Goal: Information Seeking & Learning: Learn about a topic

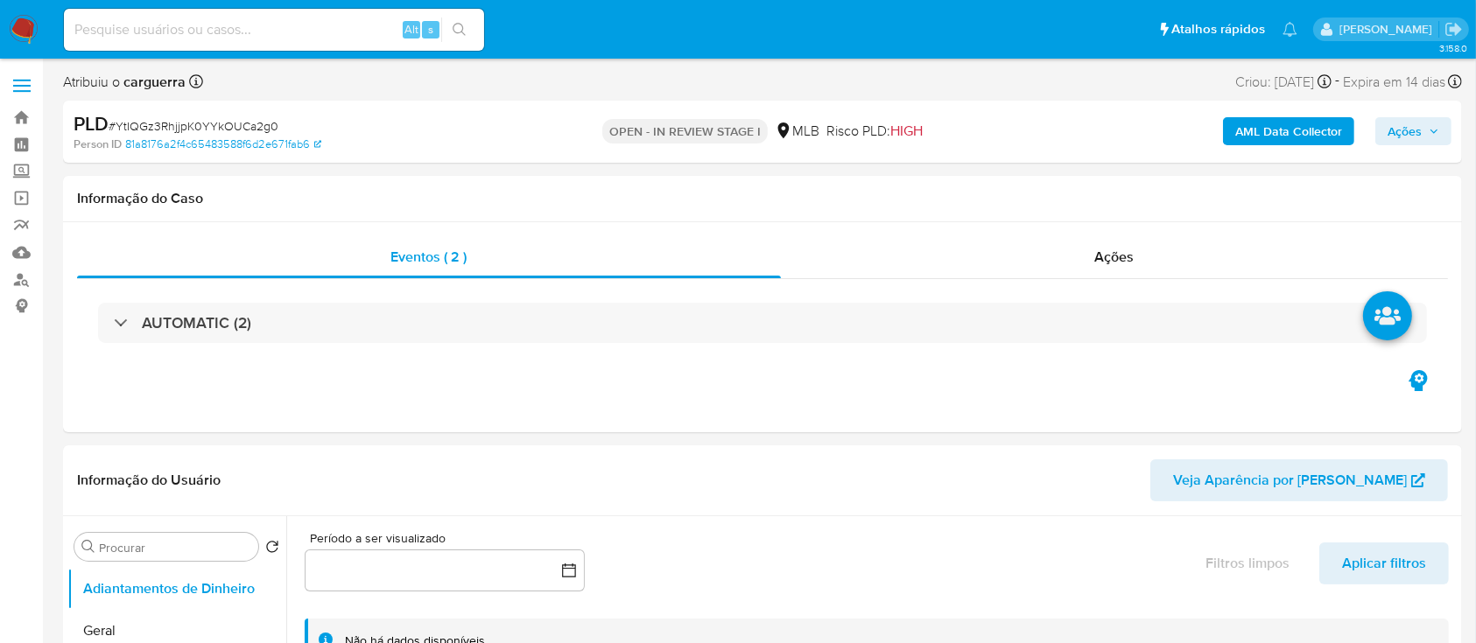
select select "10"
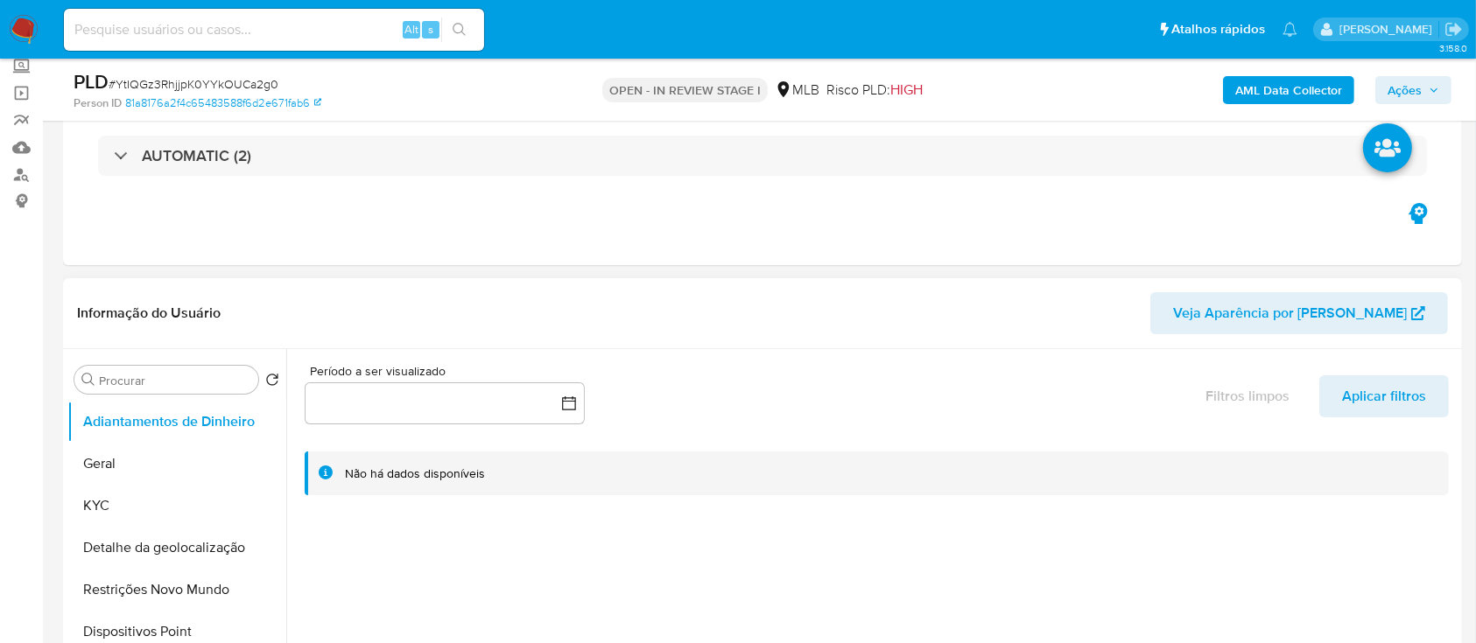
scroll to position [233, 0]
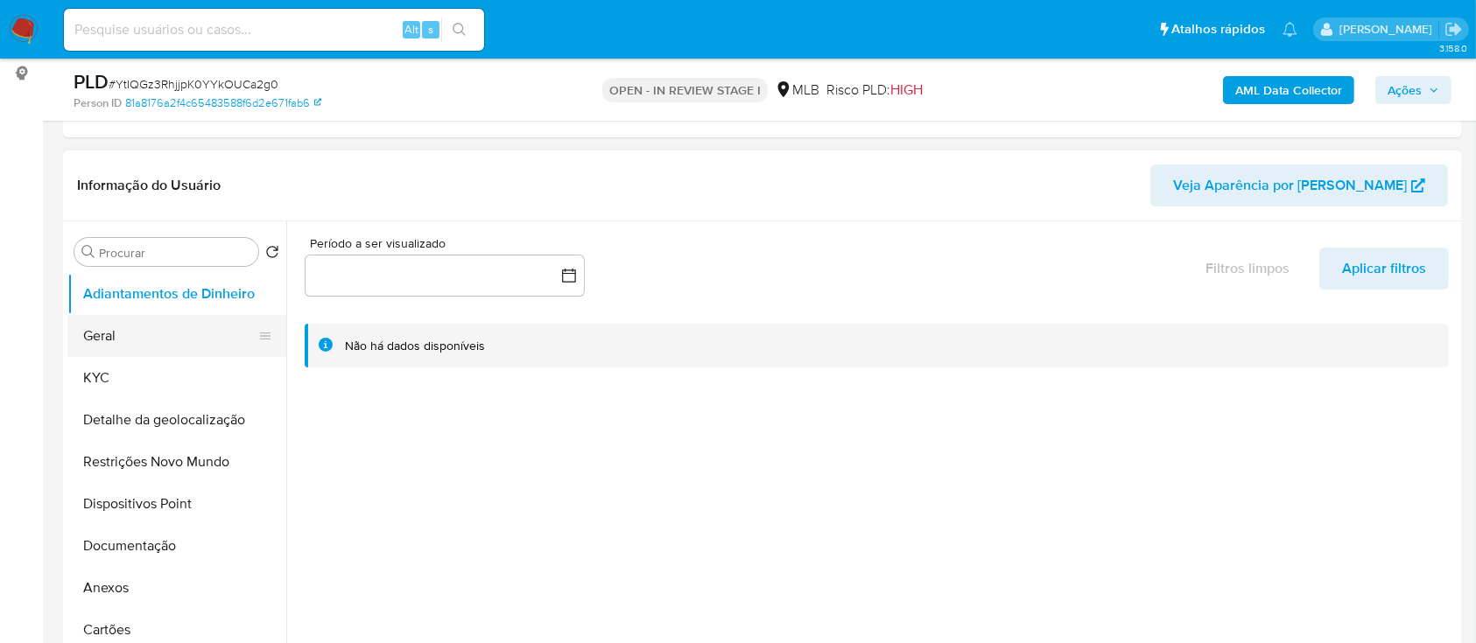
click at [128, 350] on button "Geral" at bounding box center [169, 336] width 205 height 42
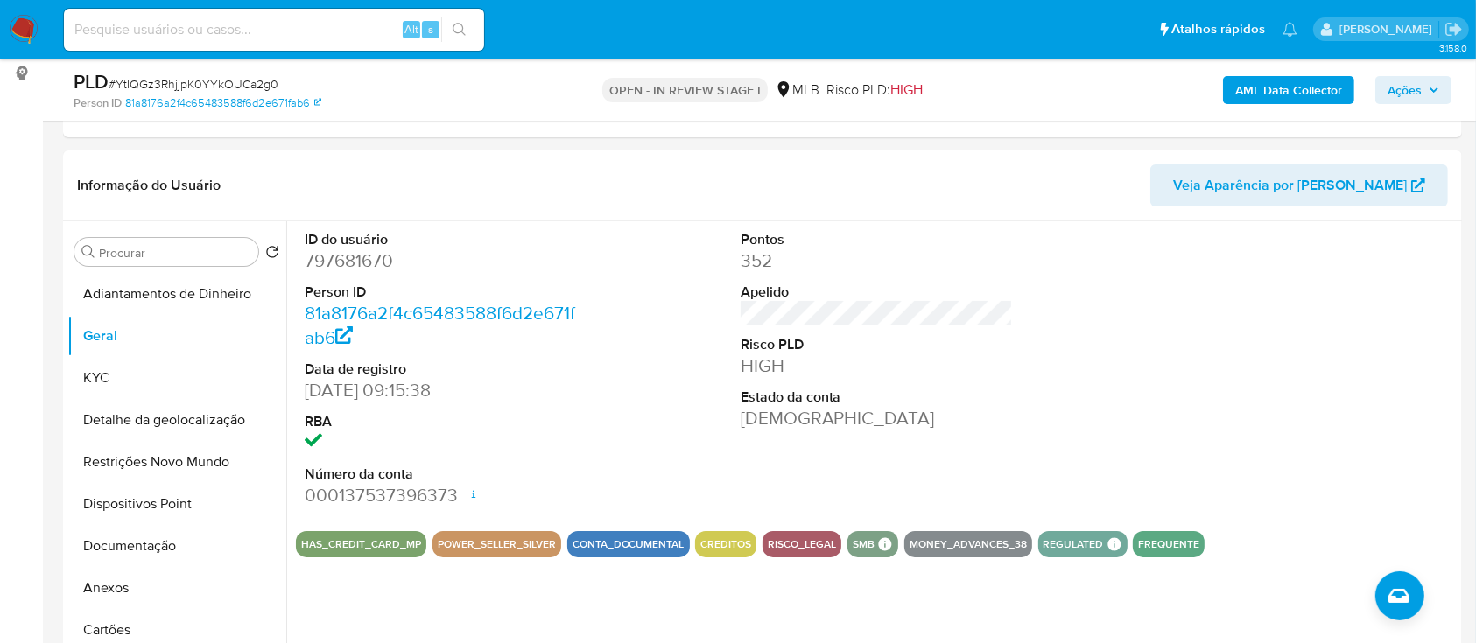
drag, startPoint x: 1351, startPoint y: 277, endPoint x: 1161, endPoint y: 110, distance: 252.4
click at [1351, 278] on div at bounding box center [1312, 369] width 291 height 296
click at [173, 375] on button "KYC" at bounding box center [169, 378] width 205 height 42
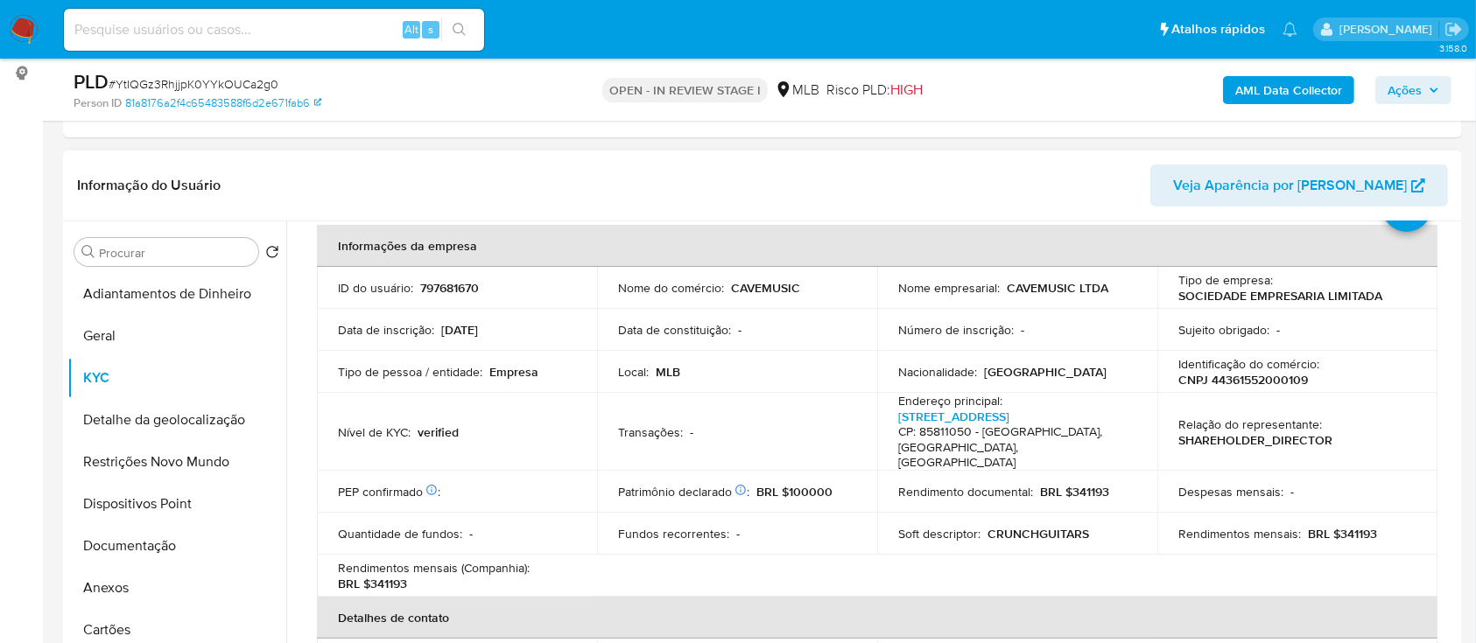
scroll to position [116, 0]
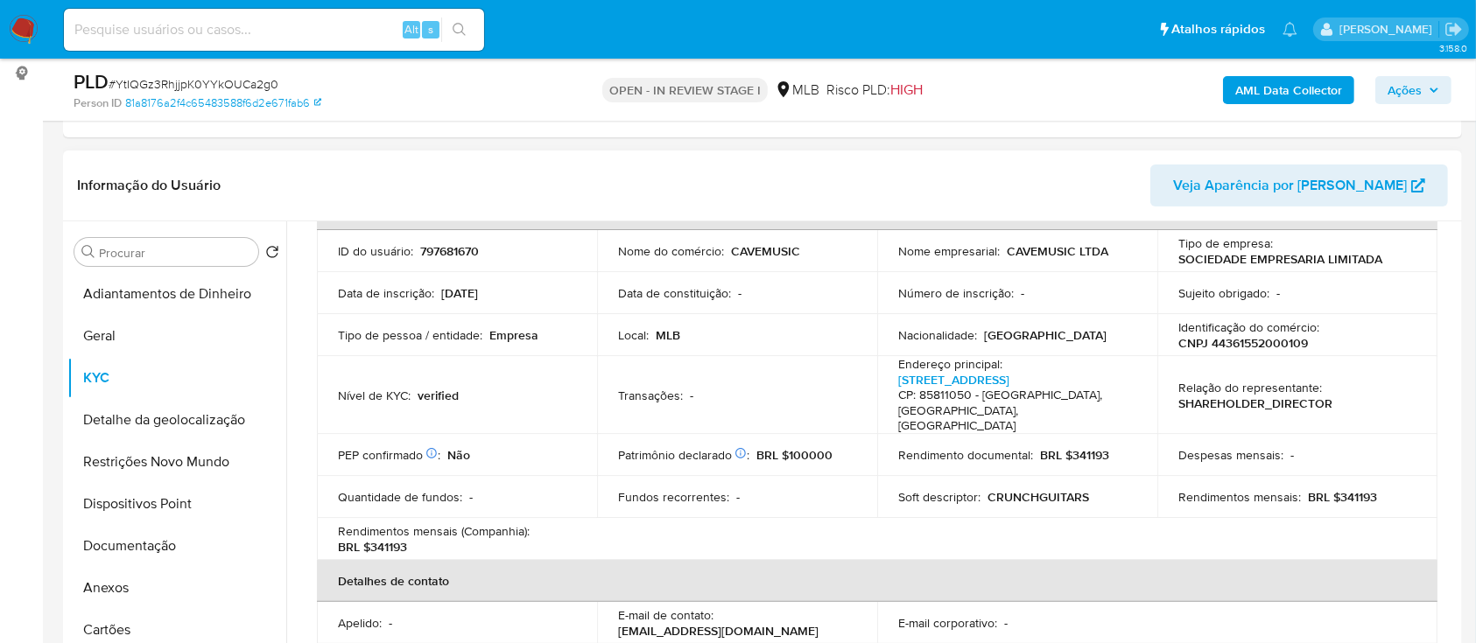
click at [259, 169] on header "Informação do Usuário Veja Aparência por [PERSON_NAME]" at bounding box center [762, 186] width 1371 height 42
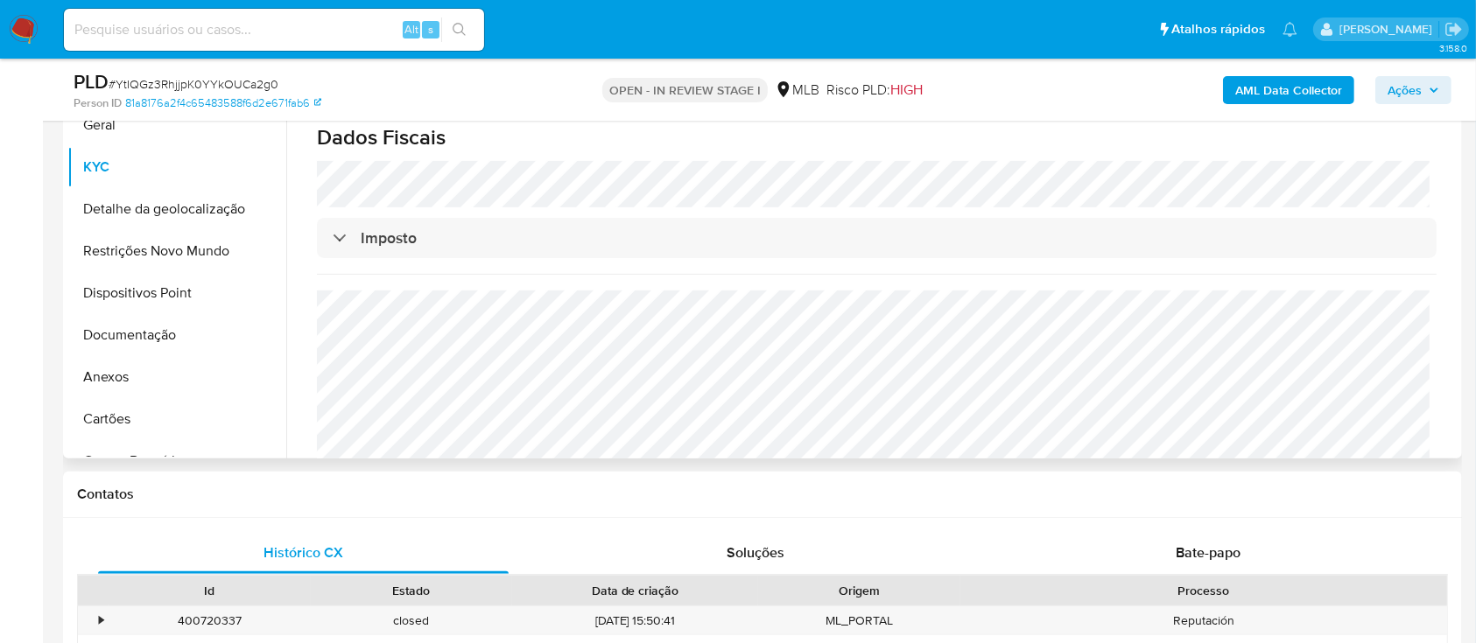
scroll to position [467, 0]
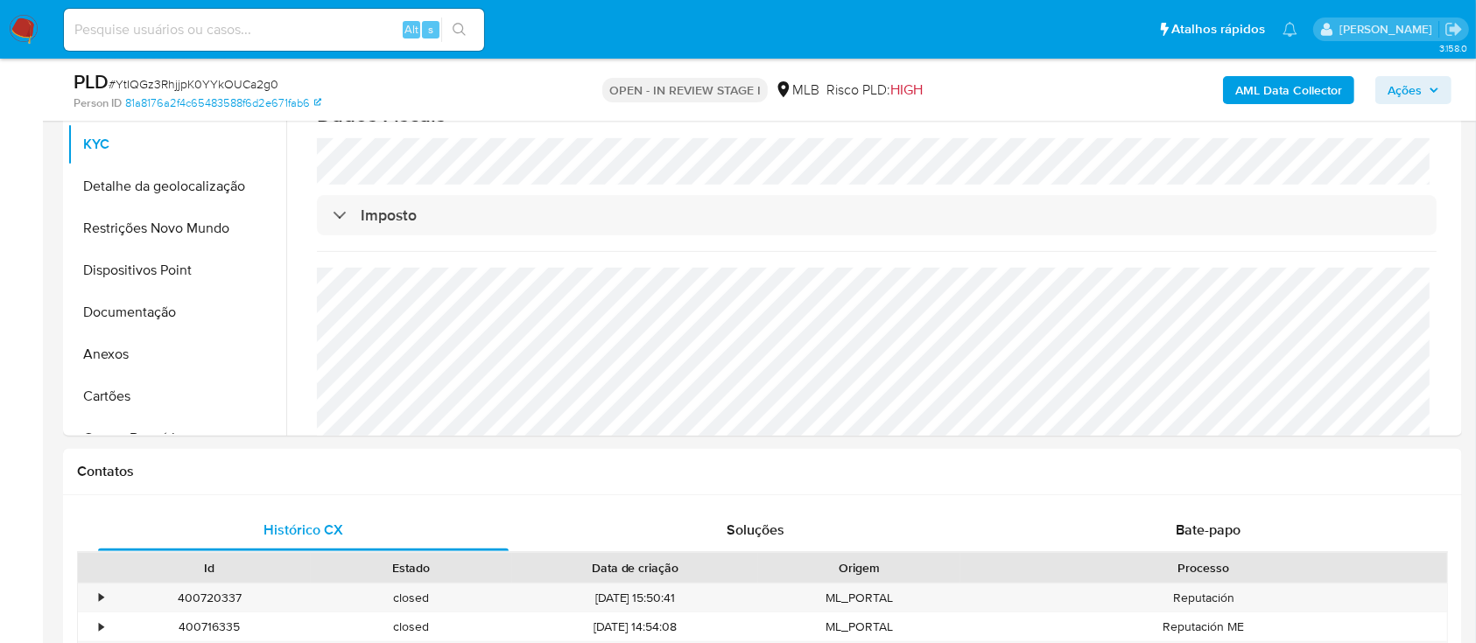
drag, startPoint x: 9, startPoint y: 93, endPoint x: 27, endPoint y: 87, distance: 19.4
click at [155, 186] on button "Detalhe da geolocalização" at bounding box center [169, 186] width 205 height 42
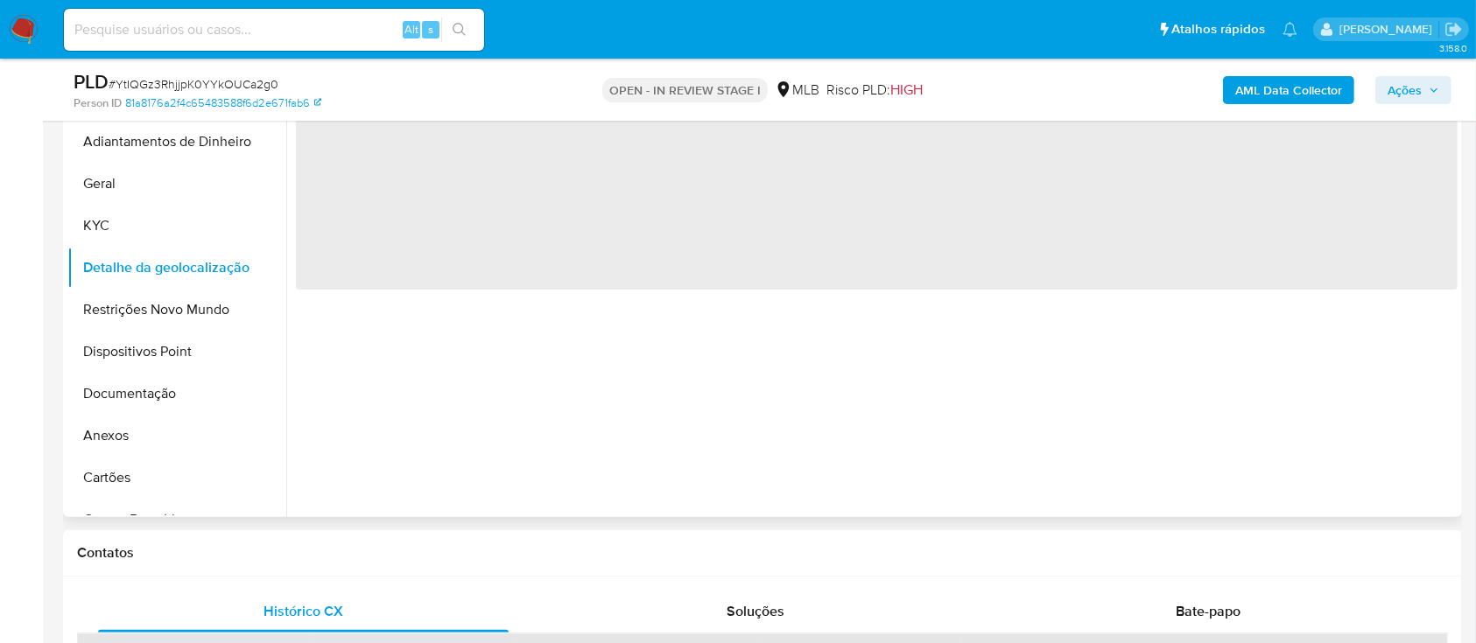
scroll to position [233, 0]
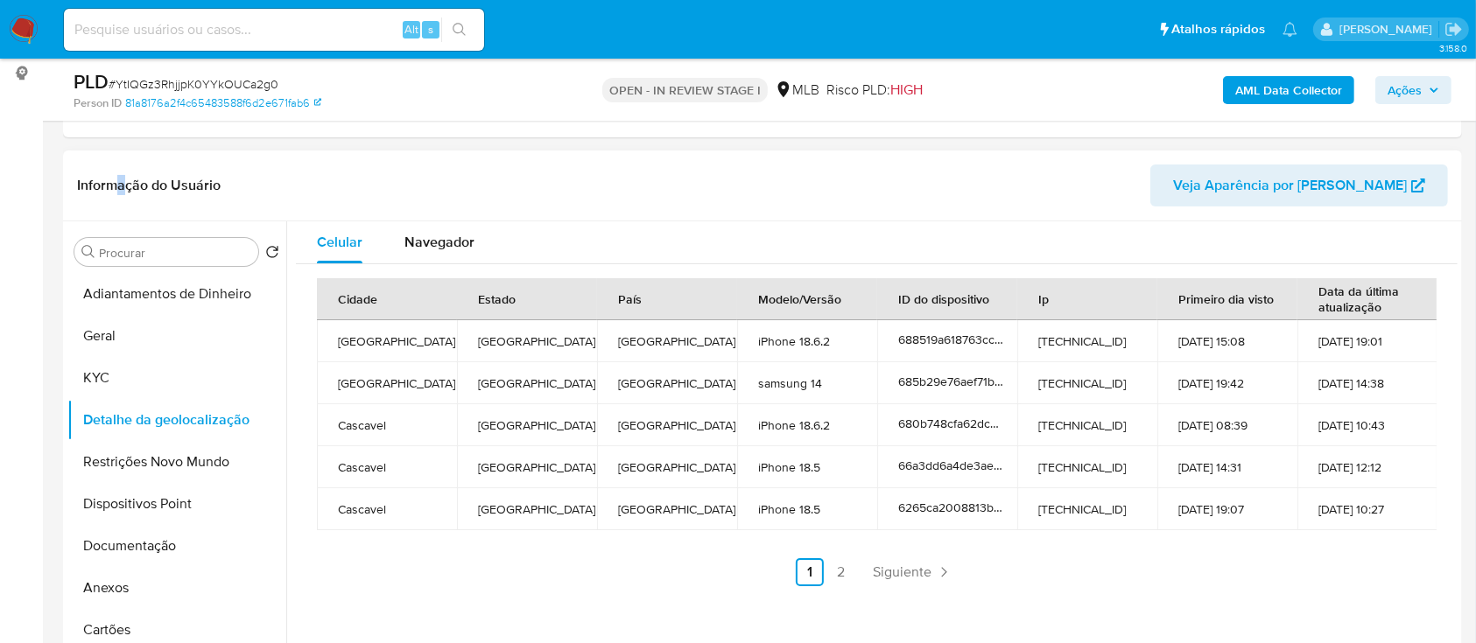
click at [123, 153] on div "Informação do Usuário Veja Aparência por [PERSON_NAME]" at bounding box center [762, 186] width 1399 height 71
click at [844, 567] on link "2" at bounding box center [841, 572] width 28 height 28
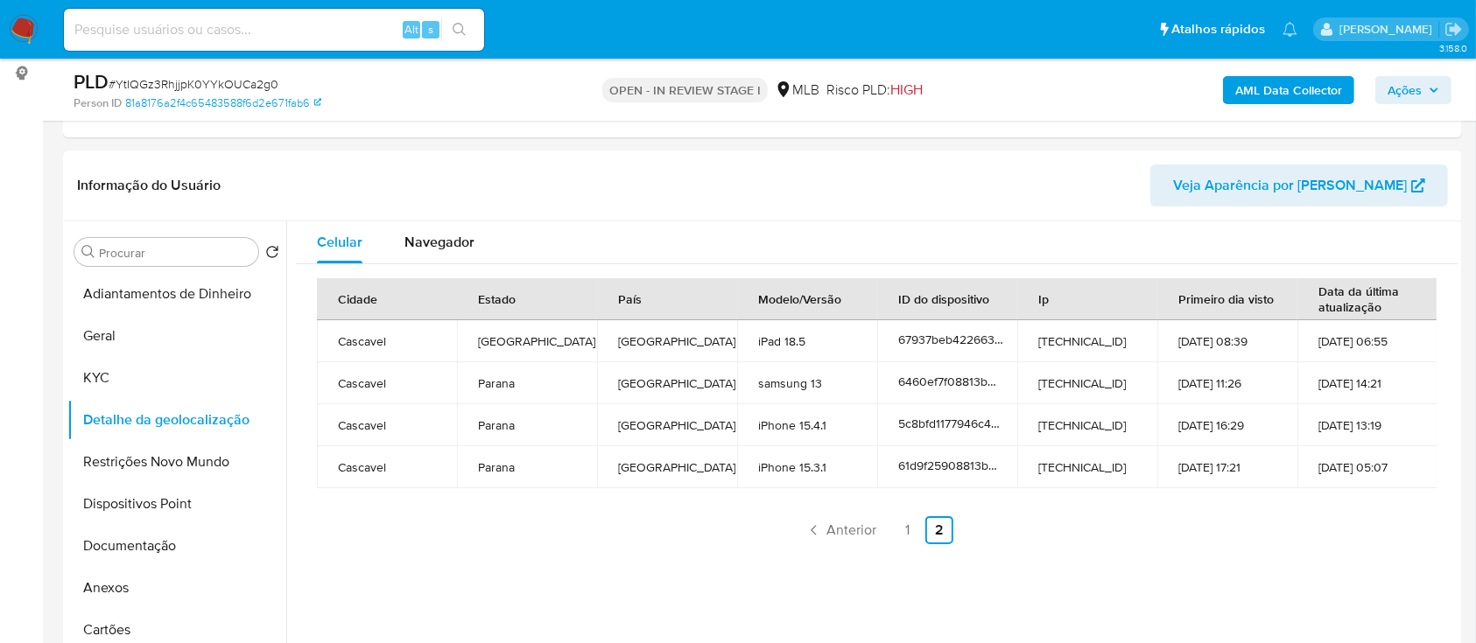
click at [186, 463] on button "Restrições Novo Mundo" at bounding box center [169, 462] width 205 height 42
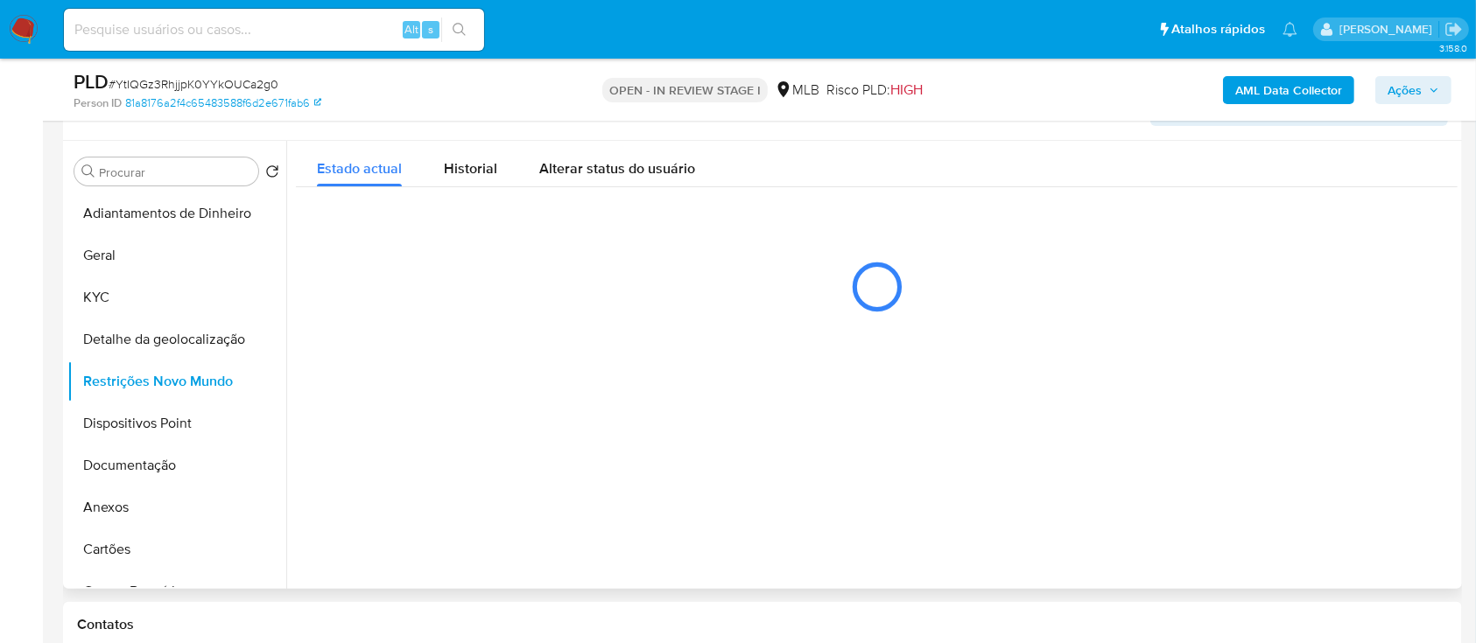
scroll to position [350, 0]
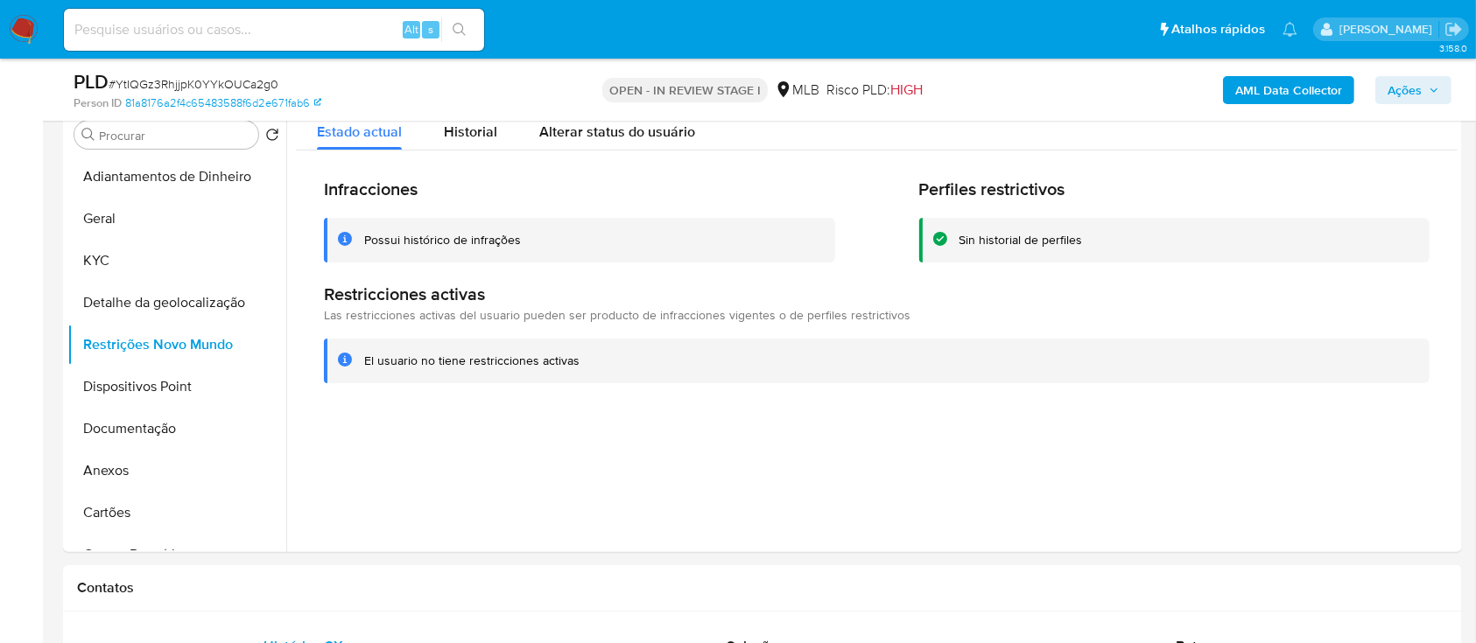
click at [112, 390] on button "Dispositivos Point" at bounding box center [169, 387] width 205 height 42
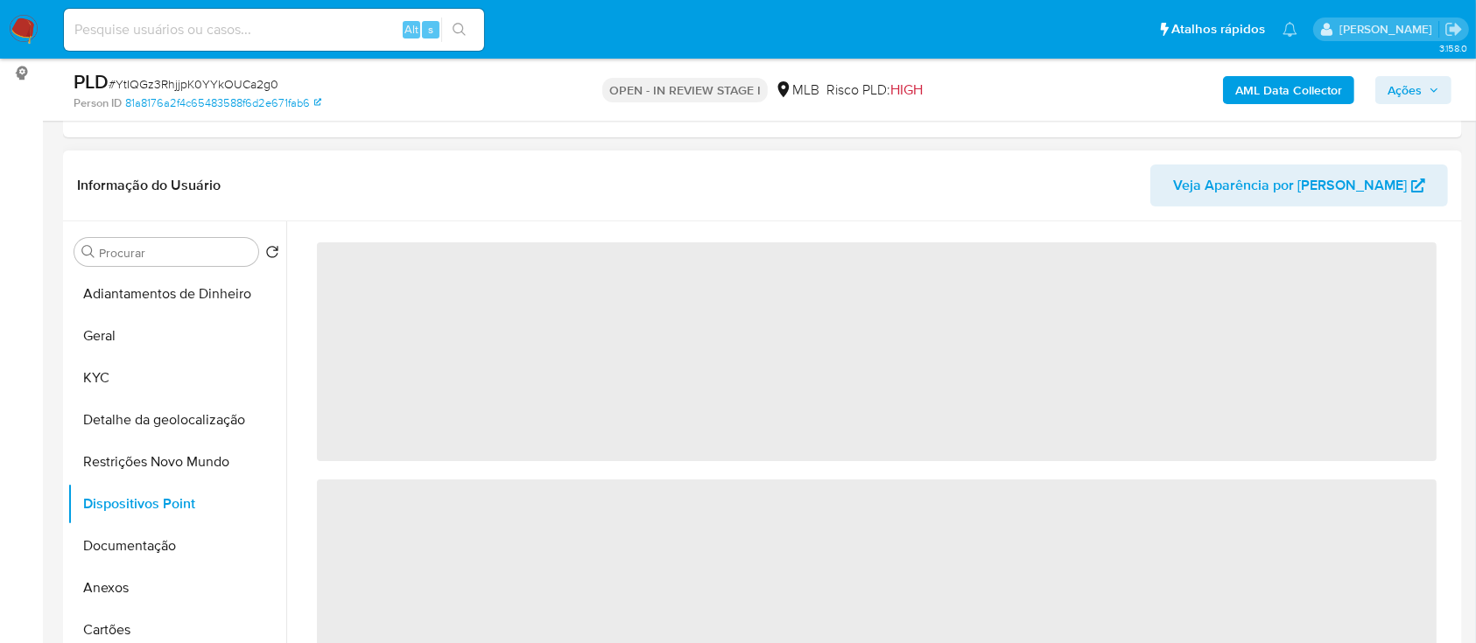
scroll to position [0, 0]
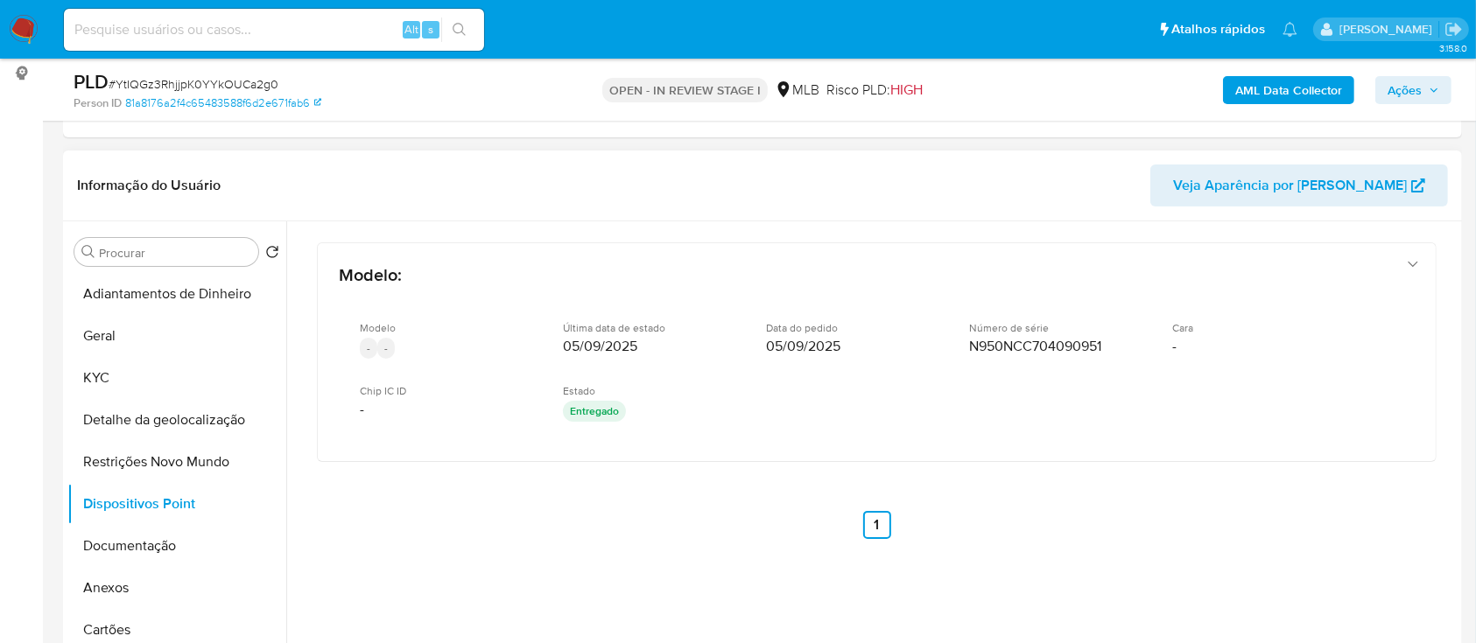
click at [246, 161] on div "Informação do Usuário Veja Aparência por Pessoa" at bounding box center [762, 186] width 1399 height 71
click at [116, 551] on button "Documentação" at bounding box center [169, 546] width 205 height 42
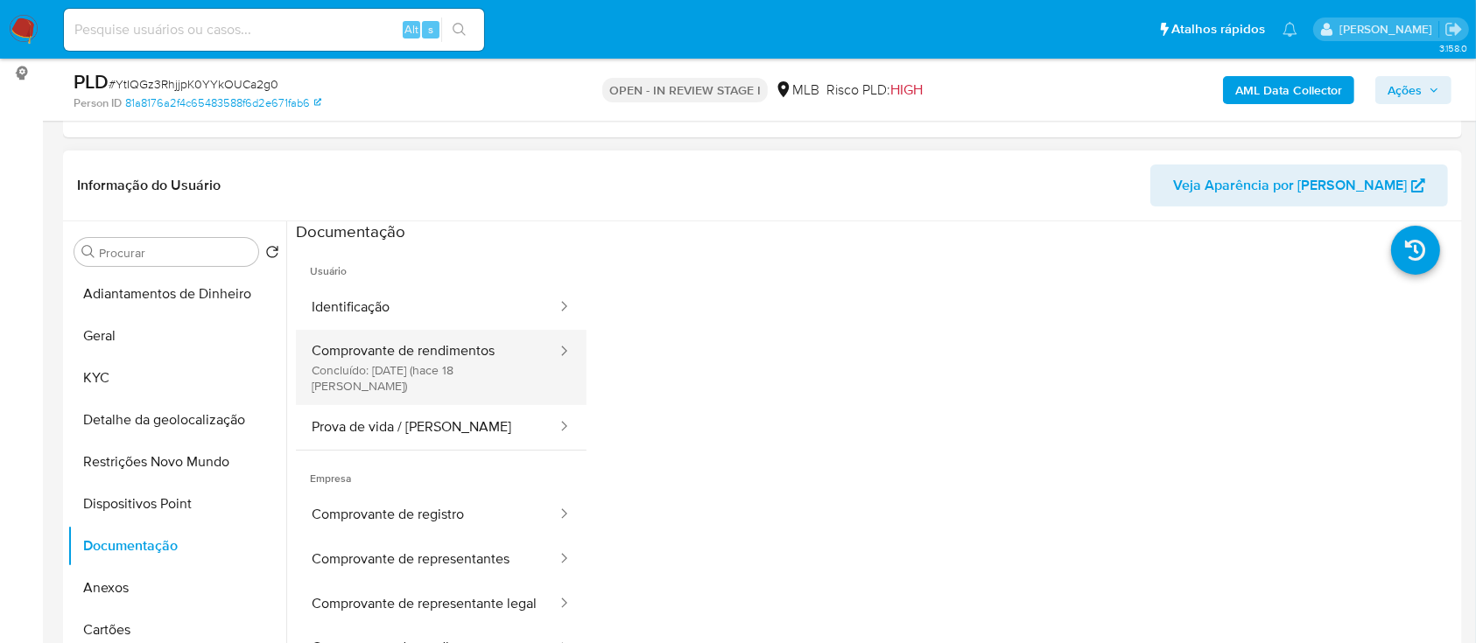
click at [467, 353] on button "Comprovante de rendimentos Concluído: 25/08/2025 (hace 18 días)" at bounding box center [427, 367] width 263 height 75
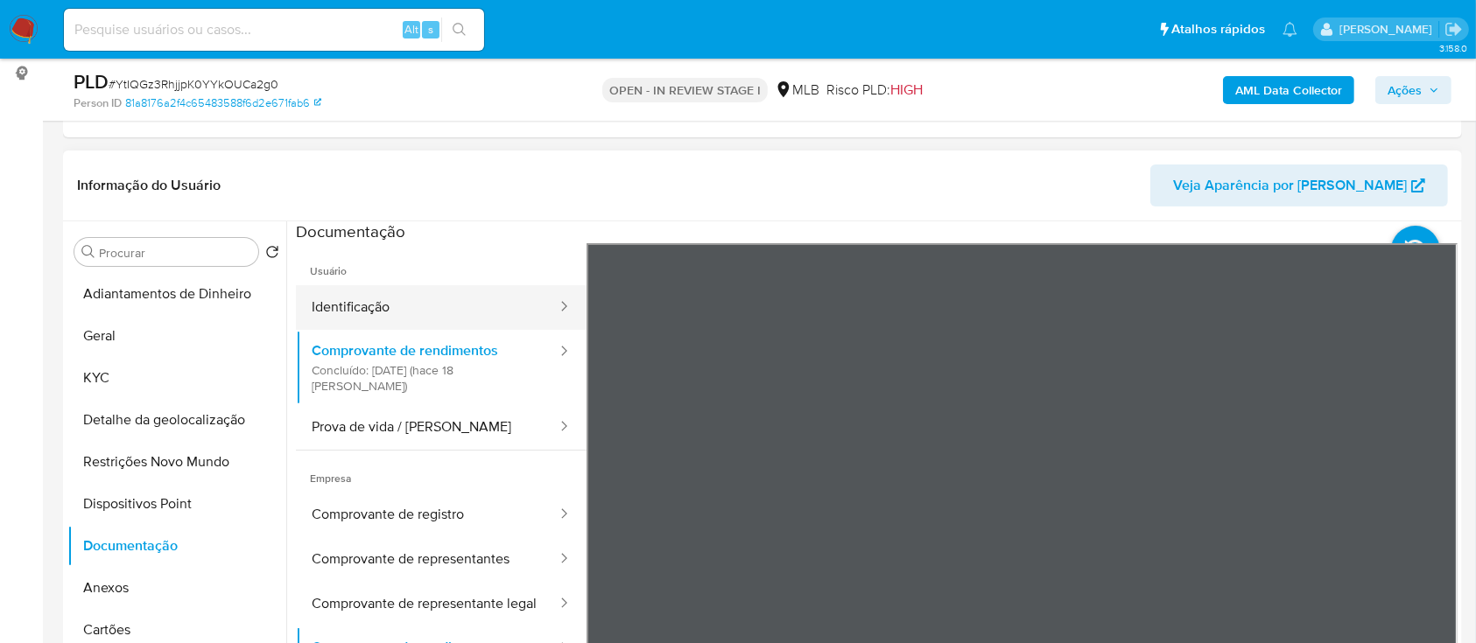
click at [430, 310] on button "Identificação" at bounding box center [427, 307] width 263 height 45
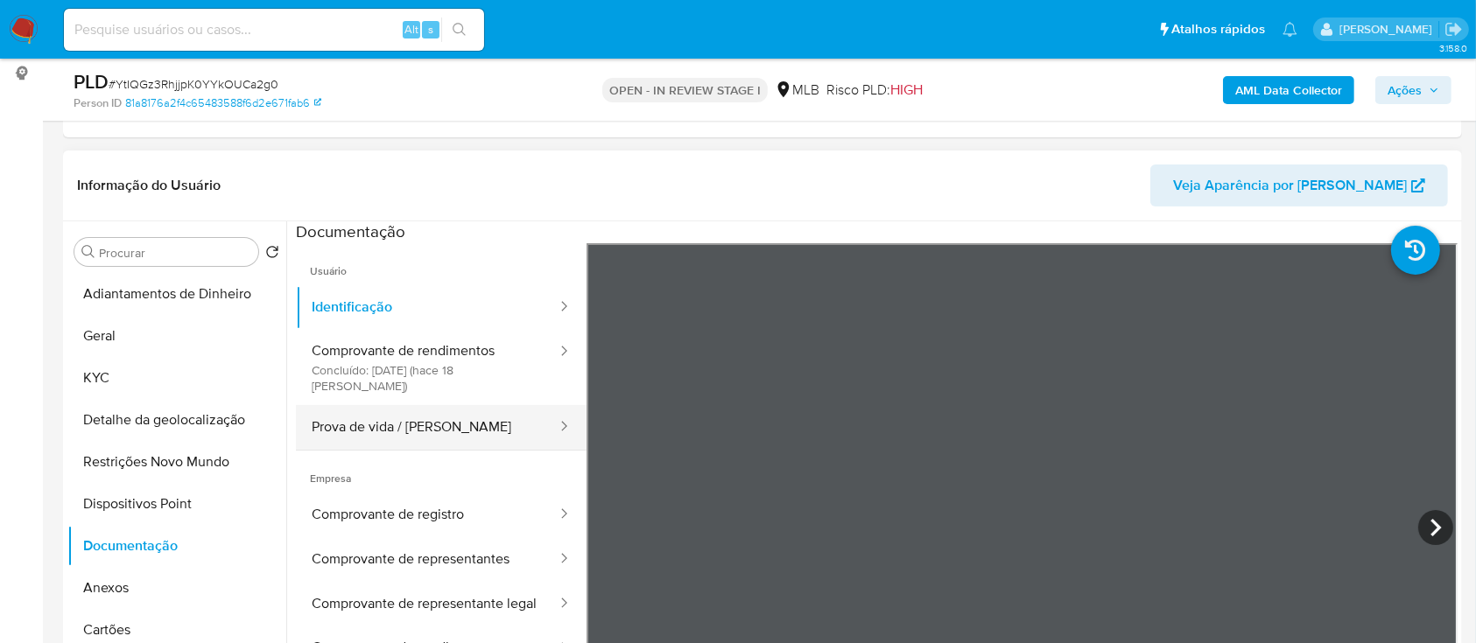
click at [436, 405] on button "Prova de vida / Selfie" at bounding box center [427, 427] width 263 height 45
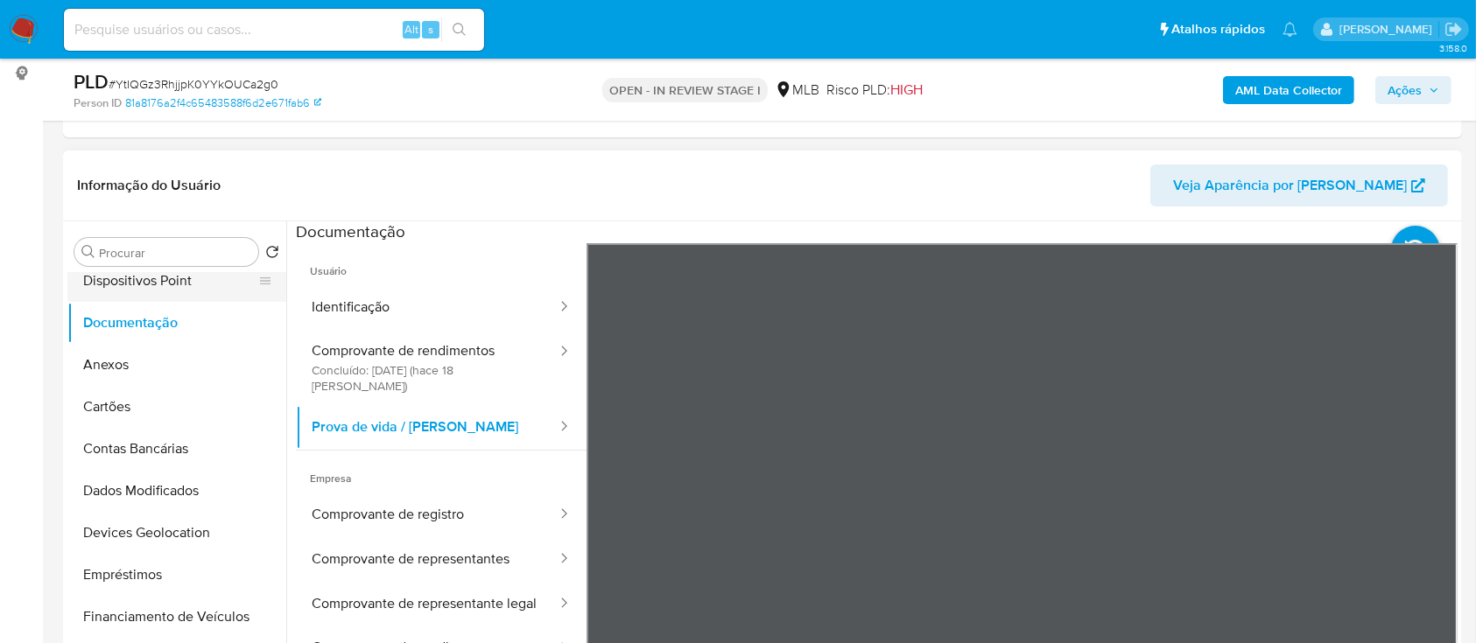
scroll to position [233, 0]
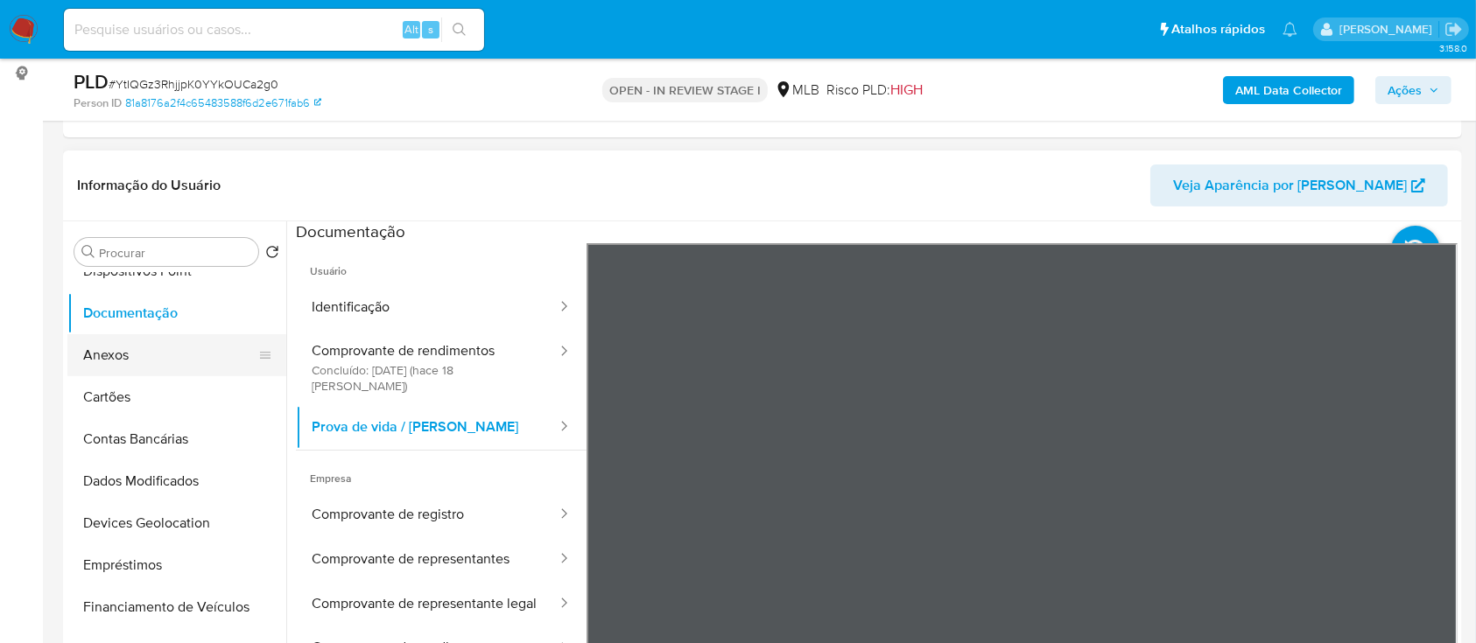
click at [143, 360] on button "Anexos" at bounding box center [169, 355] width 205 height 42
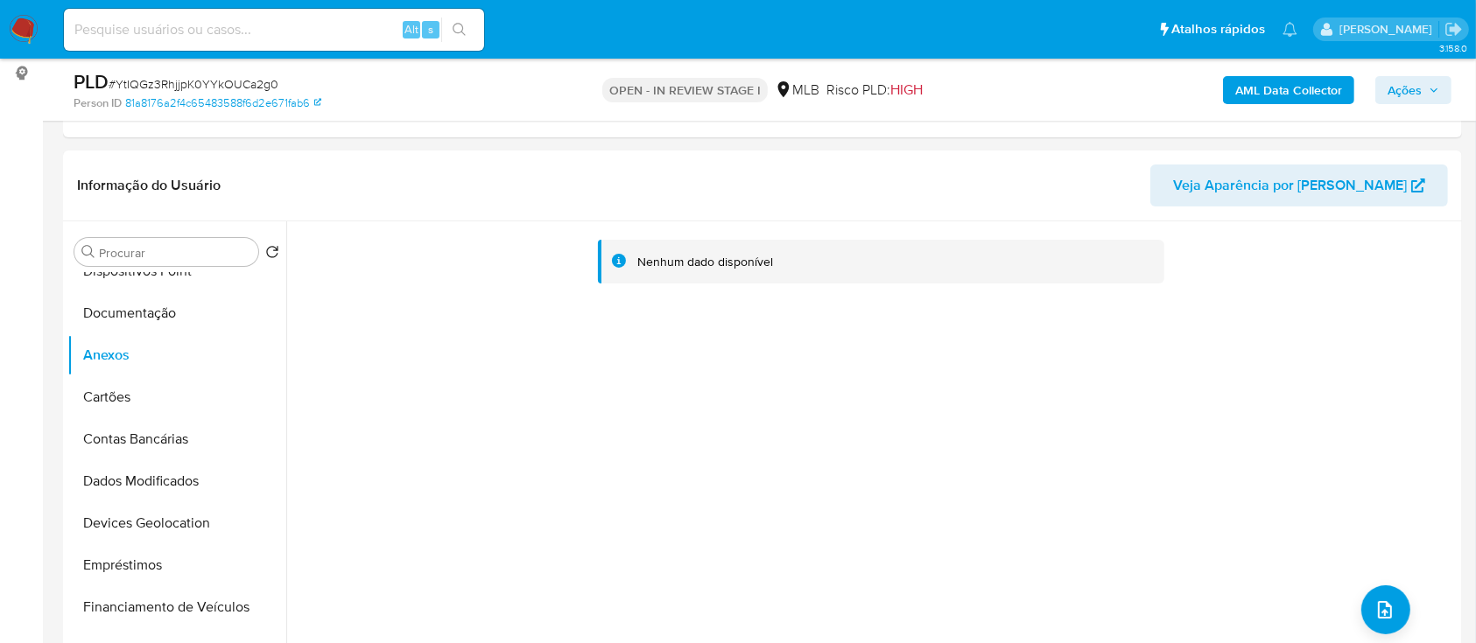
click at [1295, 95] on b "AML Data Collector" at bounding box center [1288, 90] width 107 height 28
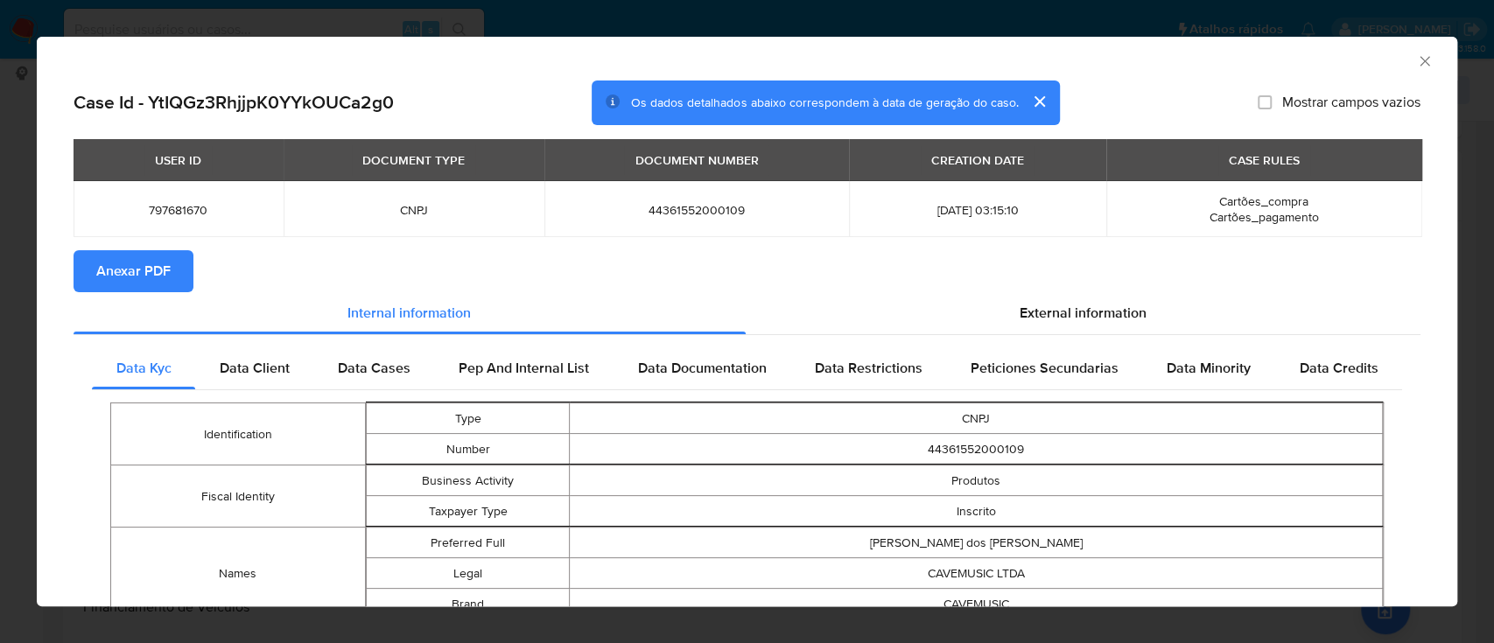
click at [149, 263] on span "Anexar PDF" at bounding box center [133, 271] width 74 height 39
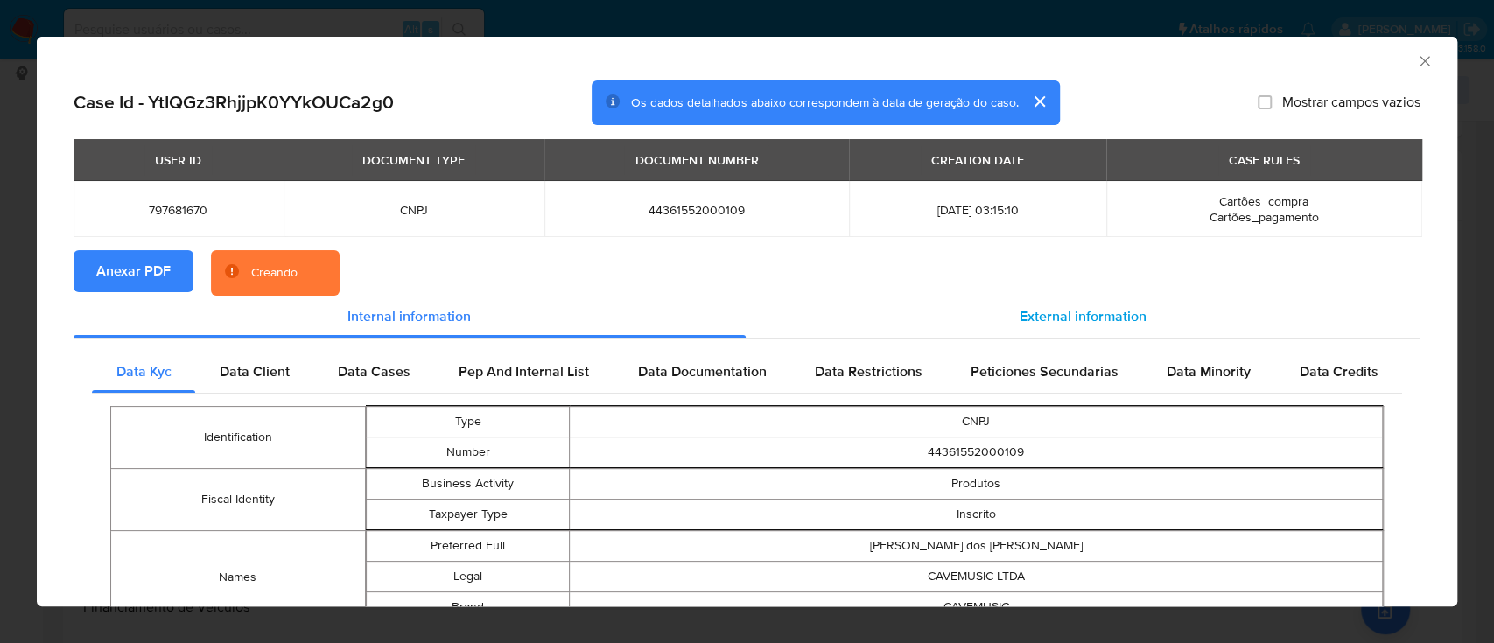
click at [1115, 312] on span "External information" at bounding box center [1083, 316] width 127 height 20
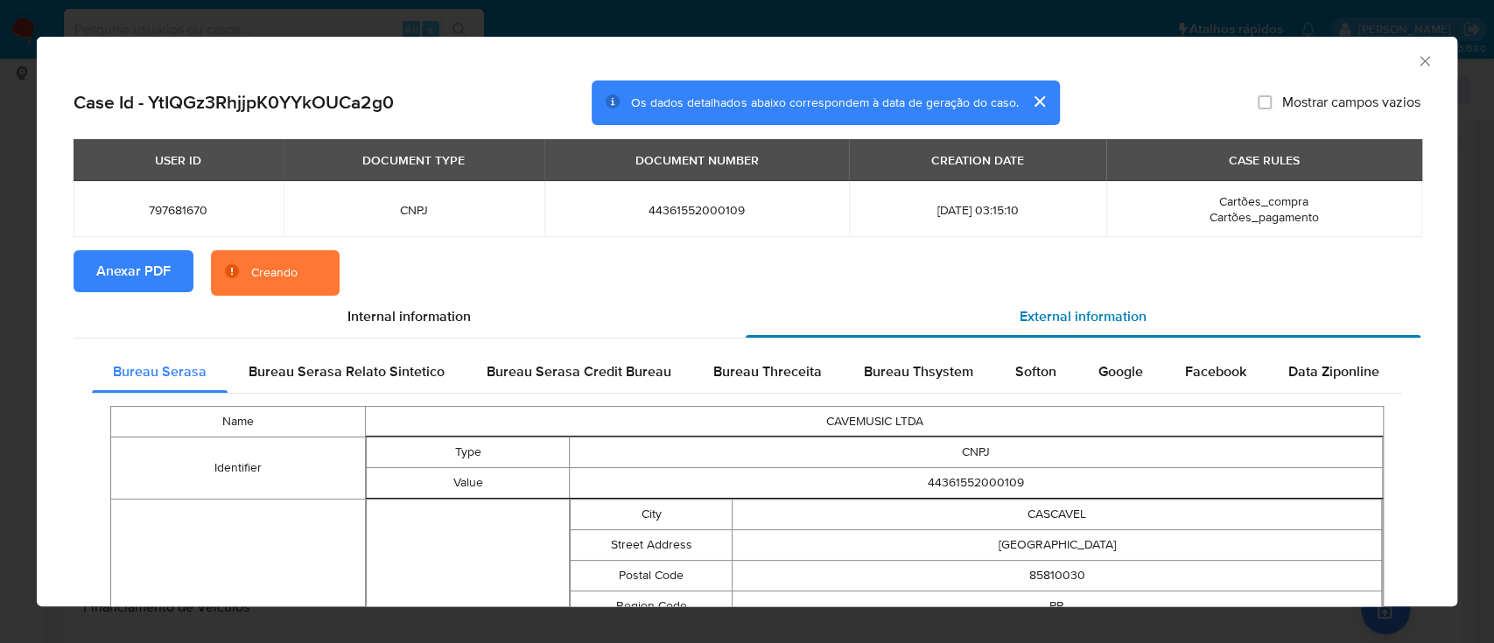
drag, startPoint x: 758, startPoint y: 366, endPoint x: 867, endPoint y: 312, distance: 121.0
click at [758, 367] on span "Bureau Threceita" at bounding box center [767, 371] width 109 height 20
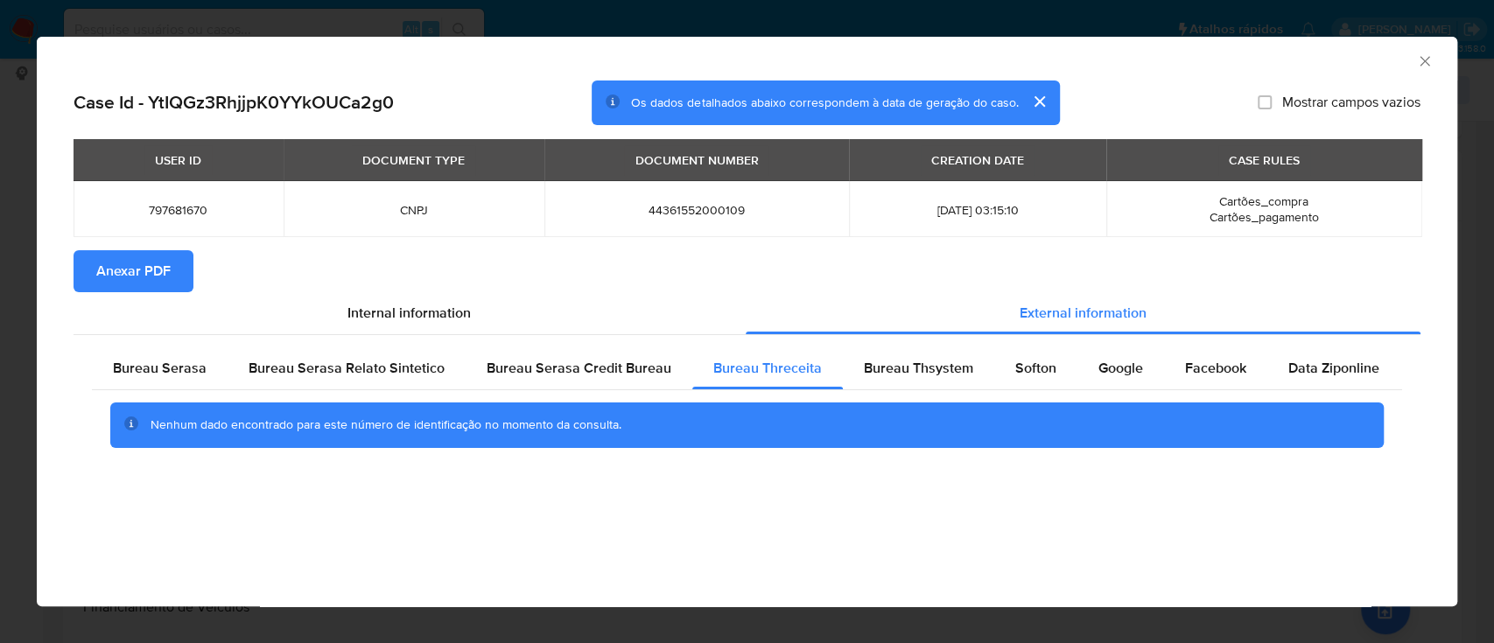
drag, startPoint x: 1293, startPoint y: 67, endPoint x: 1255, endPoint y: 63, distance: 37.8
click at [1282, 69] on div "AML Data Collector" at bounding box center [747, 59] width 1421 height 44
click at [889, 368] on span "Bureau Thsystem" at bounding box center [918, 368] width 109 height 20
click at [1221, 60] on div "AML Data Collector" at bounding box center [732, 58] width 1367 height 19
click at [1015, 368] on span "Softon" at bounding box center [1035, 368] width 41 height 20
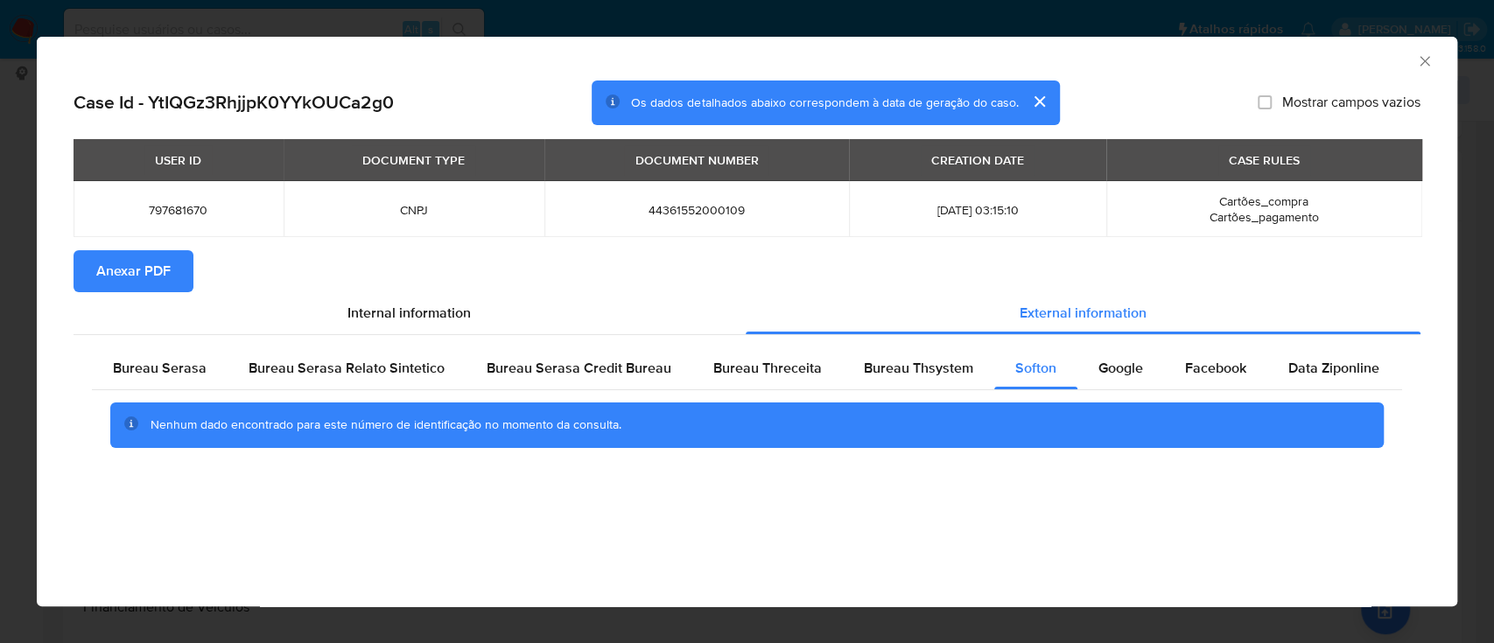
click at [1231, 47] on div "AML Data Collector" at bounding box center [747, 59] width 1421 height 44
click at [1431, 60] on icon "Fechar a janela" at bounding box center [1425, 62] width 18 height 18
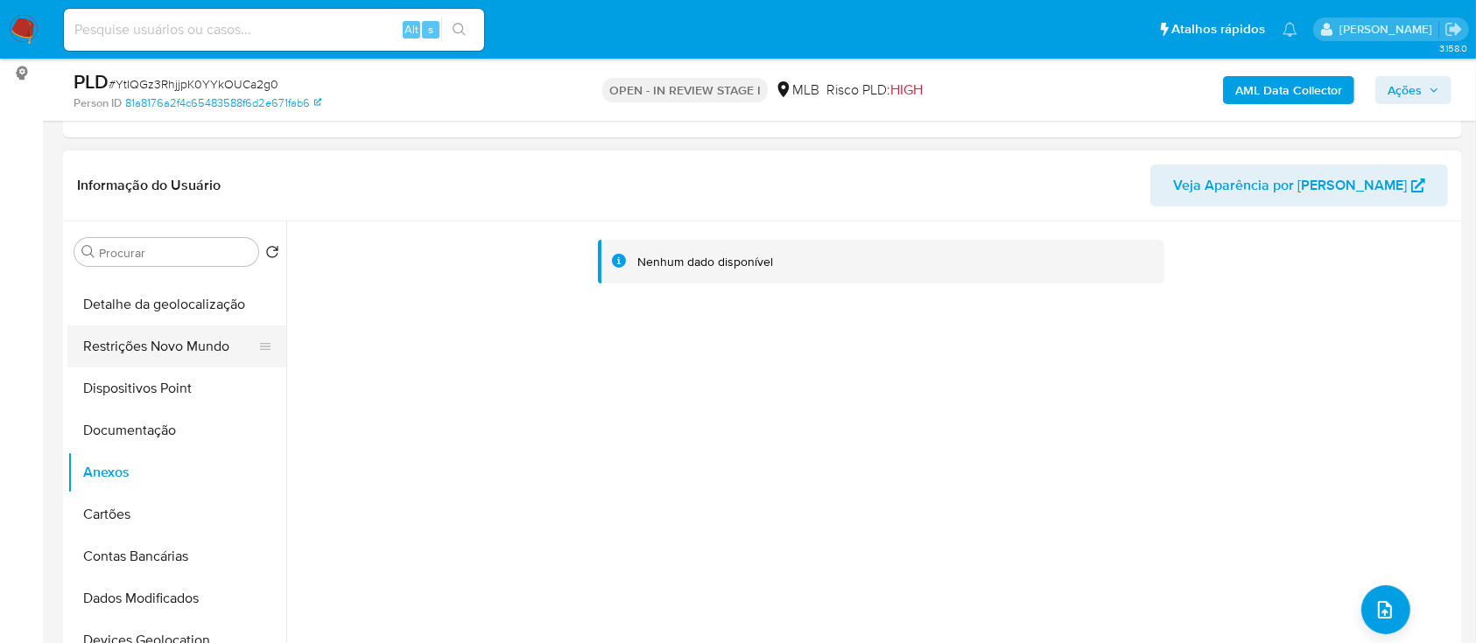
scroll to position [0, 0]
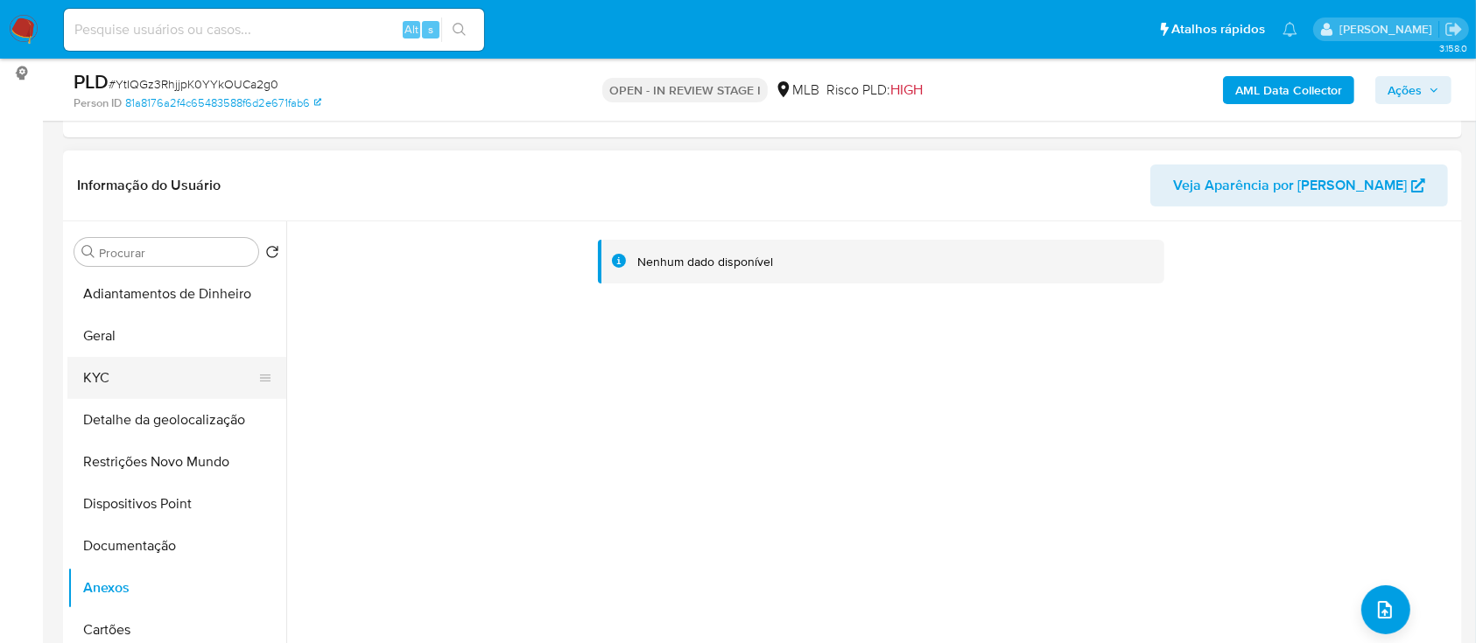
click at [119, 363] on button "KYC" at bounding box center [169, 378] width 205 height 42
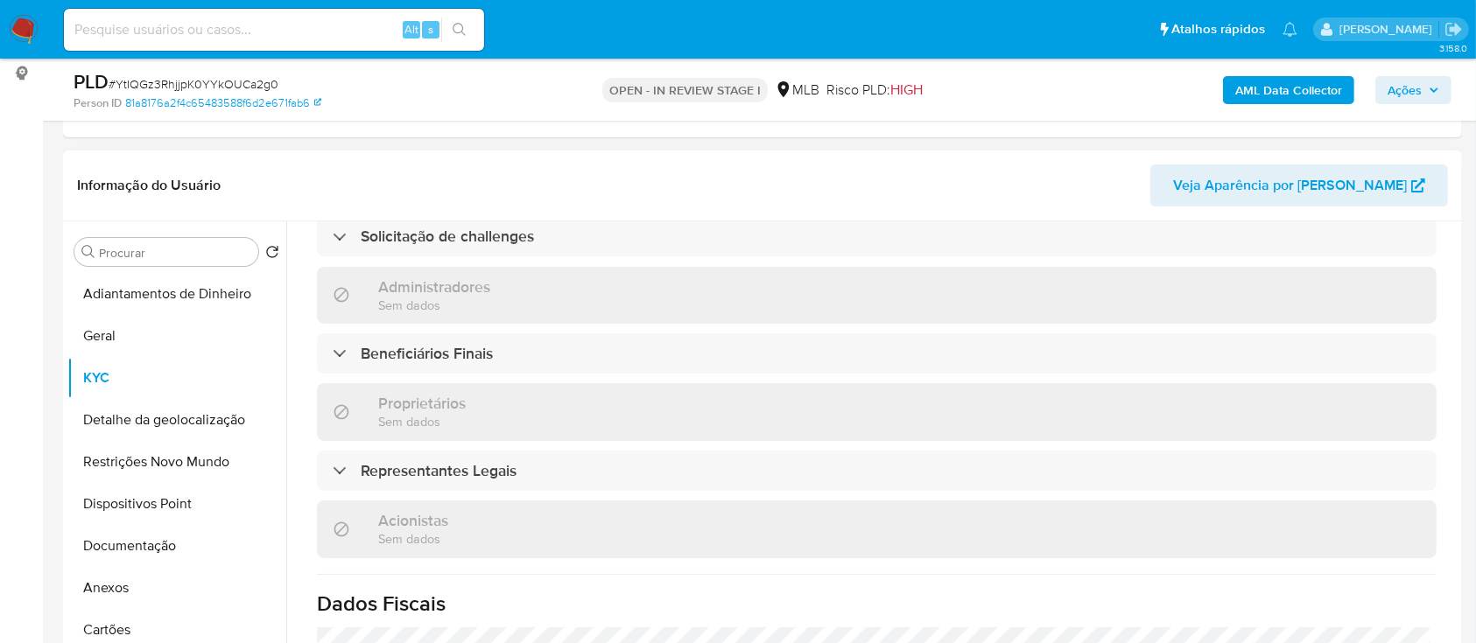
scroll to position [817, 0]
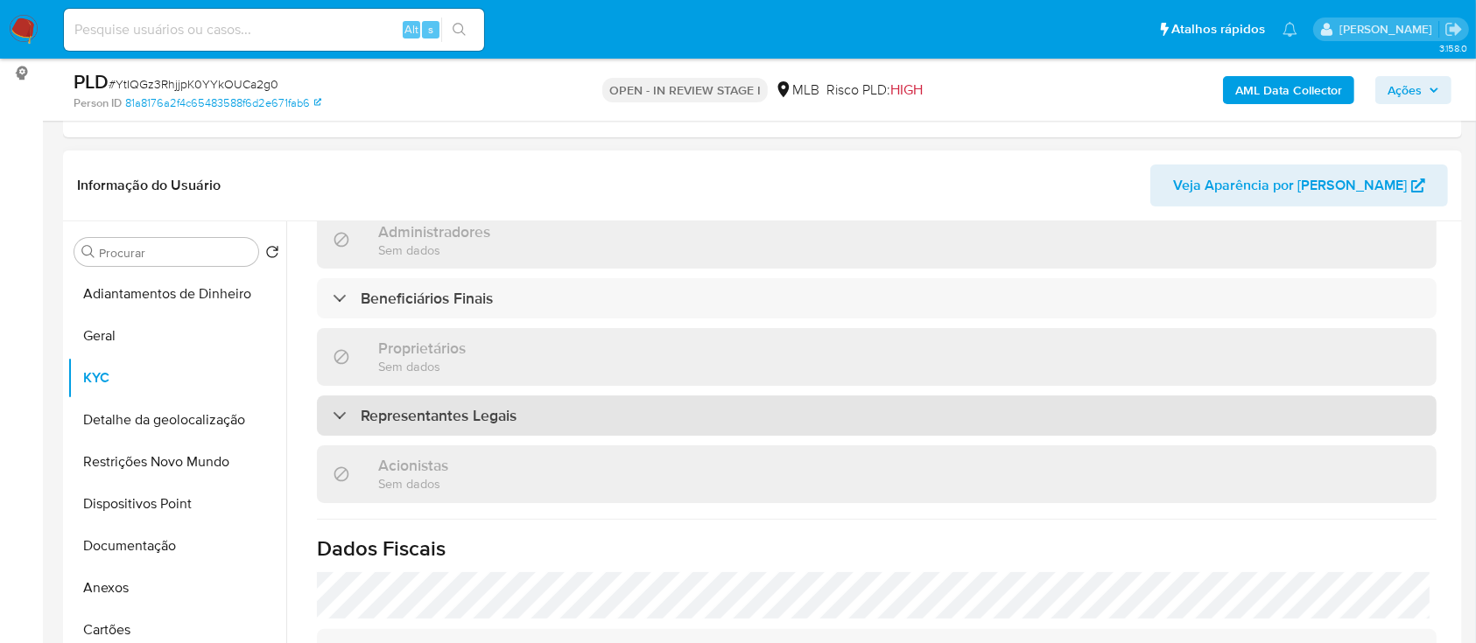
click at [352, 406] on div "Representantes Legais" at bounding box center [425, 415] width 184 height 19
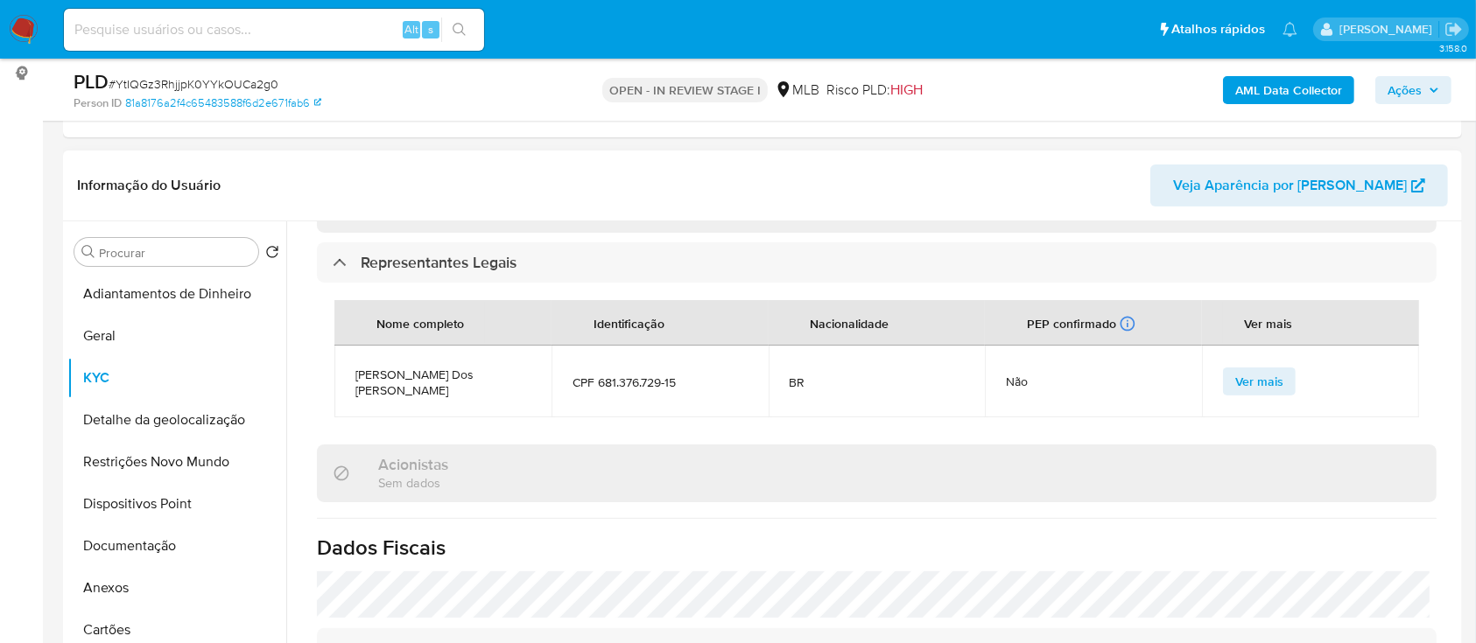
scroll to position [933, 0]
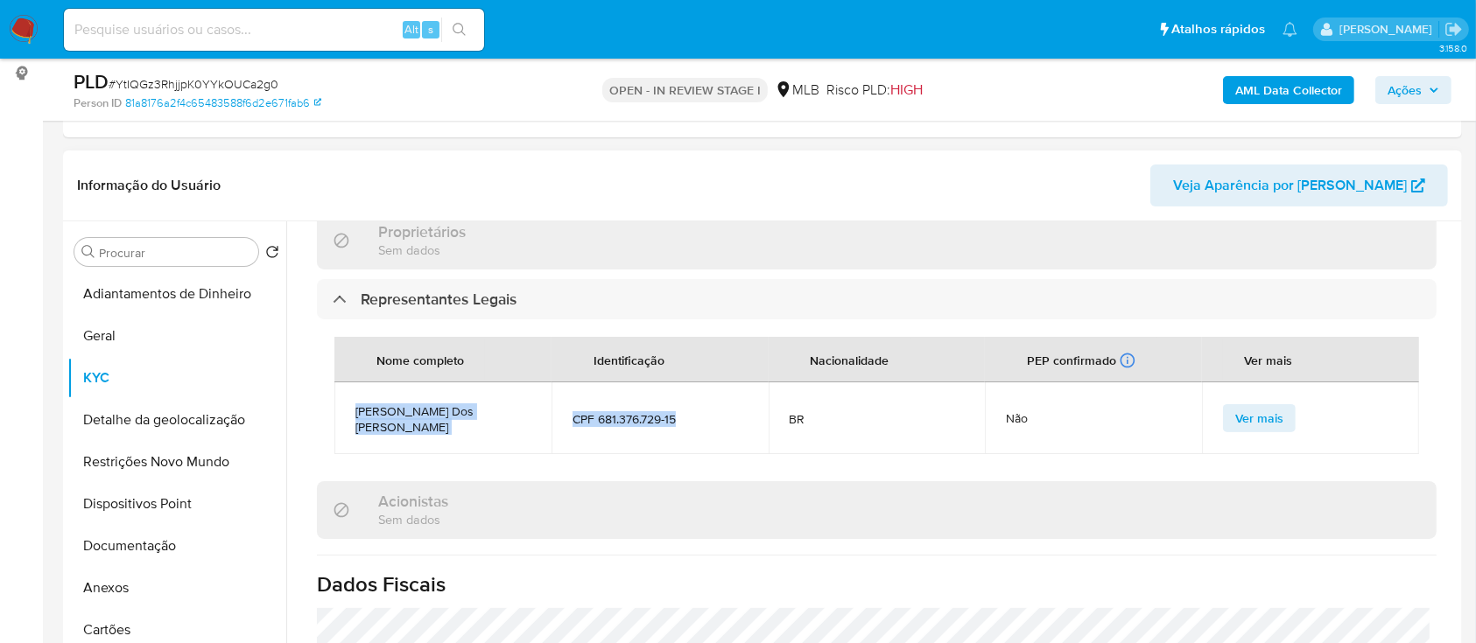
drag, startPoint x: 351, startPoint y: 347, endPoint x: 684, endPoint y: 348, distance: 332.6
click at [684, 382] on tr "Noeli Dos Santos Mikulski CPF 681.376.729-15 BR Não Ver mais" at bounding box center [876, 418] width 1084 height 72
copy tr "Noeli Dos Santos Mikulski CPF 681.376.729-15"
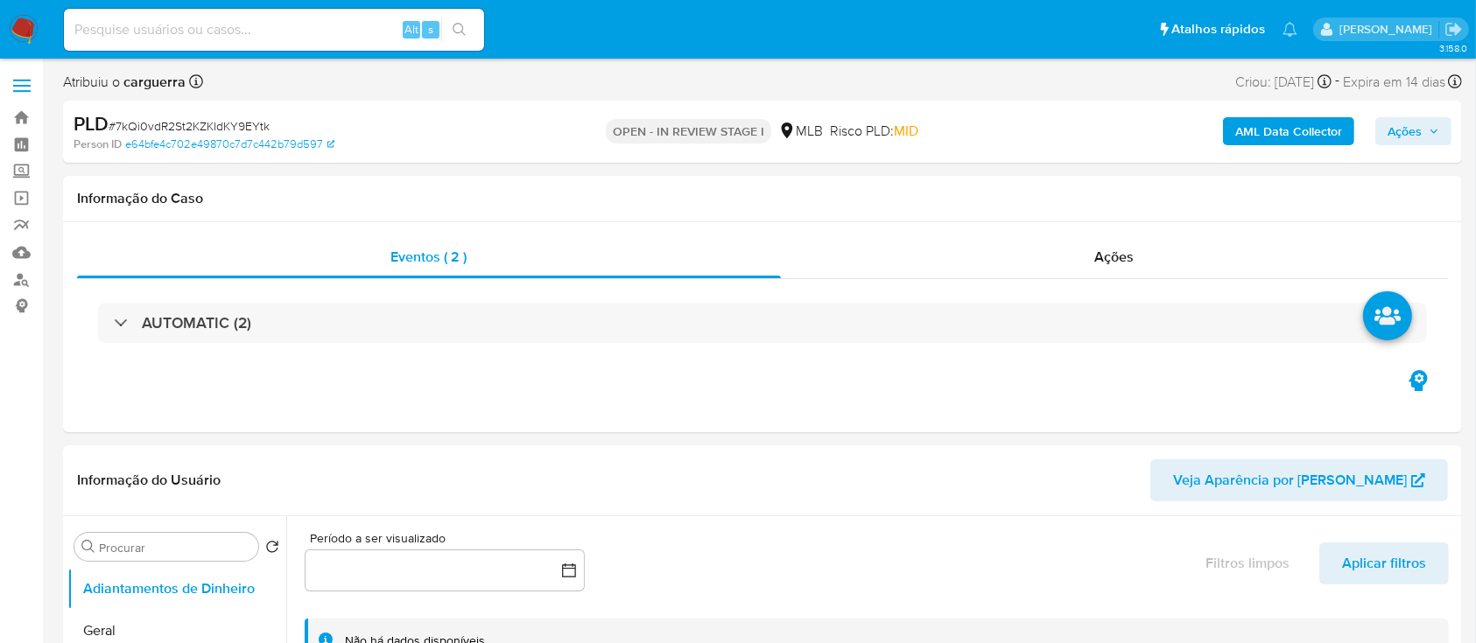
select select "10"
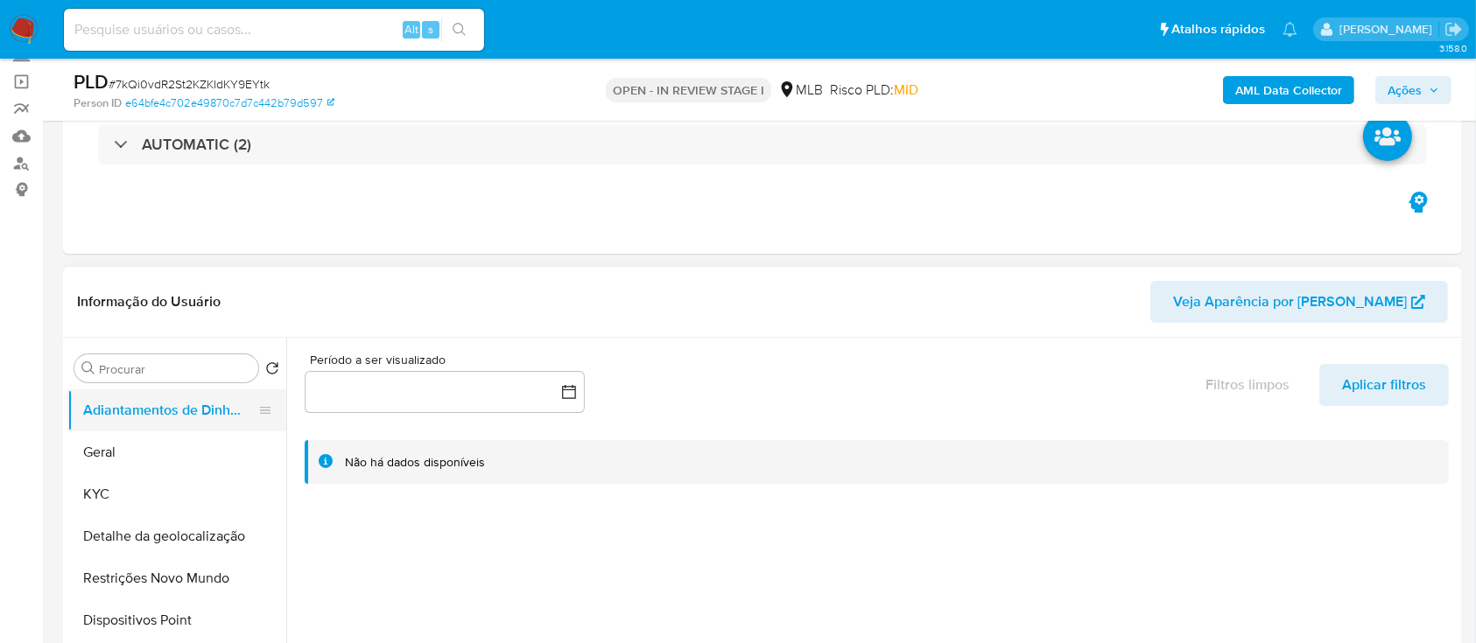
drag, startPoint x: 128, startPoint y: 460, endPoint x: 268, endPoint y: 395, distance: 154.7
click at [128, 460] on button "Geral" at bounding box center [176, 453] width 219 height 42
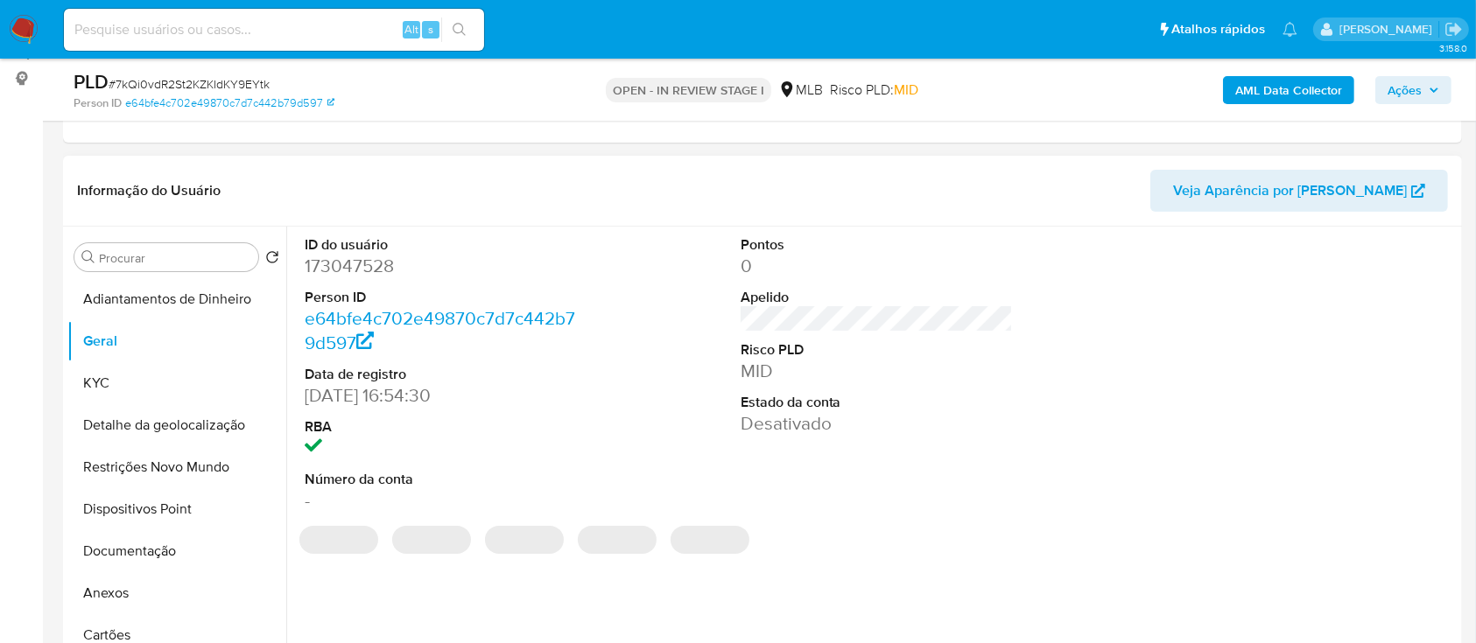
scroll to position [233, 0]
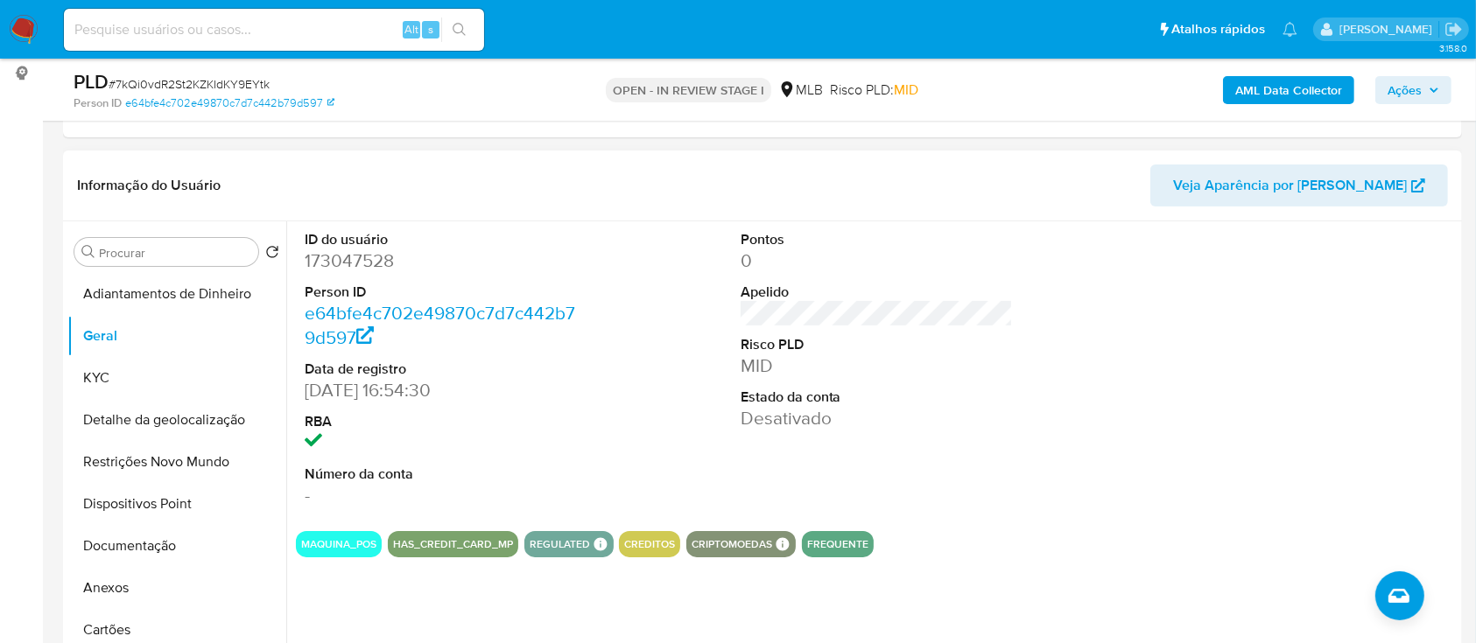
drag, startPoint x: 1315, startPoint y: 319, endPoint x: 1301, endPoint y: 304, distance: 20.4
click at [1308, 311] on div at bounding box center [1312, 369] width 291 height 296
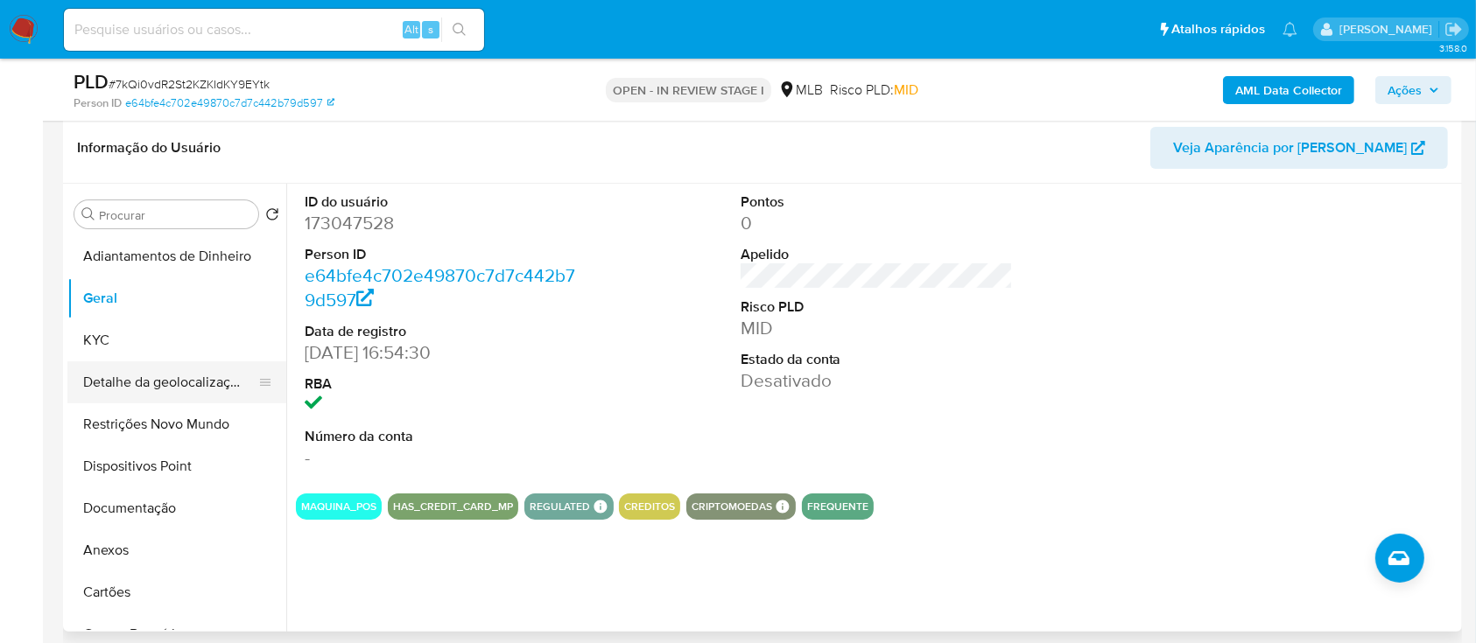
scroll to position [350, 0]
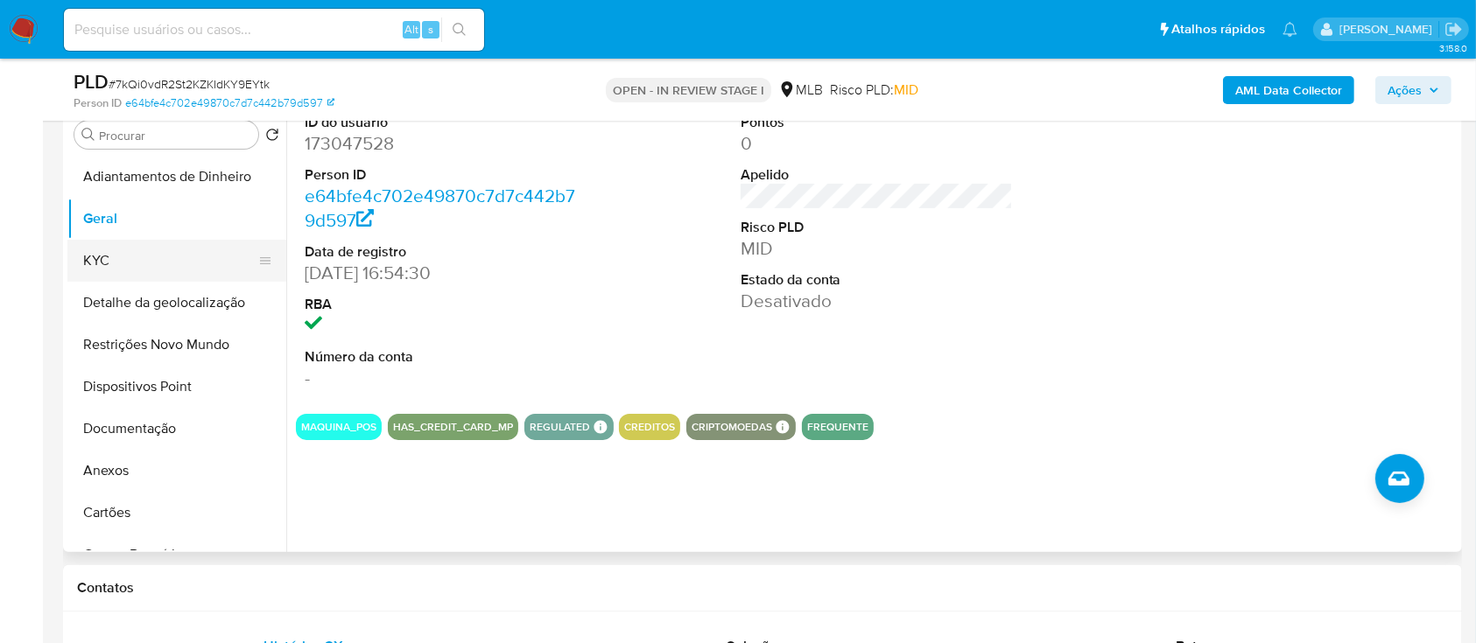
click at [109, 270] on button "KYC" at bounding box center [169, 261] width 205 height 42
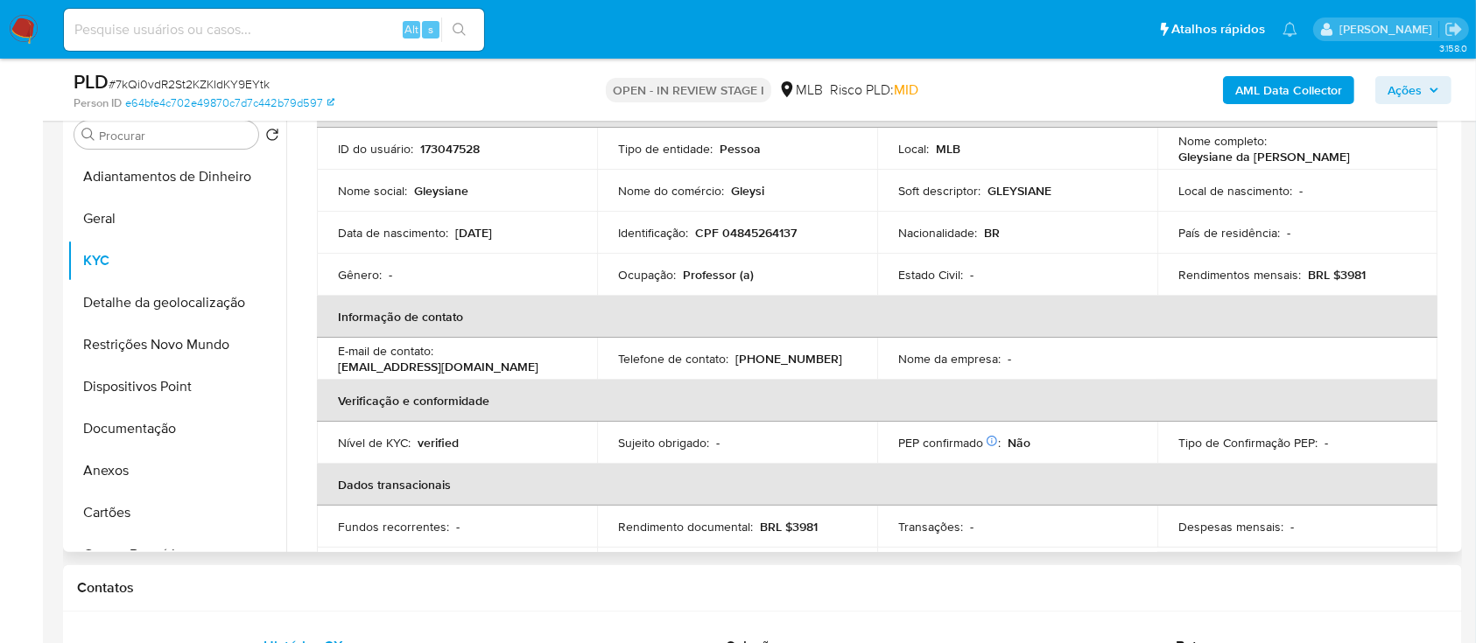
scroll to position [103, 0]
click at [1178, 81] on div "AML Data Collector Ações" at bounding box center [1224, 89] width 454 height 41
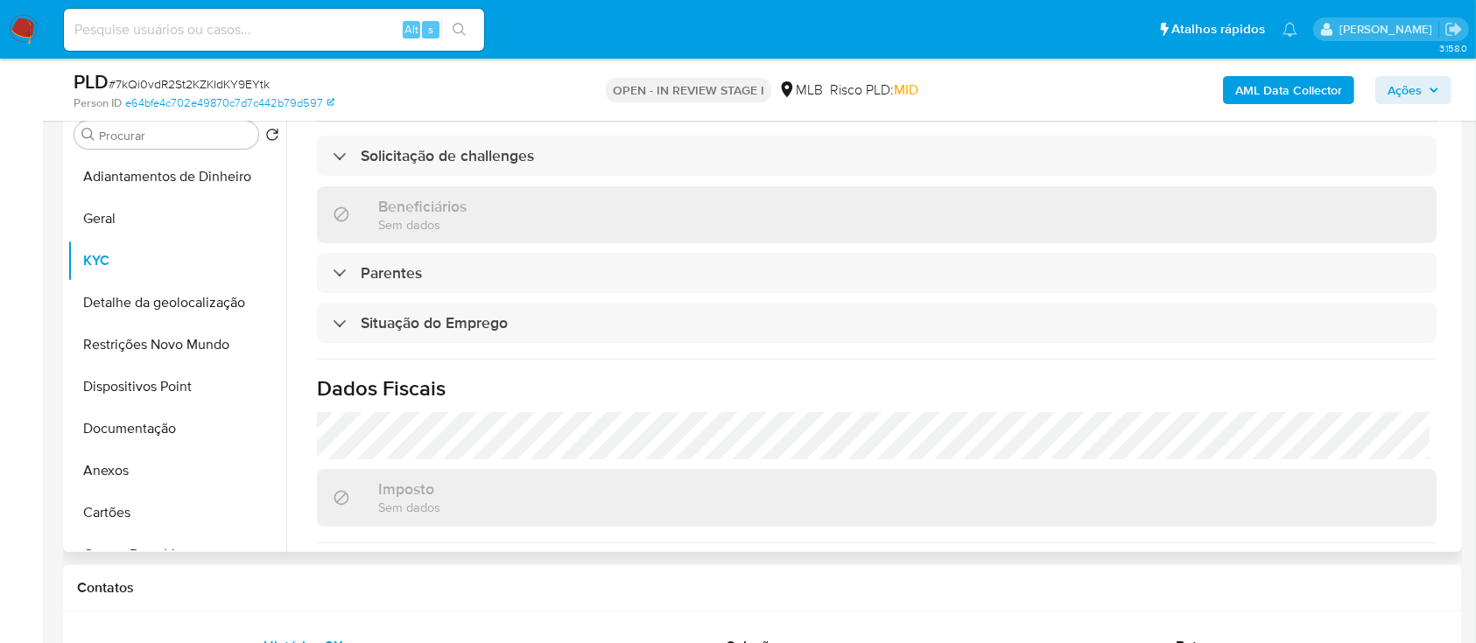
scroll to position [744, 0]
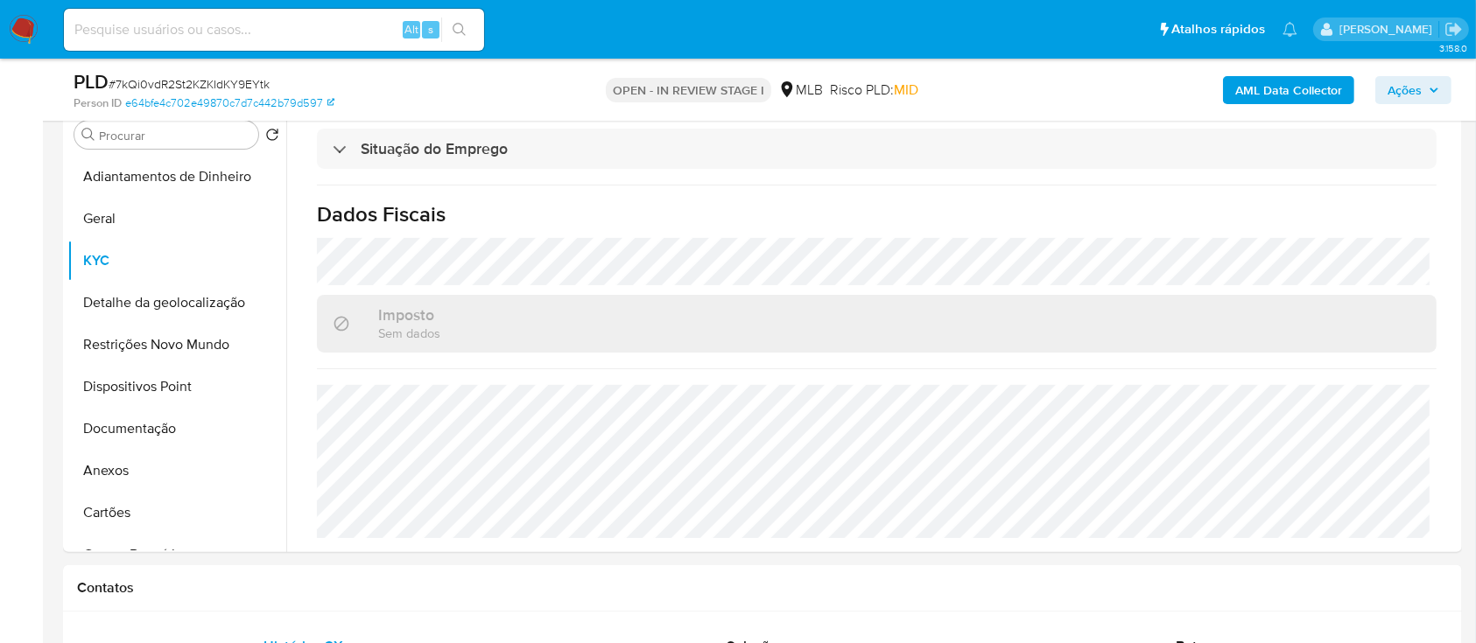
click at [1174, 90] on div "AML Data Collector Ações" at bounding box center [1224, 89] width 454 height 41
click at [158, 298] on button "Detalhe da geolocalização" at bounding box center [169, 303] width 205 height 42
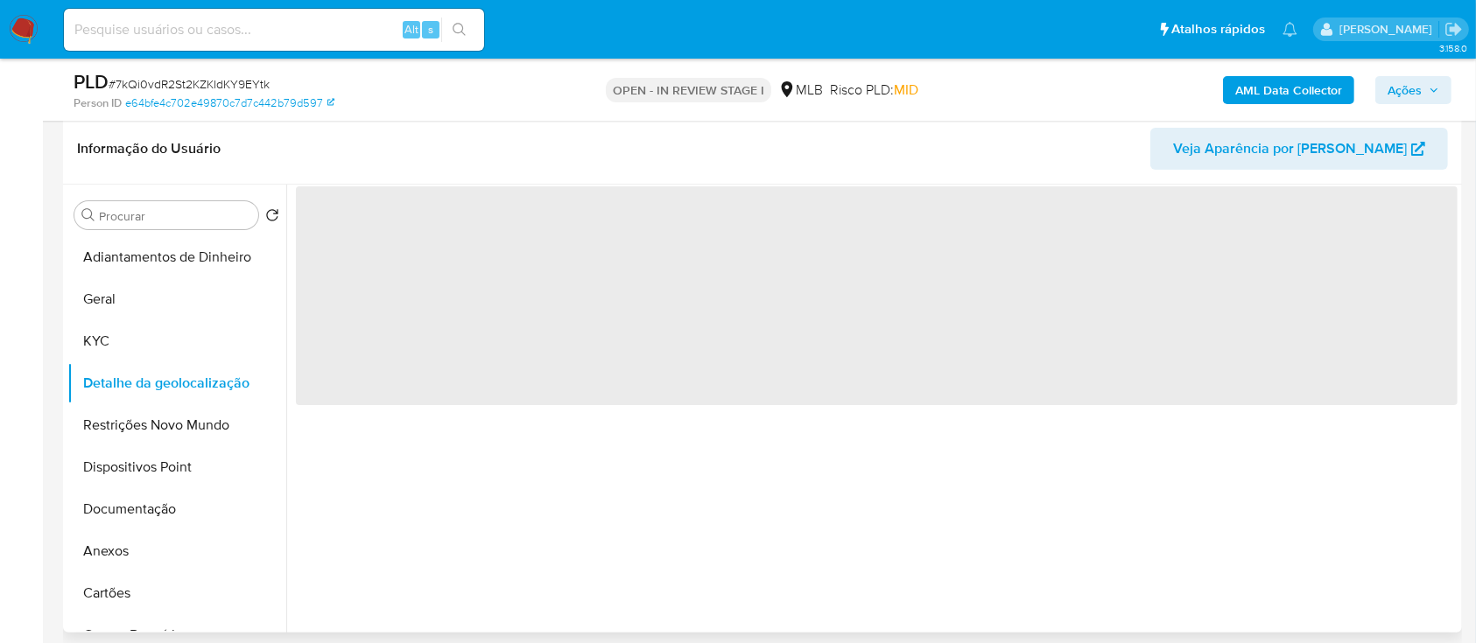
scroll to position [233, 0]
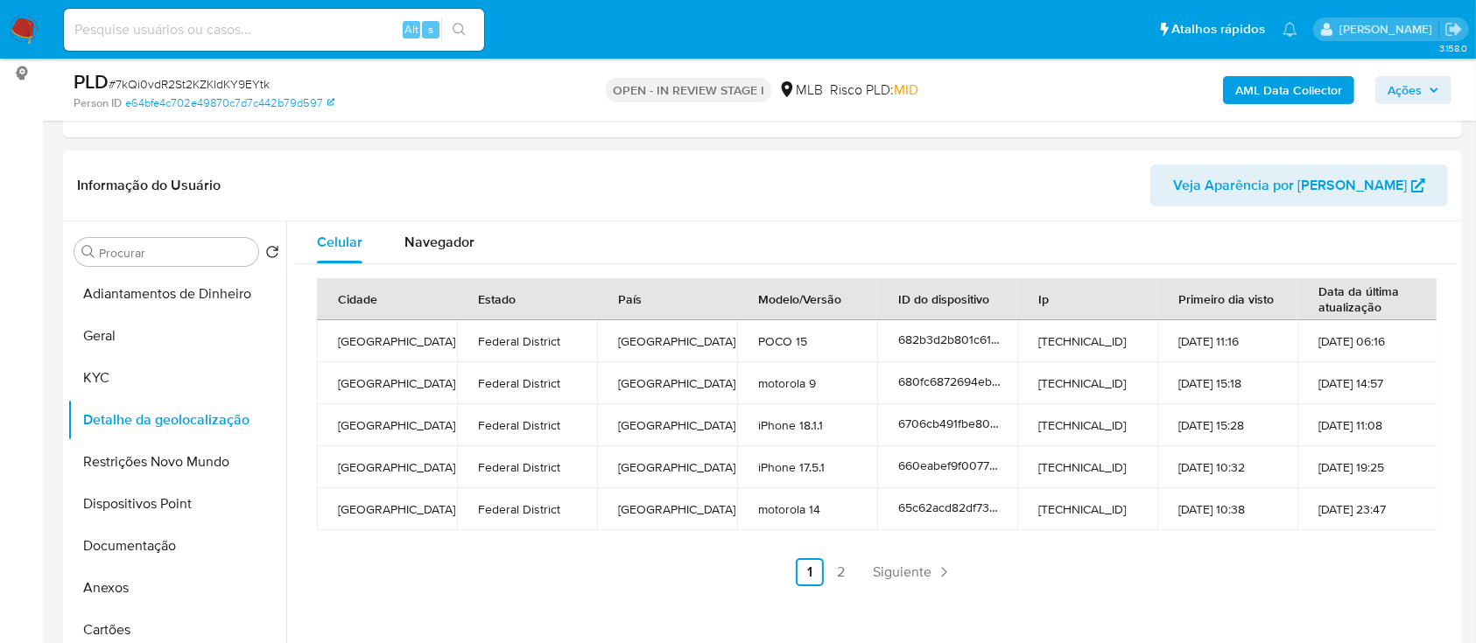
drag, startPoint x: 1156, startPoint y: 177, endPoint x: 1079, endPoint y: 7, distance: 186.5
click at [1154, 177] on header "Informação do Usuário Veja Aparência por Pessoa" at bounding box center [762, 186] width 1371 height 42
click at [833, 575] on link "2" at bounding box center [841, 572] width 28 height 28
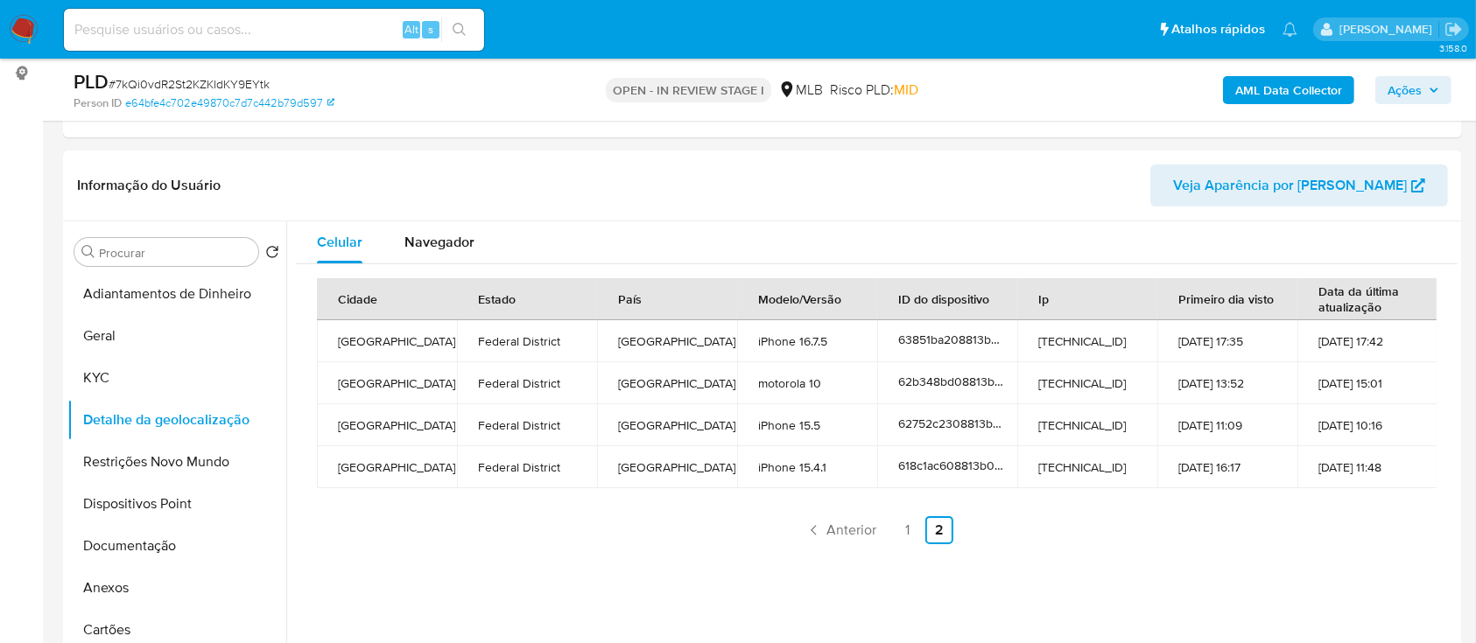
click at [1227, 595] on div "Celular Navegador Cidade Estado País Modelo/Versão ID do dispositivo Ip Primeir…" at bounding box center [871, 445] width 1171 height 448
click at [179, 474] on button "Restrições Novo Mundo" at bounding box center [169, 462] width 205 height 42
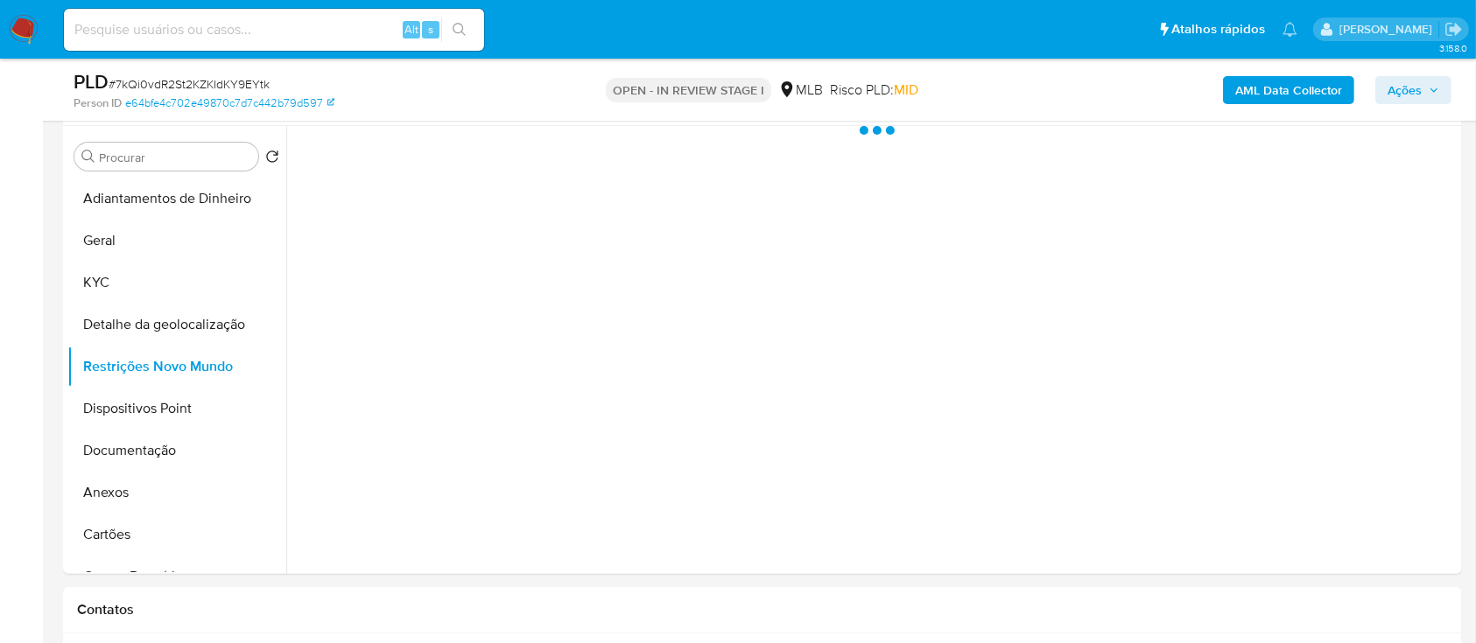
scroll to position [350, 0]
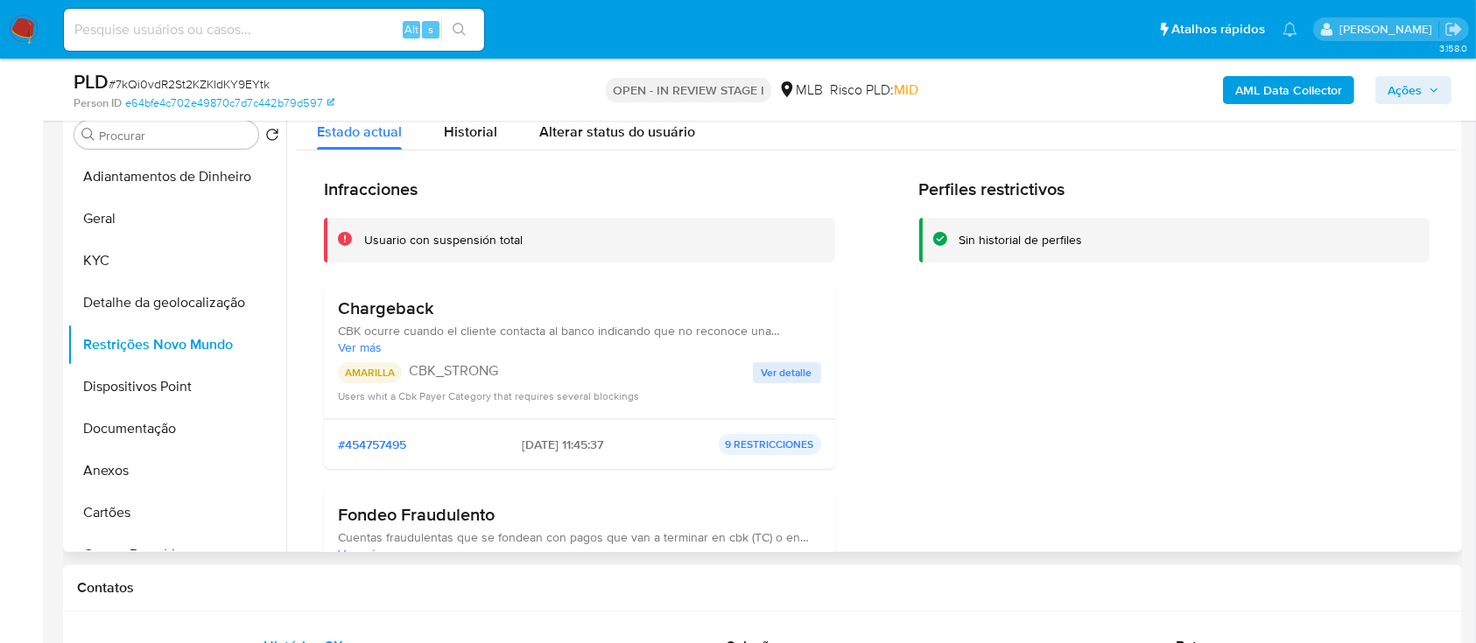
click at [770, 367] on span "Ver detalle" at bounding box center [786, 373] width 51 height 18
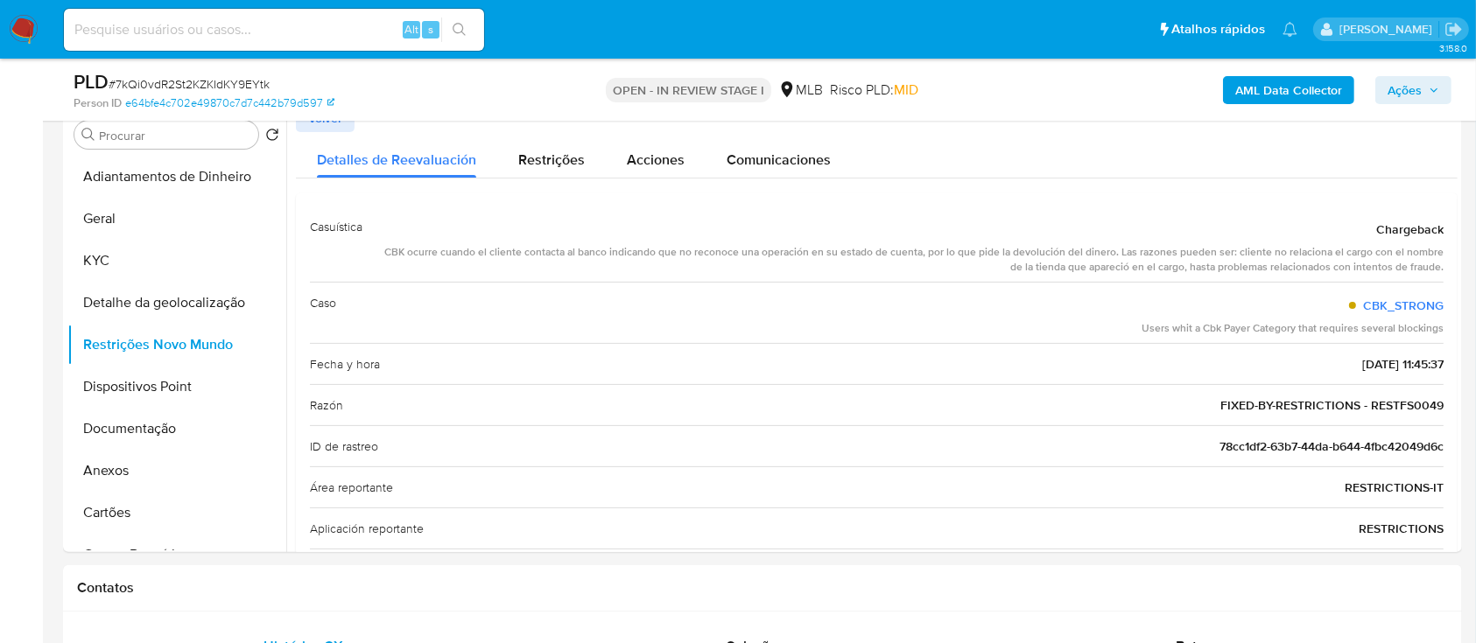
drag, startPoint x: 1210, startPoint y: 109, endPoint x: 1171, endPoint y: 116, distance: 39.1
click at [1210, 109] on div "AML Data Collector Ações" at bounding box center [1224, 89] width 454 height 41
drag, startPoint x: 1344, startPoint y: 228, endPoint x: 1458, endPoint y: 416, distance: 220.4
click at [1458, 416] on div "Procurar Retornar ao pedido padrão Adiantamentos de Dinheiro Geral KYC Detalhe …" at bounding box center [762, 328] width 1399 height 448
click at [102, 396] on button "Dispositivos Point" at bounding box center [169, 387] width 205 height 42
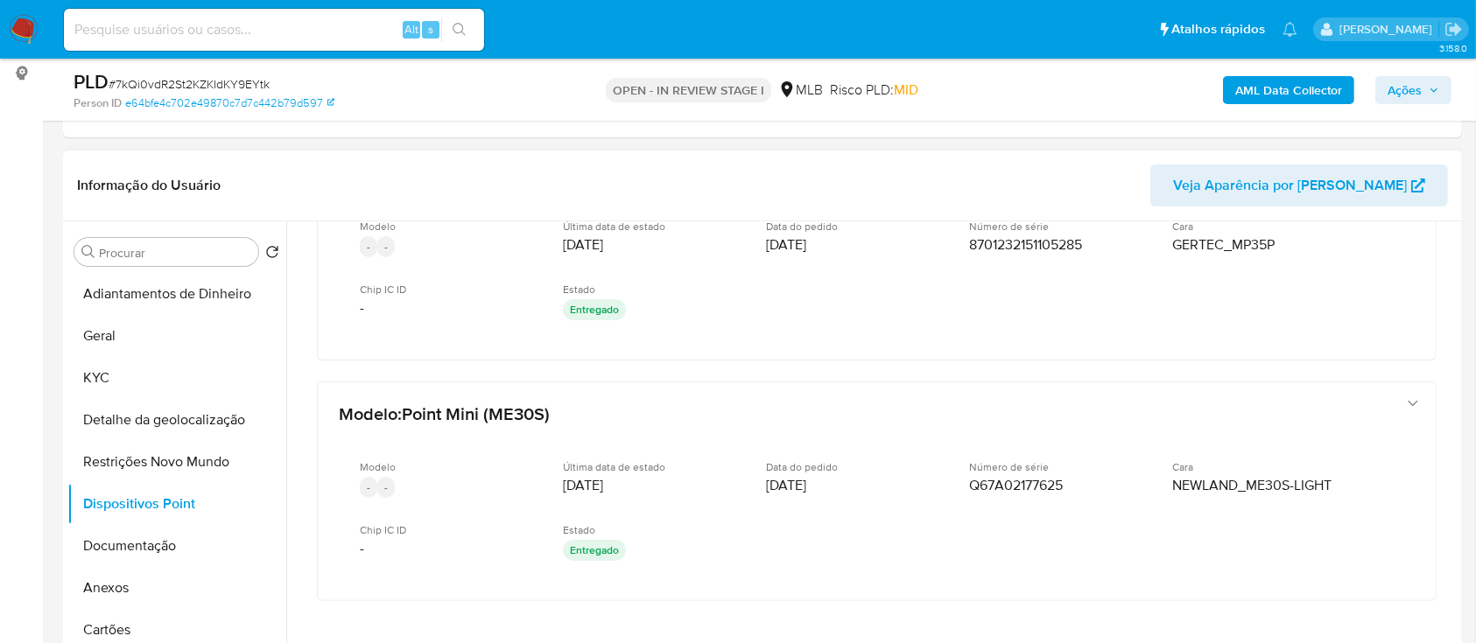
scroll to position [102, 0]
drag, startPoint x: 1458, startPoint y: 420, endPoint x: 1463, endPoint y: 389, distance: 31.1
drag, startPoint x: 1457, startPoint y: 396, endPoint x: 1454, endPoint y: 378, distance: 18.7
click at [1454, 378] on div "Procurar Retornar ao pedido padrão Adiantamentos de Dinheiro Geral KYC Detalhe …" at bounding box center [762, 445] width 1399 height 448
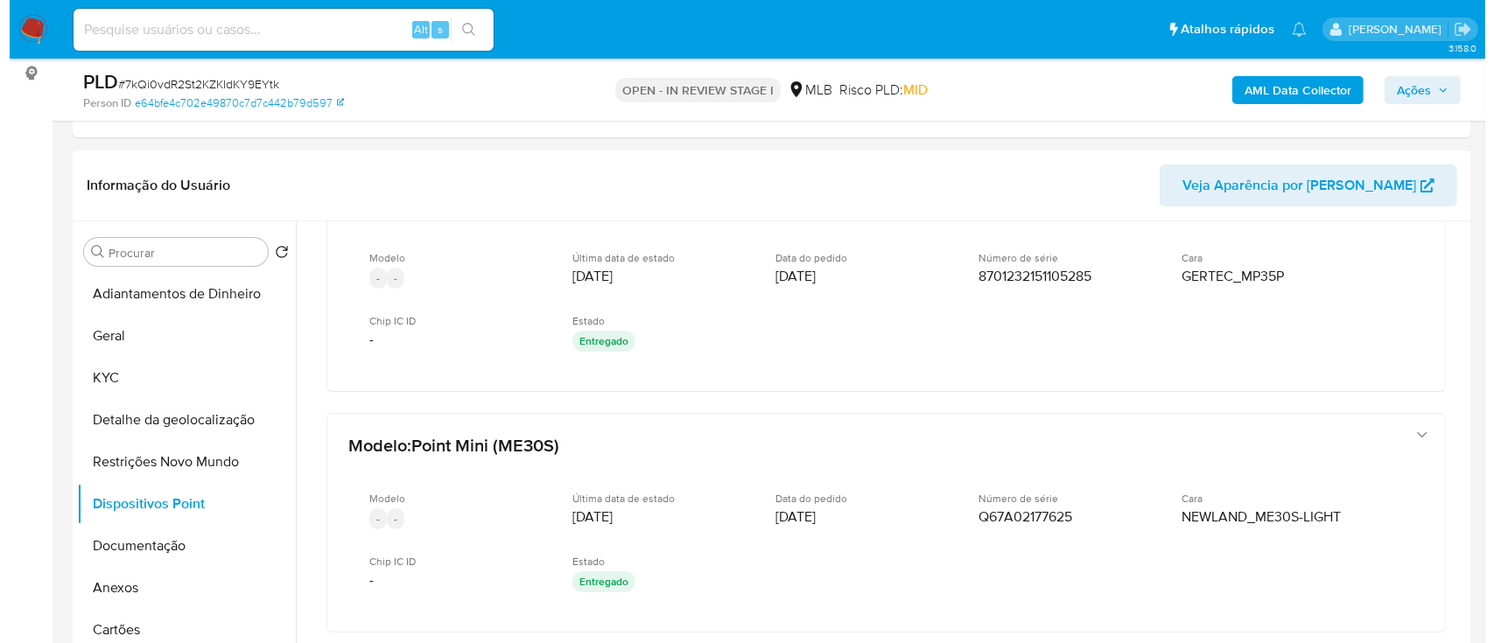
scroll to position [71, 0]
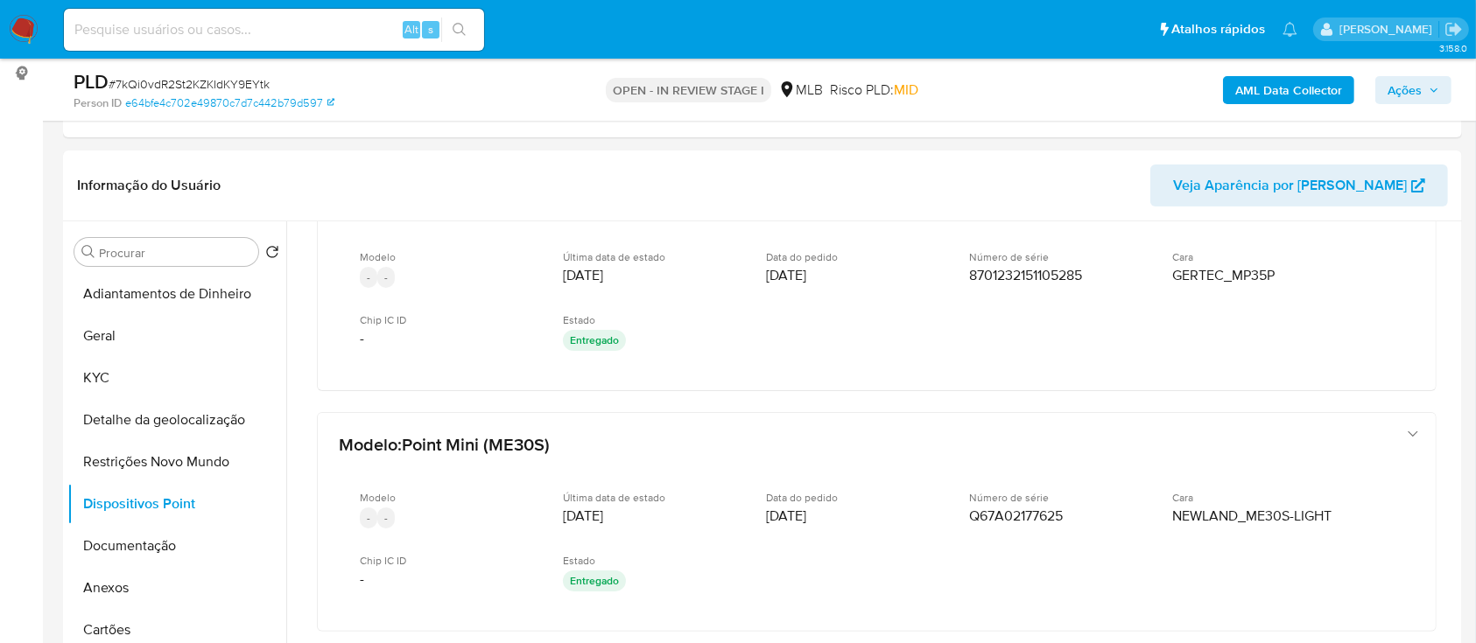
drag, startPoint x: 1124, startPoint y: 96, endPoint x: 1115, endPoint y: 74, distance: 24.4
click at [1124, 97] on div "AML Data Collector Ações" at bounding box center [1224, 89] width 454 height 41
click at [1322, 88] on b "AML Data Collector" at bounding box center [1288, 90] width 107 height 28
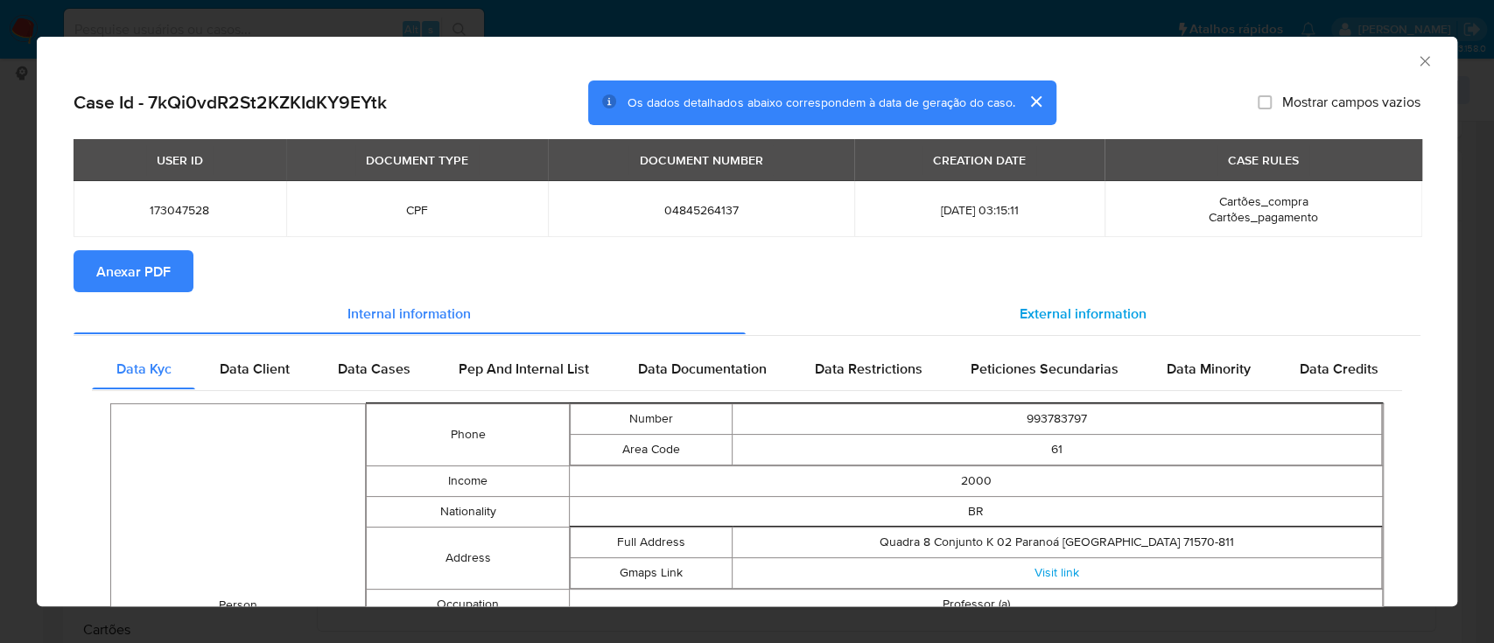
drag, startPoint x: 1078, startPoint y: 308, endPoint x: 1070, endPoint y: 309, distance: 8.8
click at [1075, 306] on span "External information" at bounding box center [1083, 313] width 127 height 20
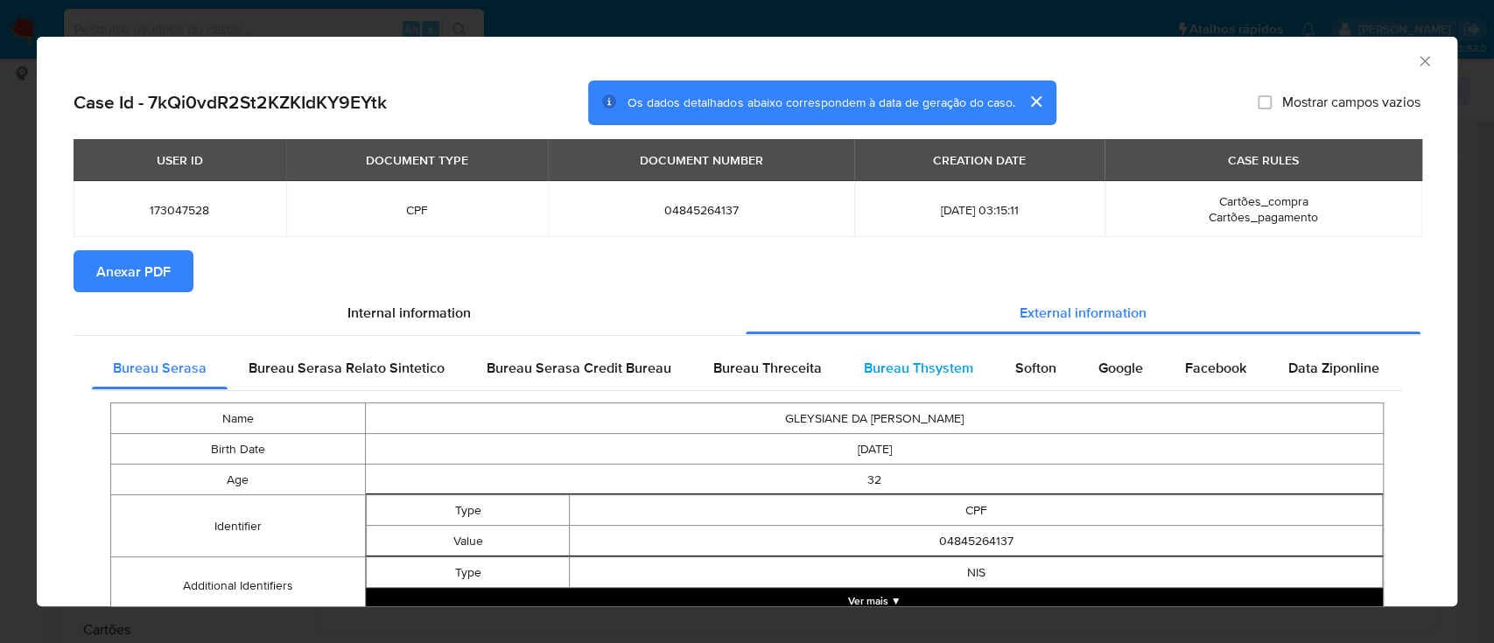
drag, startPoint x: 787, startPoint y: 361, endPoint x: 840, endPoint y: 354, distance: 53.7
click at [787, 362] on span "Bureau Threceita" at bounding box center [767, 368] width 109 height 20
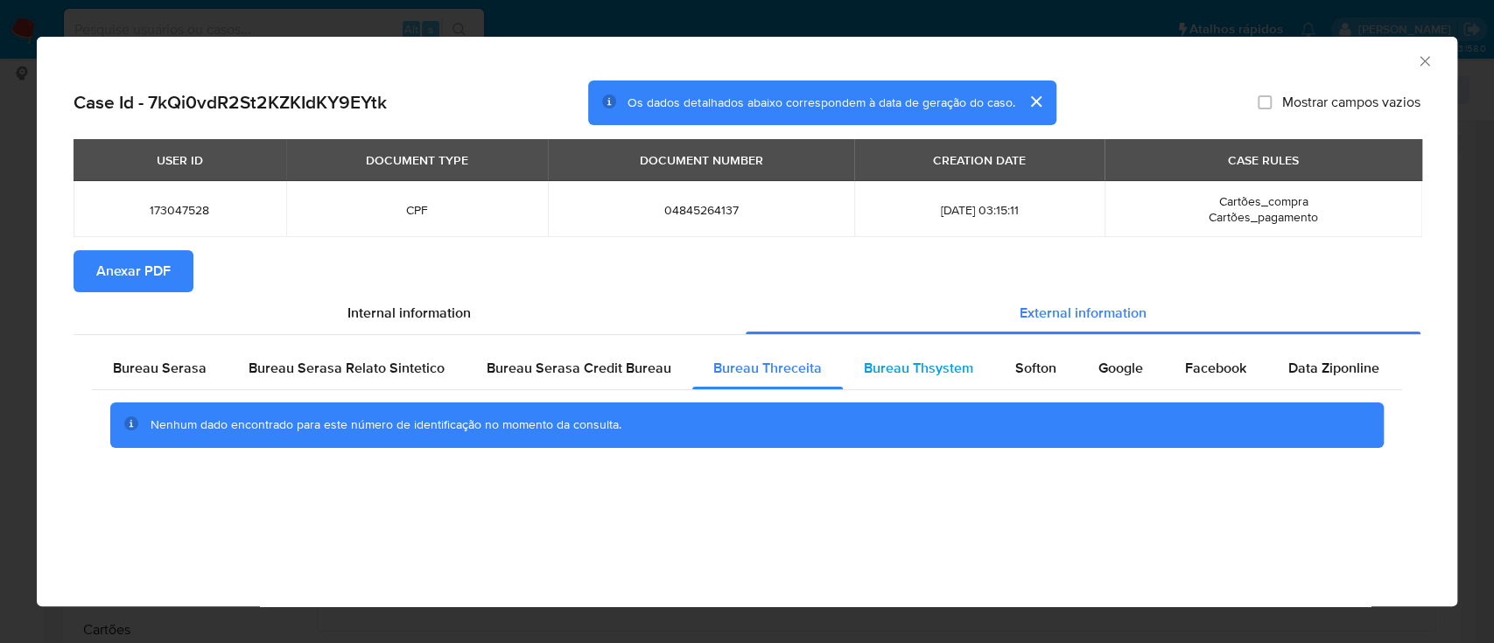
click at [915, 368] on span "Bureau Thsystem" at bounding box center [918, 368] width 109 height 20
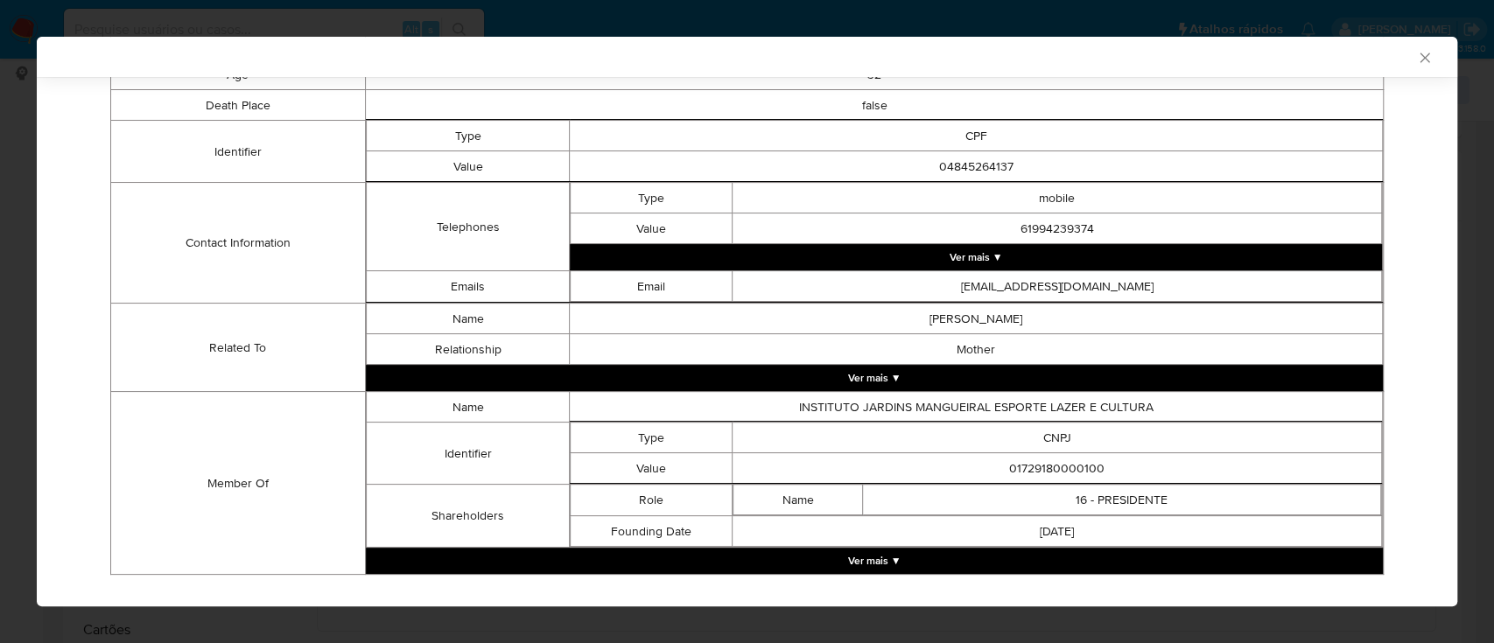
scroll to position [428, 0]
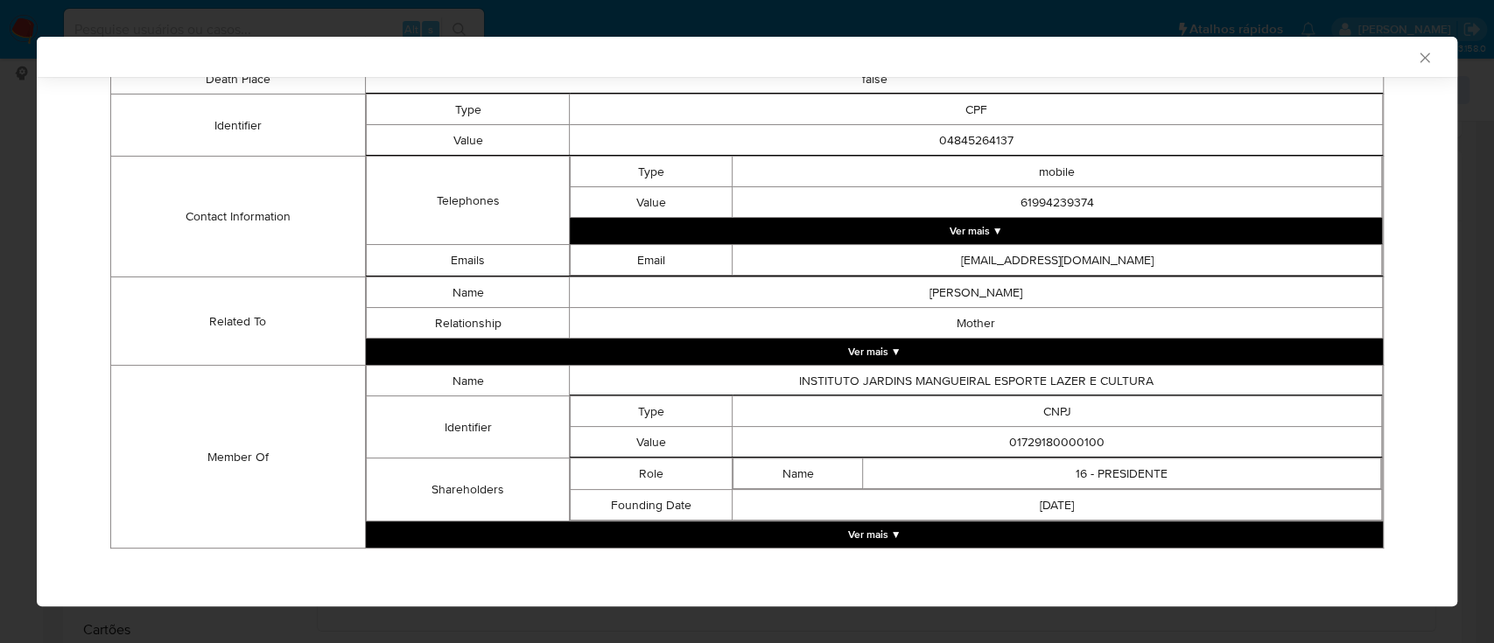
click at [1226, 51] on div "AML Data Collector" at bounding box center [732, 57] width 1367 height 16
drag, startPoint x: 1132, startPoint y: 446, endPoint x: 958, endPoint y: 439, distance: 173.4
click at [958, 439] on td "01729180000100" at bounding box center [1057, 442] width 649 height 31
copy td "01729180000100"
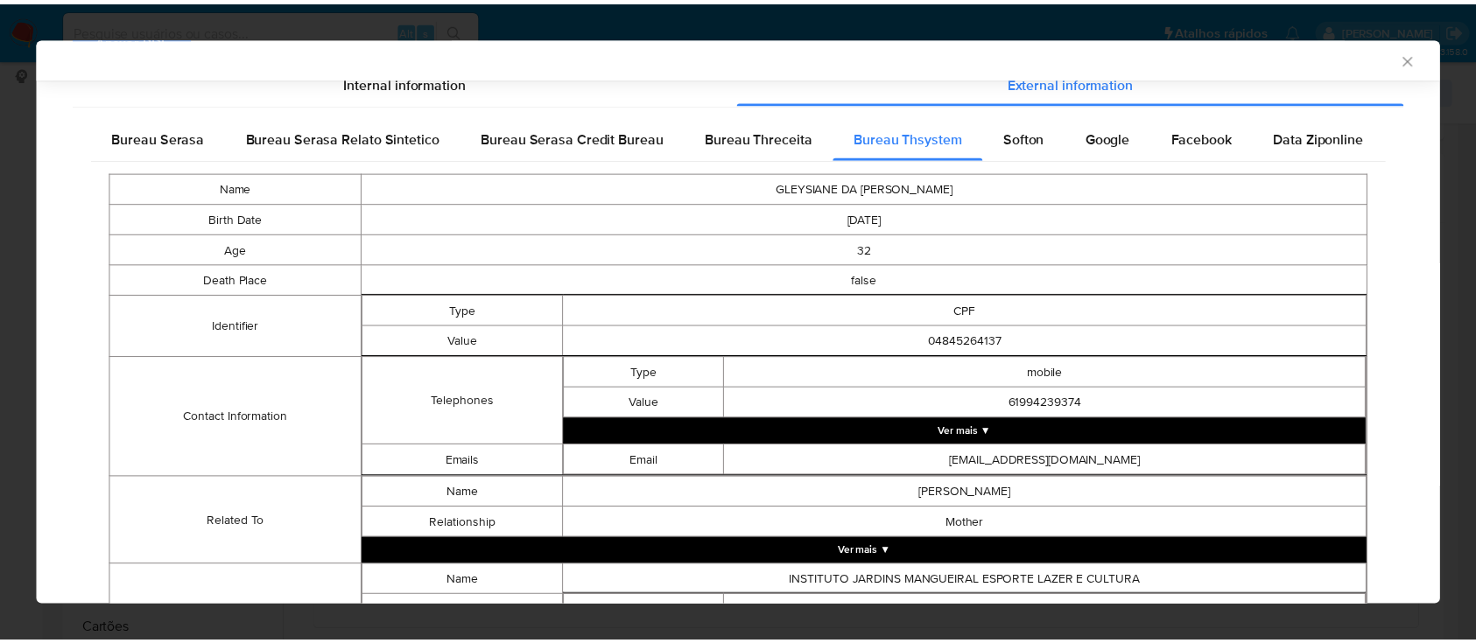
scroll to position [0, 0]
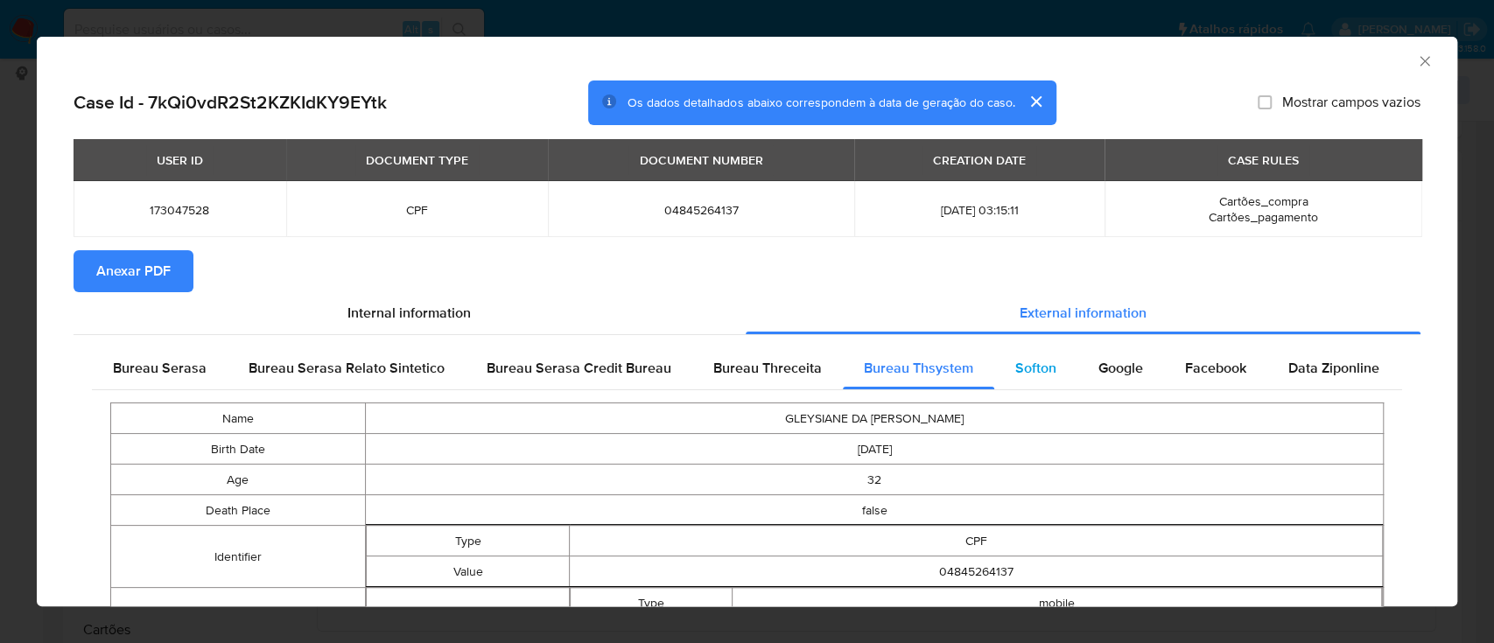
click at [1028, 365] on span "Softon" at bounding box center [1035, 368] width 41 height 20
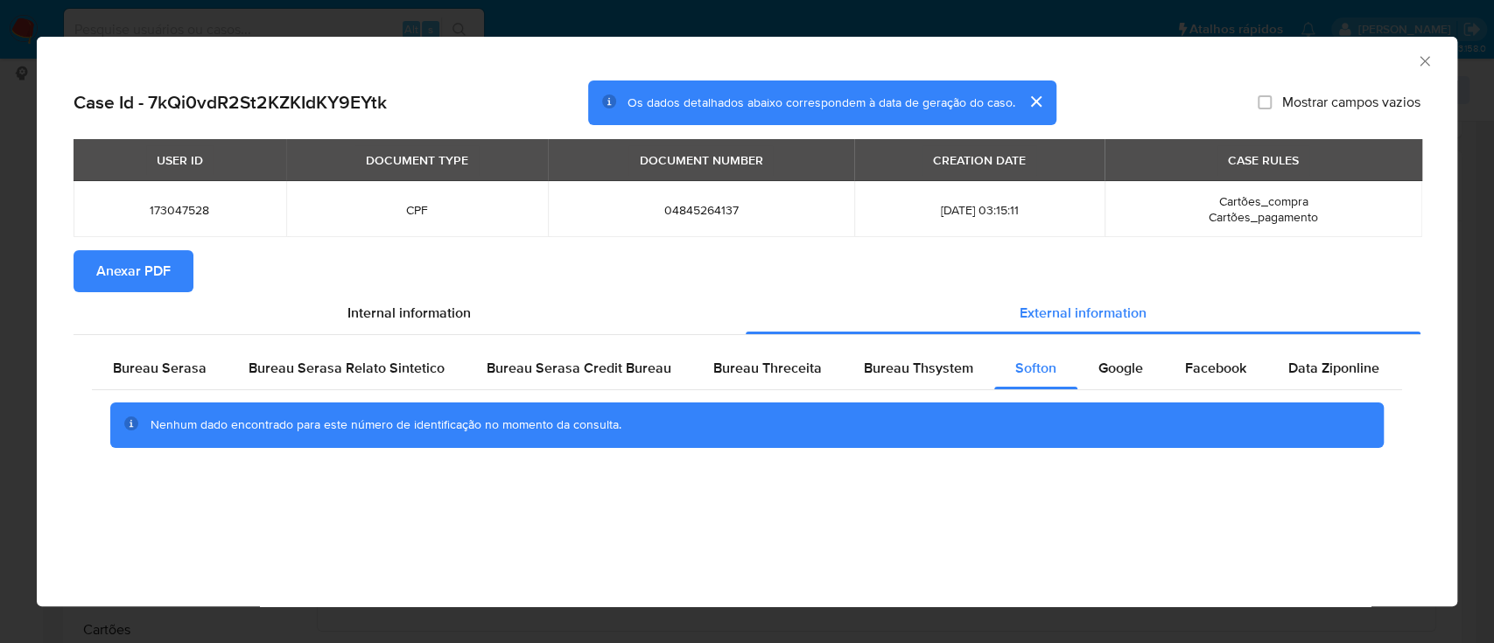
click at [1255, 77] on div "AML Data Collector" at bounding box center [747, 59] width 1421 height 44
click at [1128, 373] on span "Google" at bounding box center [1120, 368] width 45 height 20
click at [163, 273] on span "Anexar PDF" at bounding box center [133, 271] width 74 height 39
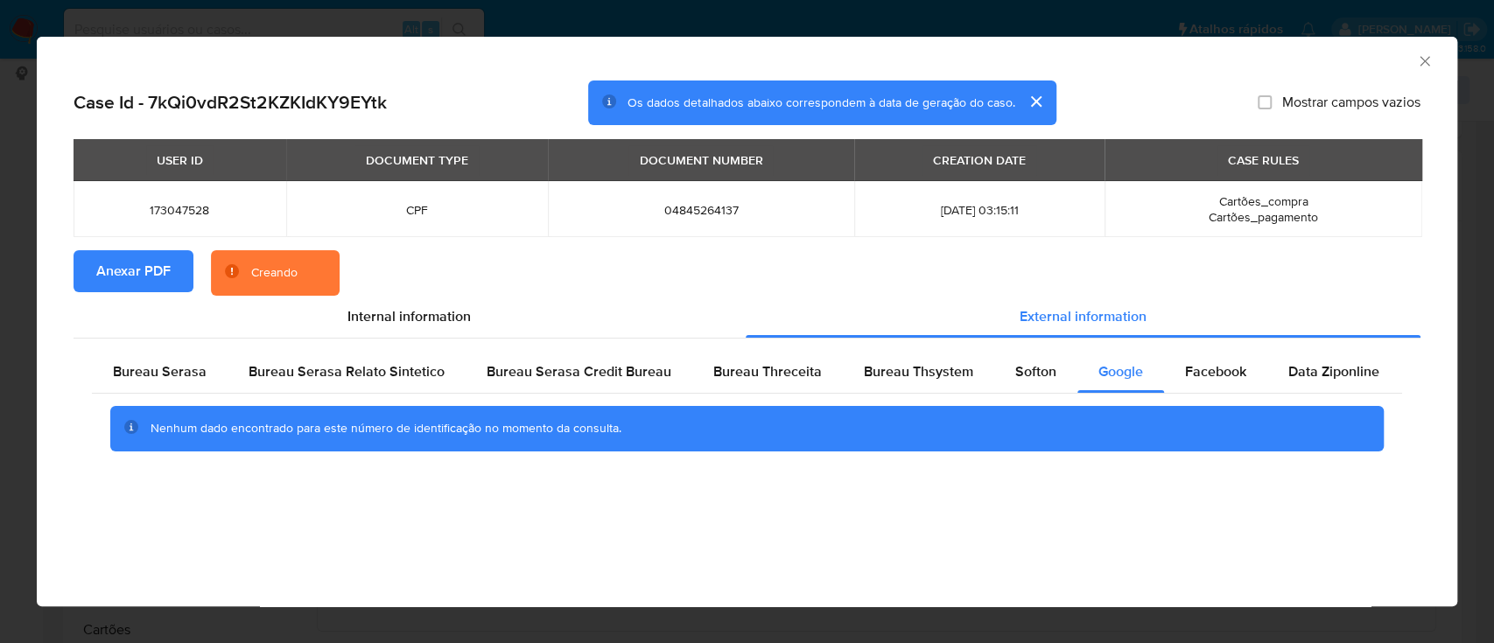
click at [1416, 65] on icon "Fechar a janela" at bounding box center [1425, 62] width 18 height 18
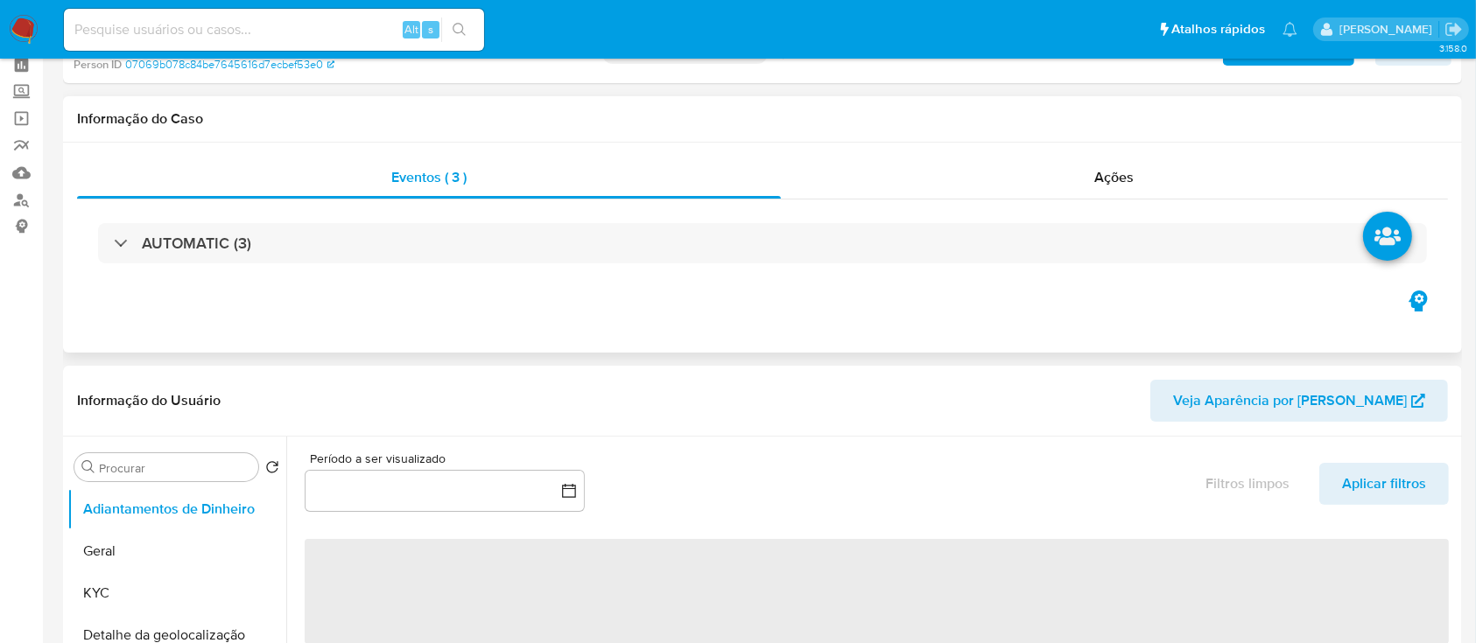
scroll to position [116, 0]
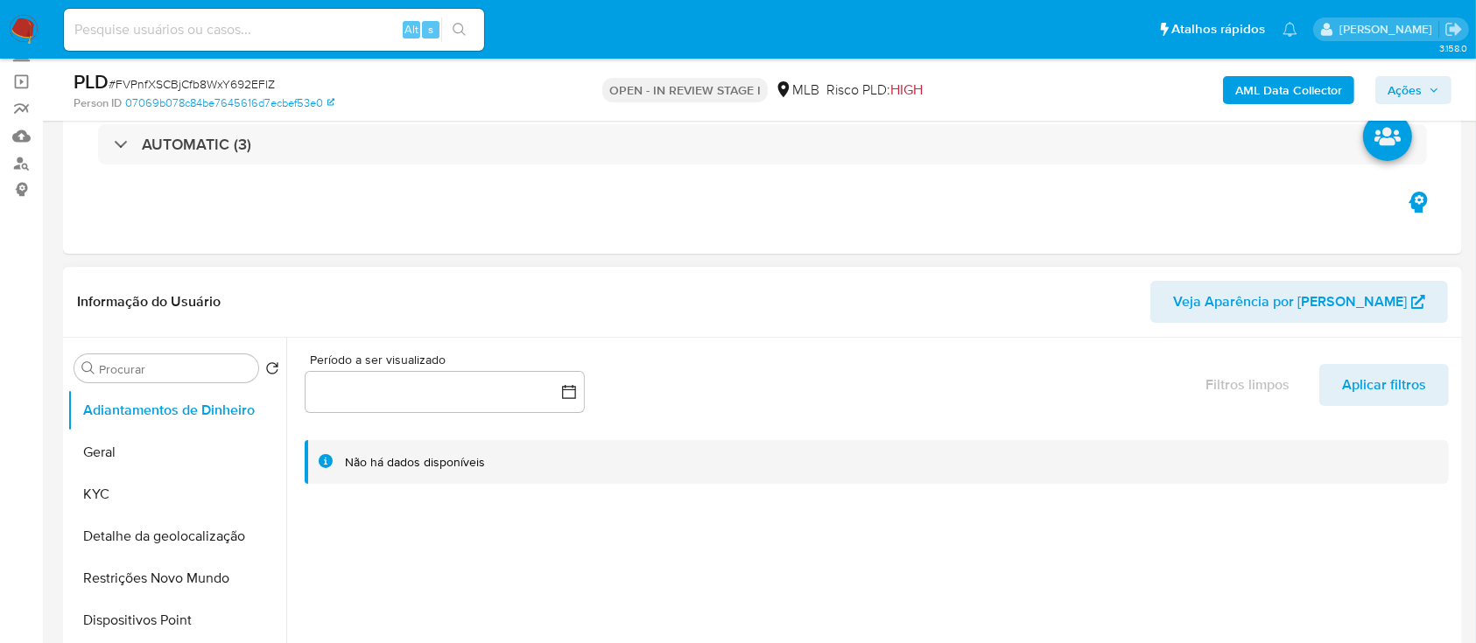
select select "10"
drag, startPoint x: 167, startPoint y: 452, endPoint x: 446, endPoint y: 312, distance: 311.6
click at [167, 452] on button "Geral" at bounding box center [176, 453] width 219 height 42
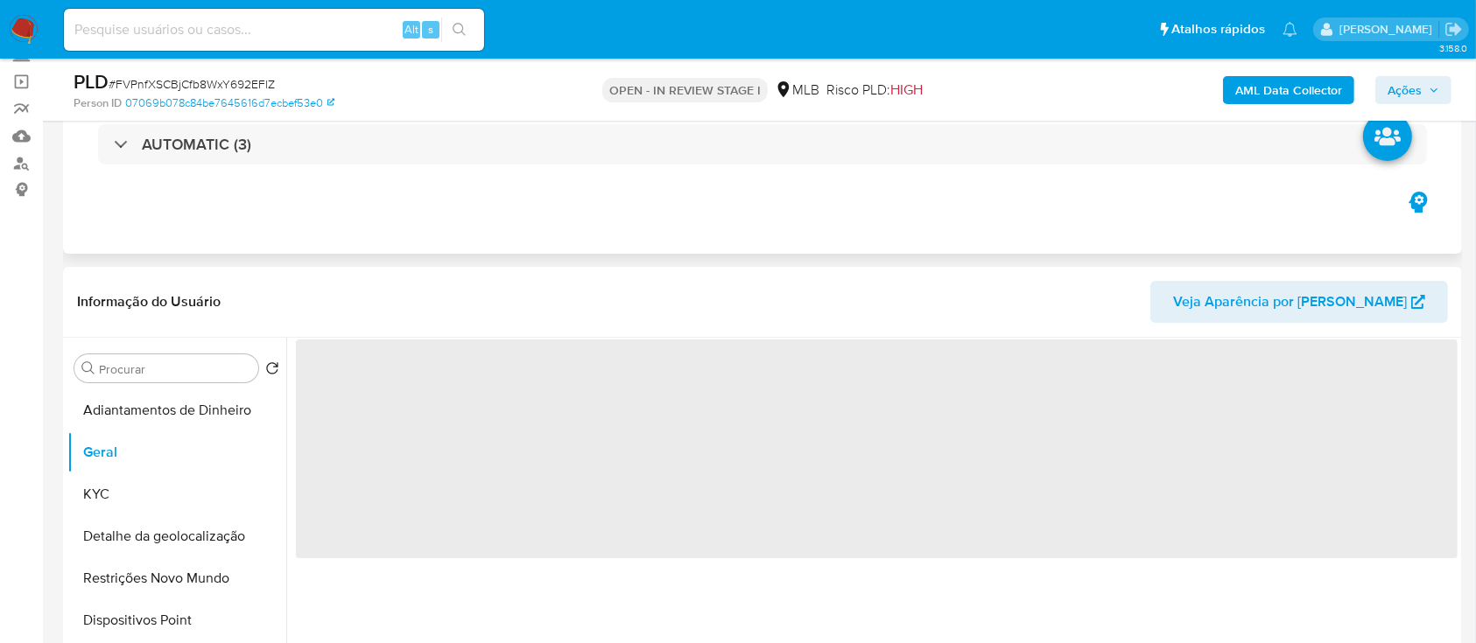
scroll to position [233, 0]
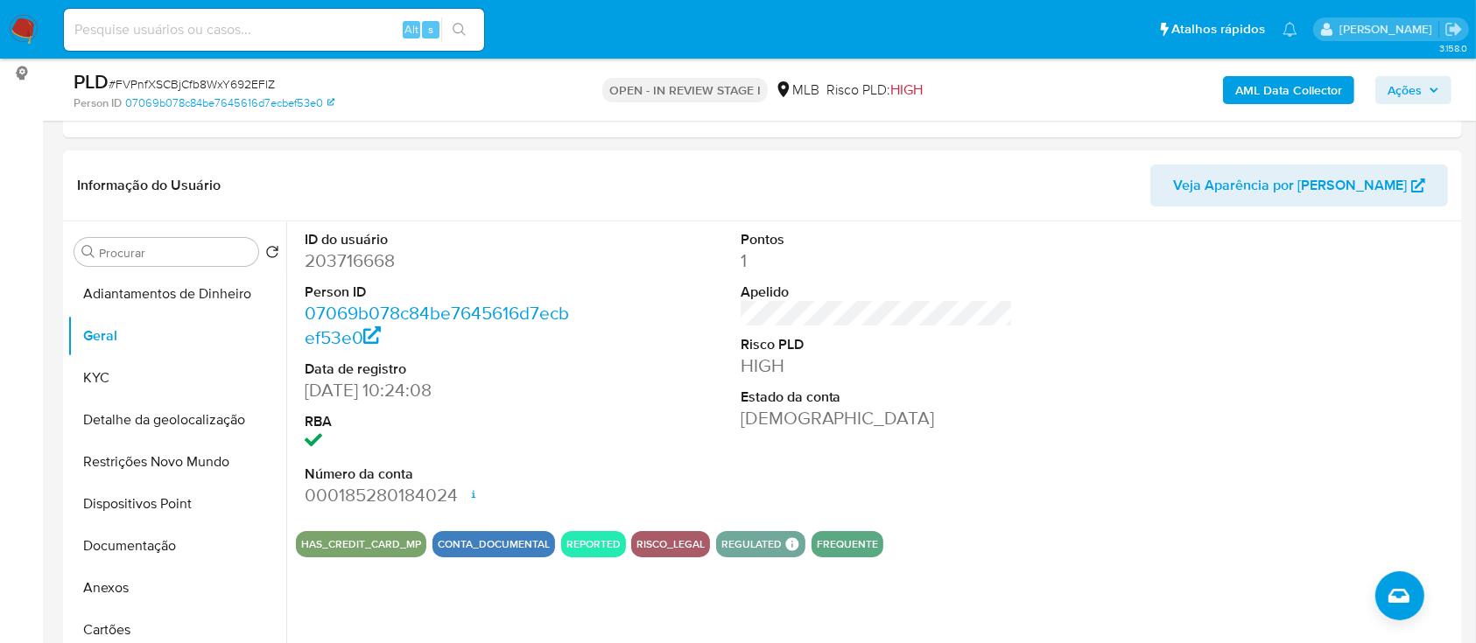
drag, startPoint x: 1299, startPoint y: 256, endPoint x: 1281, endPoint y: 233, distance: 28.7
click at [1289, 242] on div at bounding box center [1312, 369] width 291 height 296
drag, startPoint x: 93, startPoint y: 382, endPoint x: 238, endPoint y: 385, distance: 145.3
click at [93, 383] on button "KYC" at bounding box center [169, 378] width 205 height 42
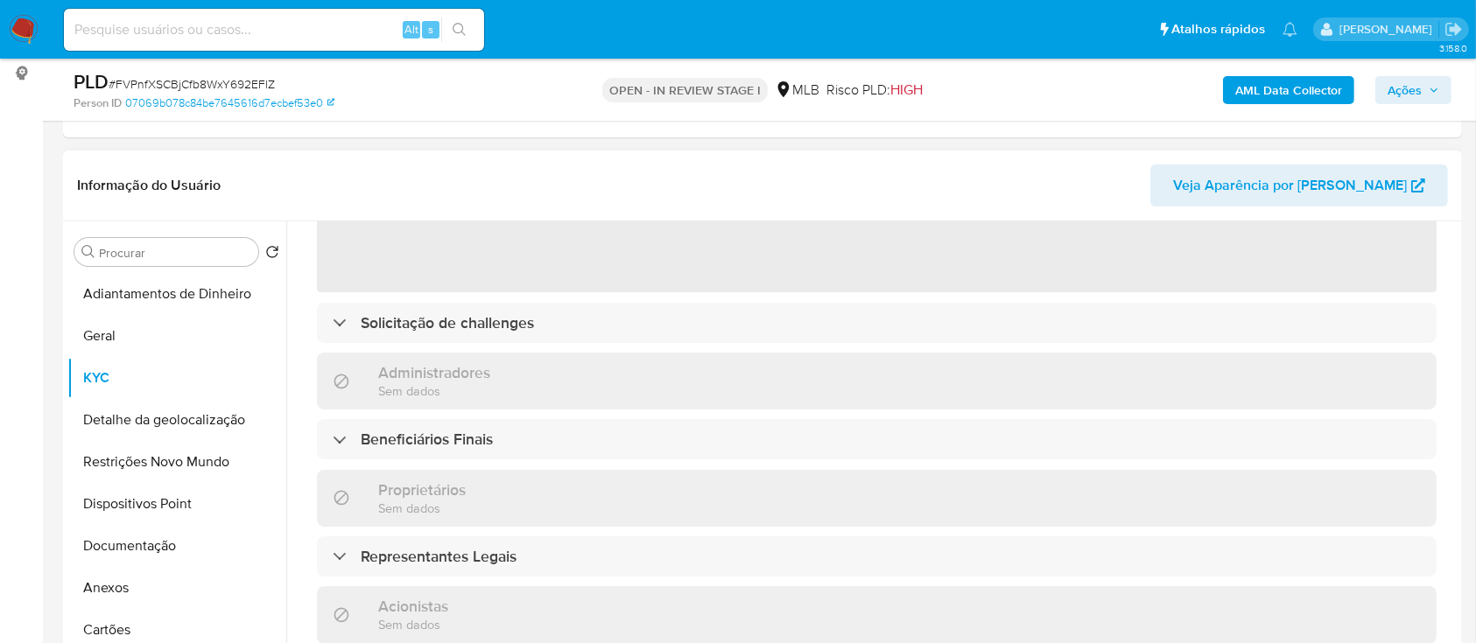
scroll to position [116, 0]
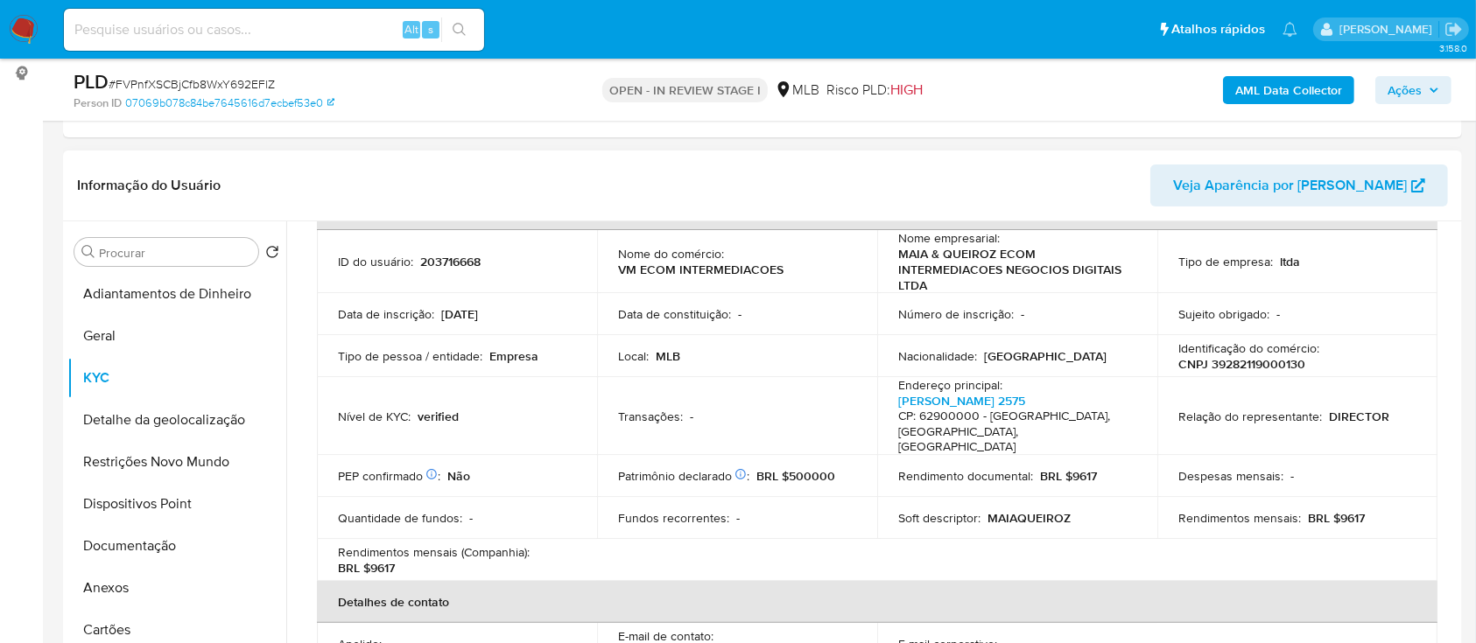
click at [1133, 167] on header "Informação do Usuário Veja Aparência por Pessoa" at bounding box center [762, 186] width 1371 height 42
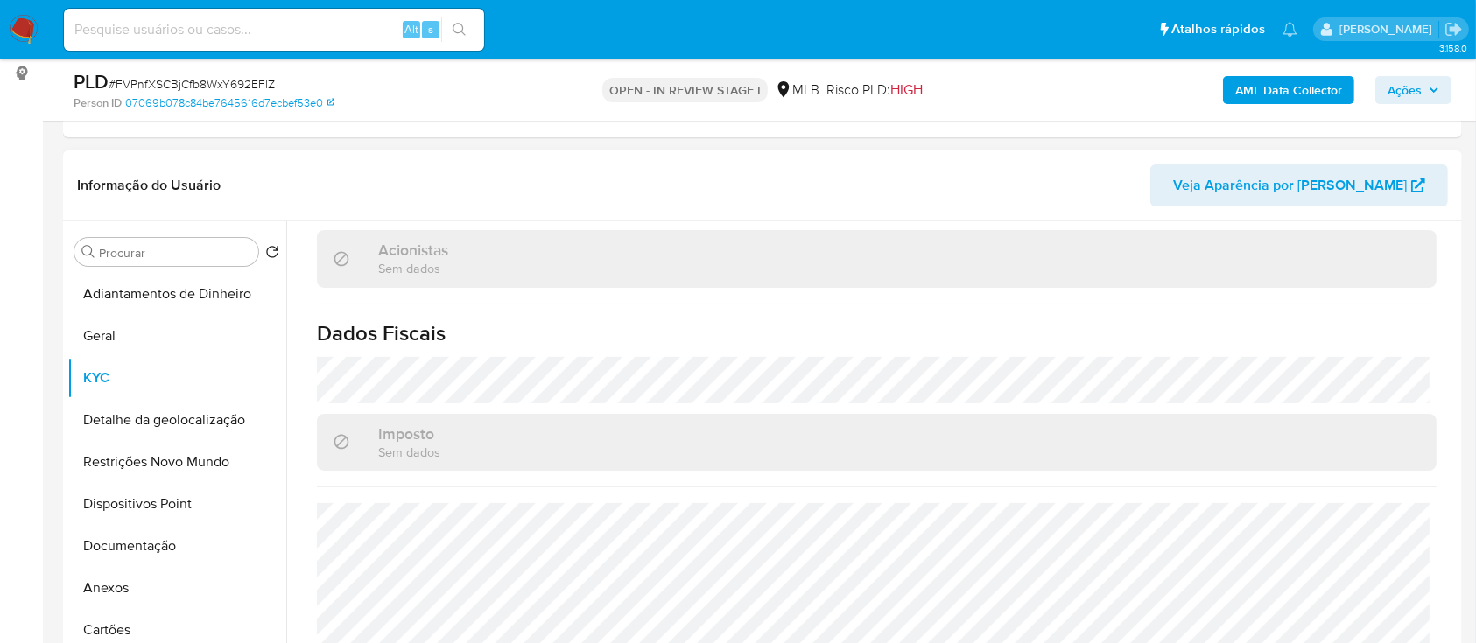
scroll to position [1060, 0]
click at [151, 424] on button "Detalhe da geolocalização" at bounding box center [169, 420] width 205 height 42
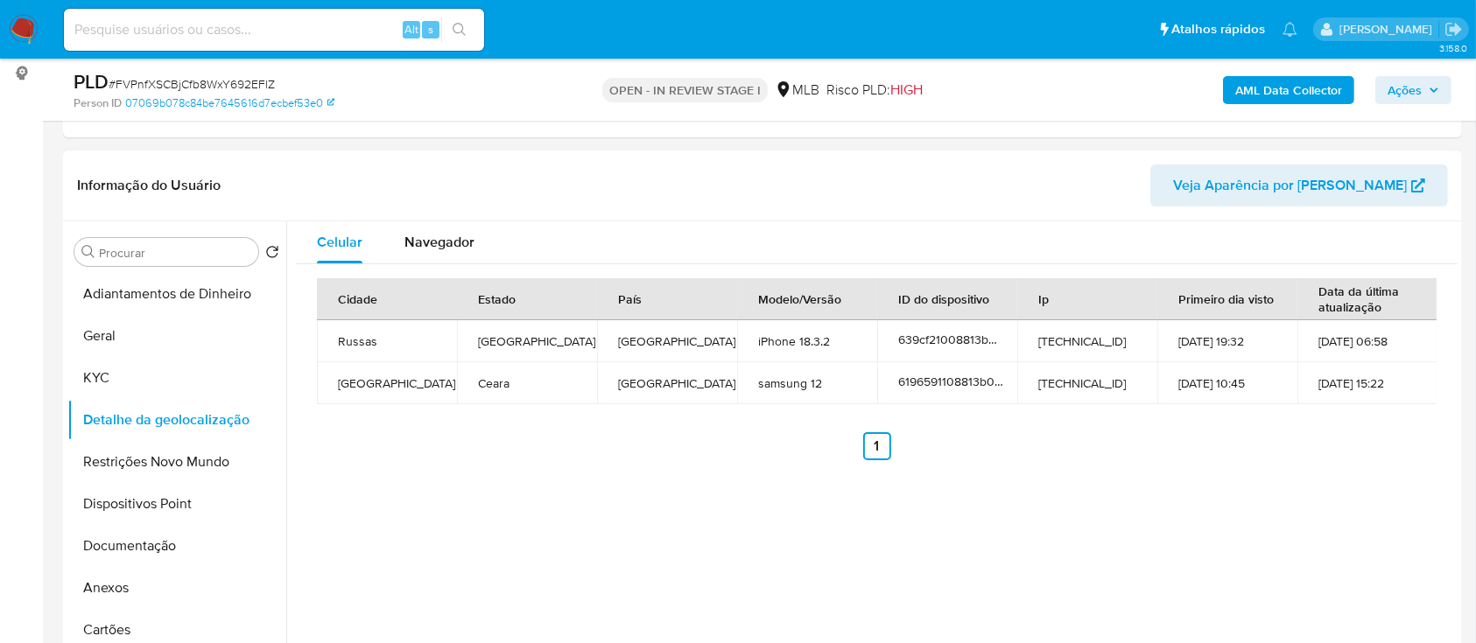
drag, startPoint x: 1304, startPoint y: 492, endPoint x: 1195, endPoint y: 149, distance: 360.1
click at [1304, 488] on div "Celular Navegador Cidade Estado País Modelo/Versão ID do dispositivo Ip Primeir…" at bounding box center [871, 445] width 1171 height 448
click at [147, 464] on button "Restrições Novo Mundo" at bounding box center [169, 462] width 205 height 42
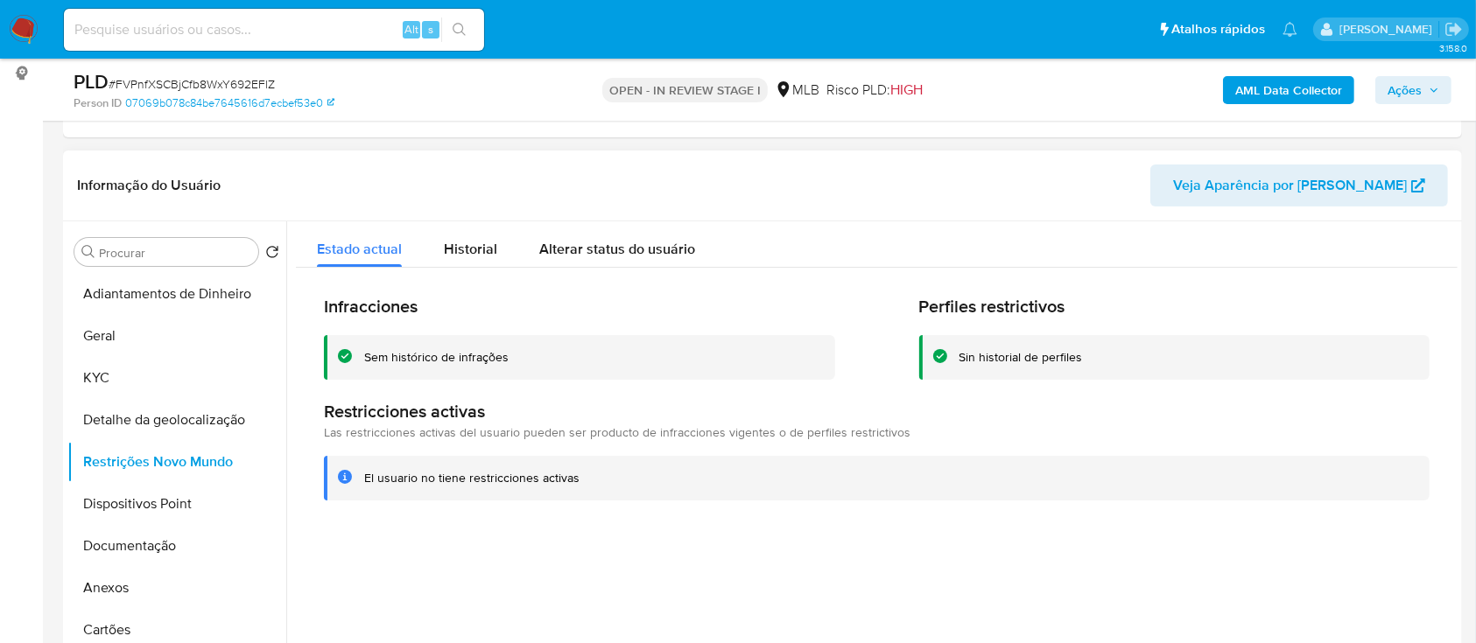
drag, startPoint x: 1155, startPoint y: 537, endPoint x: 1154, endPoint y: 522, distance: 14.9
click at [1155, 535] on div at bounding box center [871, 445] width 1171 height 448
click at [134, 502] on button "Dispositivos Point" at bounding box center [169, 504] width 205 height 42
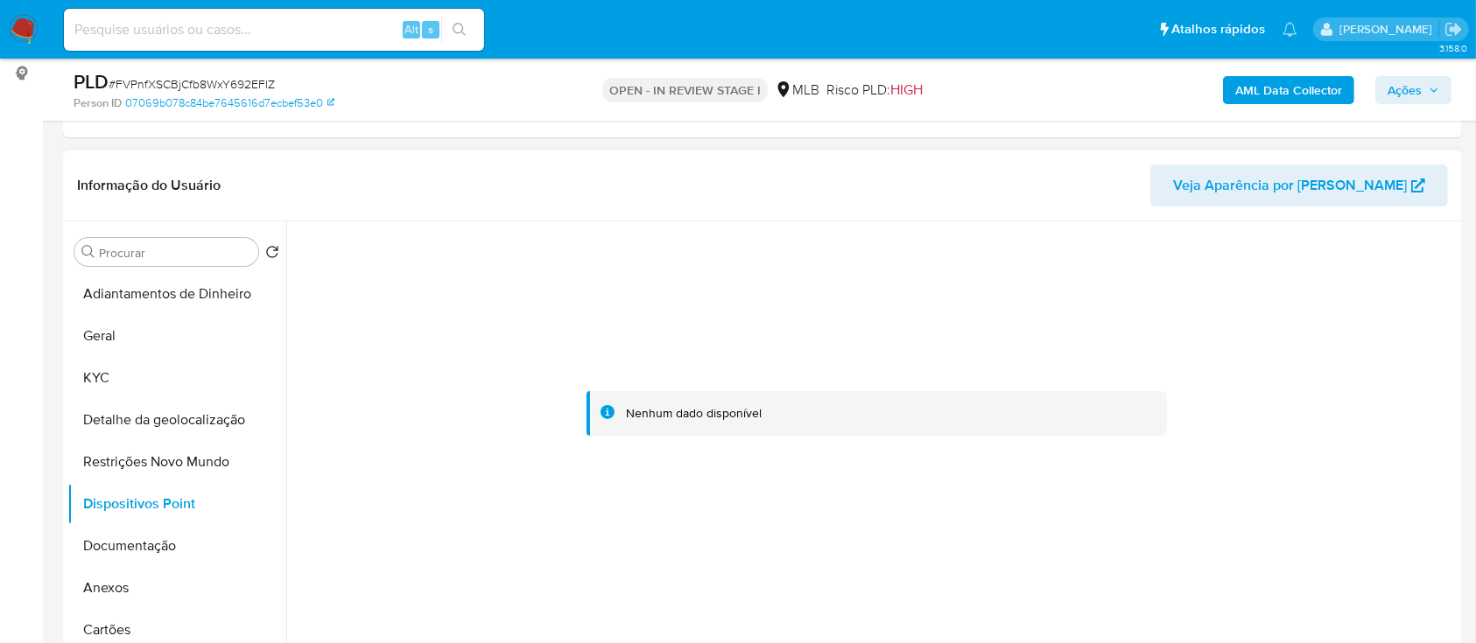
drag, startPoint x: 1298, startPoint y: 313, endPoint x: 1262, endPoint y: 270, distance: 56.6
click at [1278, 290] on div at bounding box center [876, 413] width 1161 height 385
click at [124, 550] on button "Documentação" at bounding box center [169, 546] width 205 height 42
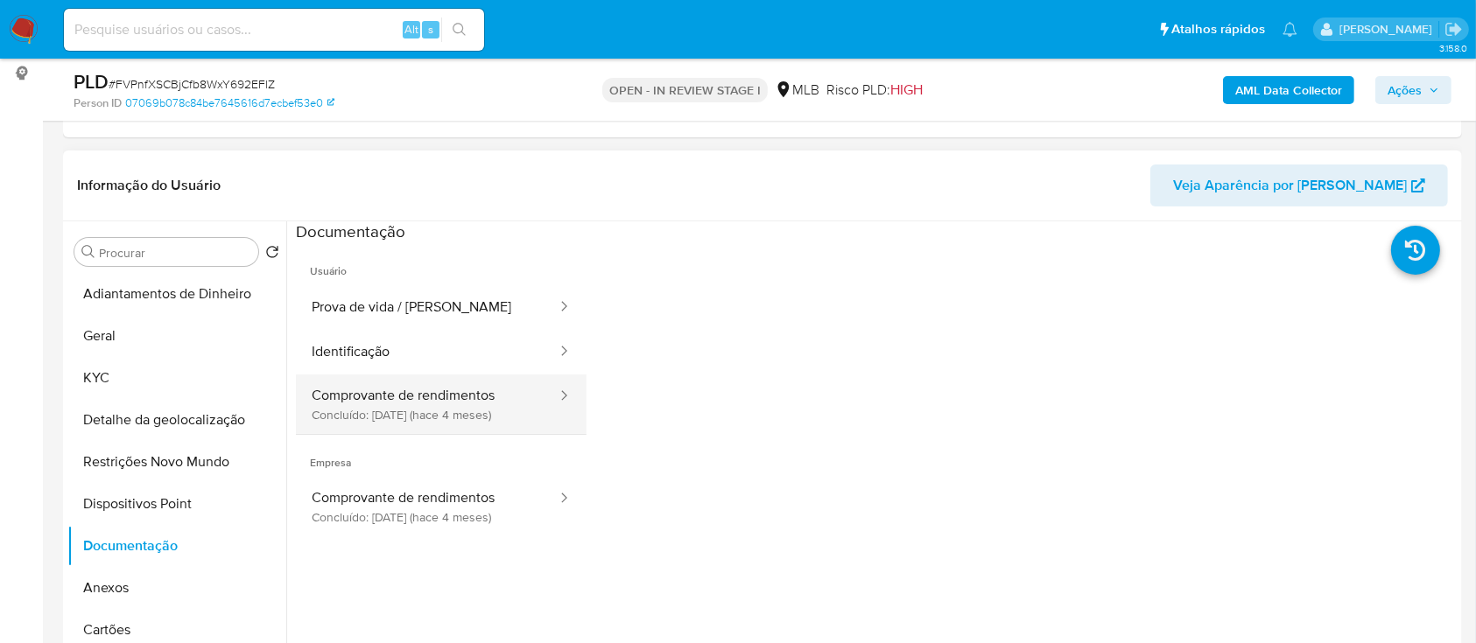
drag, startPoint x: 449, startPoint y: 415, endPoint x: 497, endPoint y: 410, distance: 48.4
click at [449, 415] on button "Comprovante de rendimentos Concluído: 21/05/2025 (hace 4 meses)" at bounding box center [427, 405] width 263 height 60
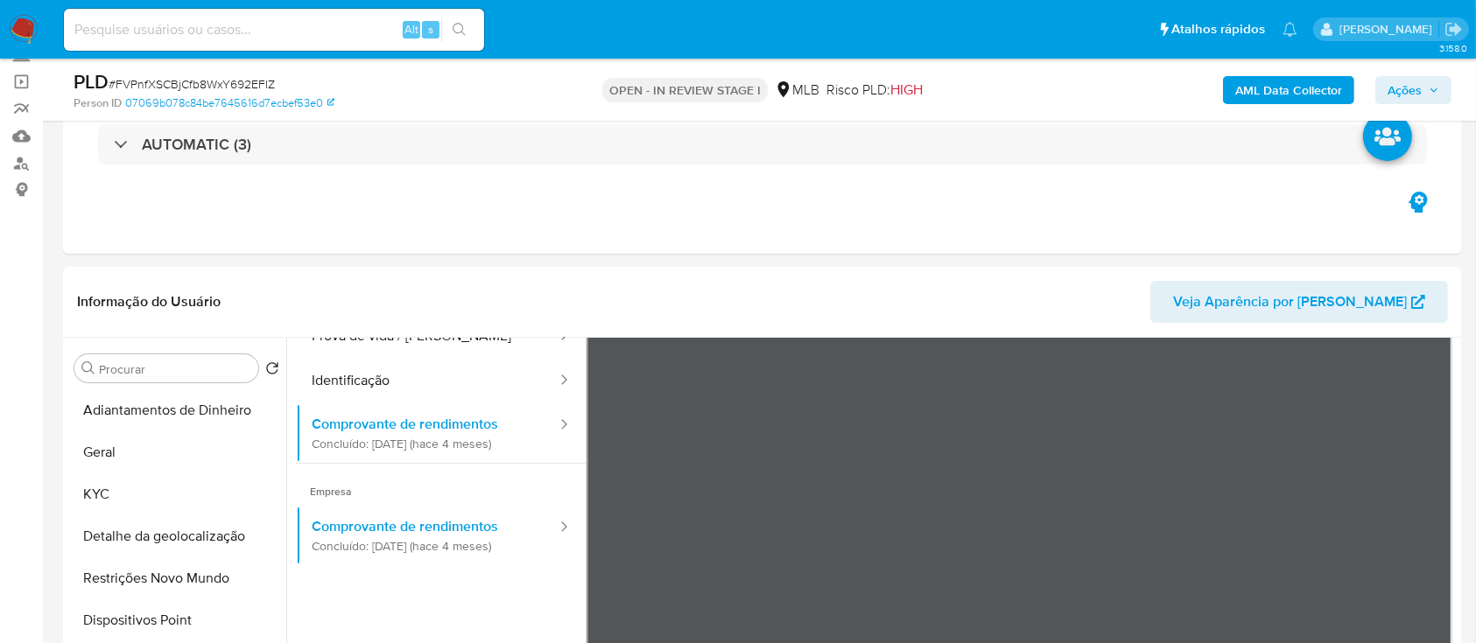
scroll to position [36, 0]
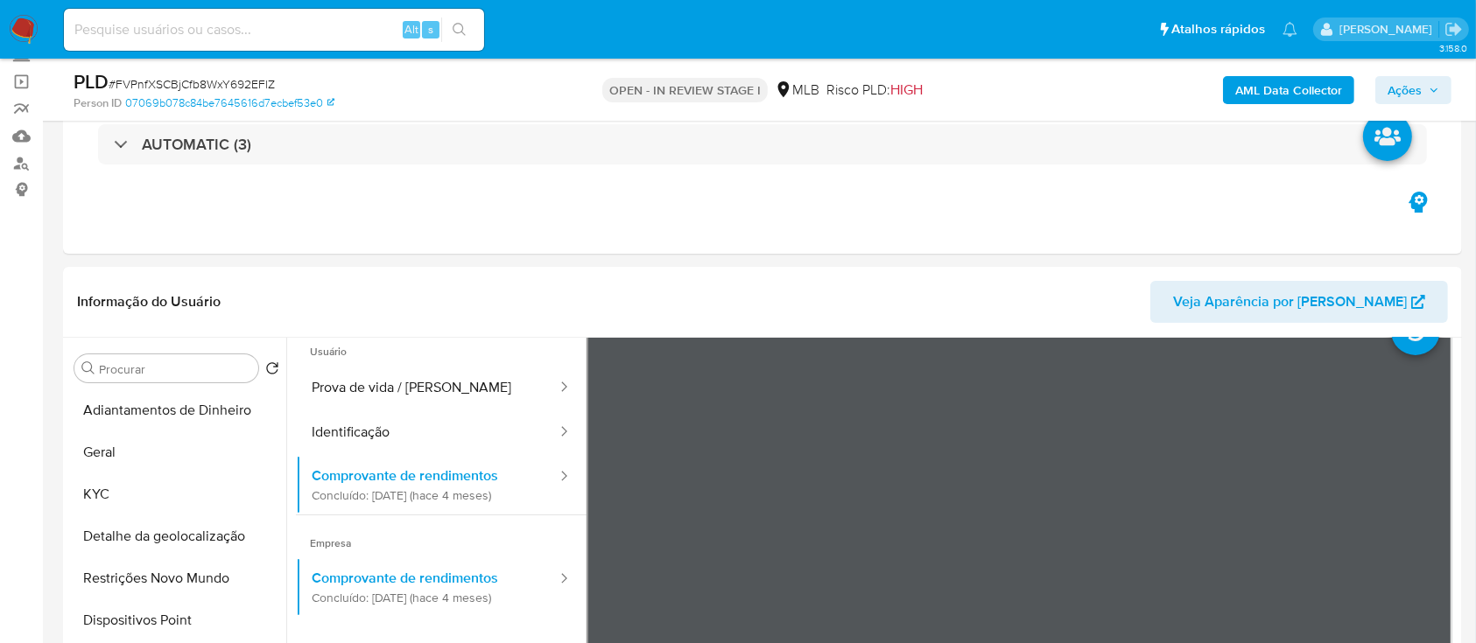
click at [1285, 91] on b "AML Data Collector" at bounding box center [1288, 90] width 107 height 28
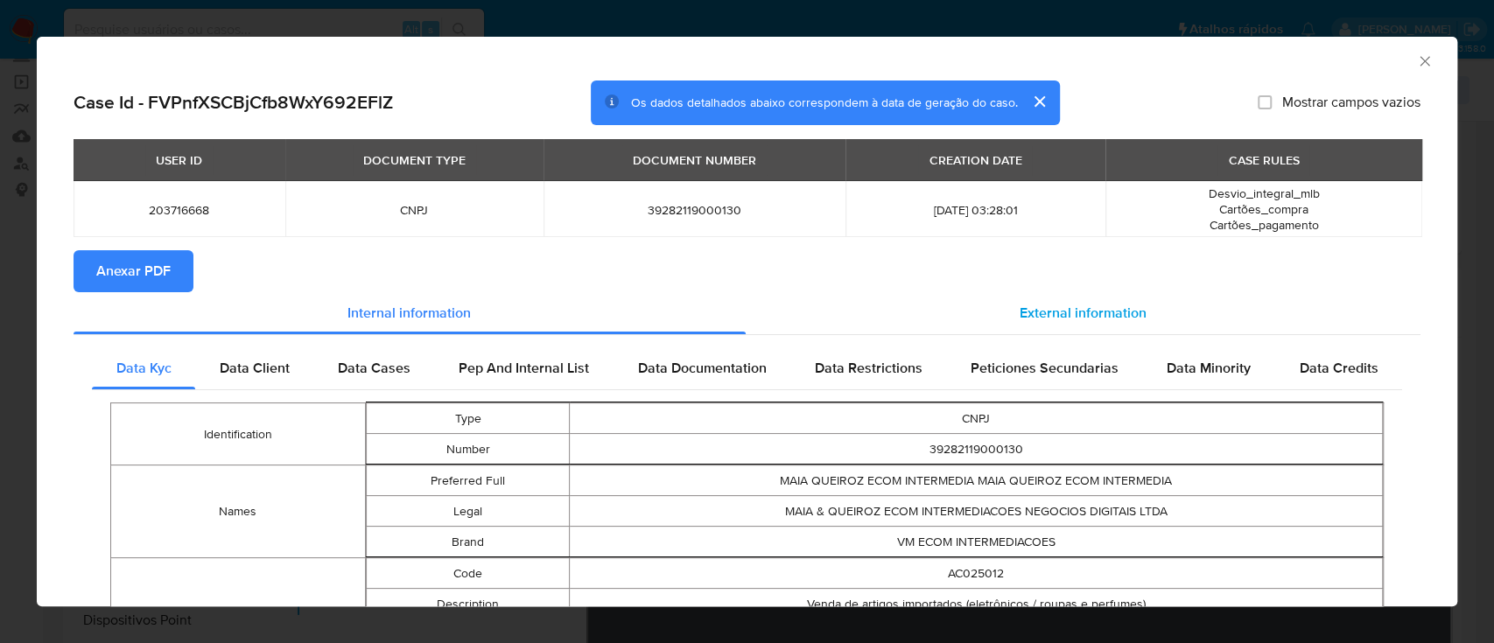
click at [1068, 312] on span "External information" at bounding box center [1083, 313] width 127 height 20
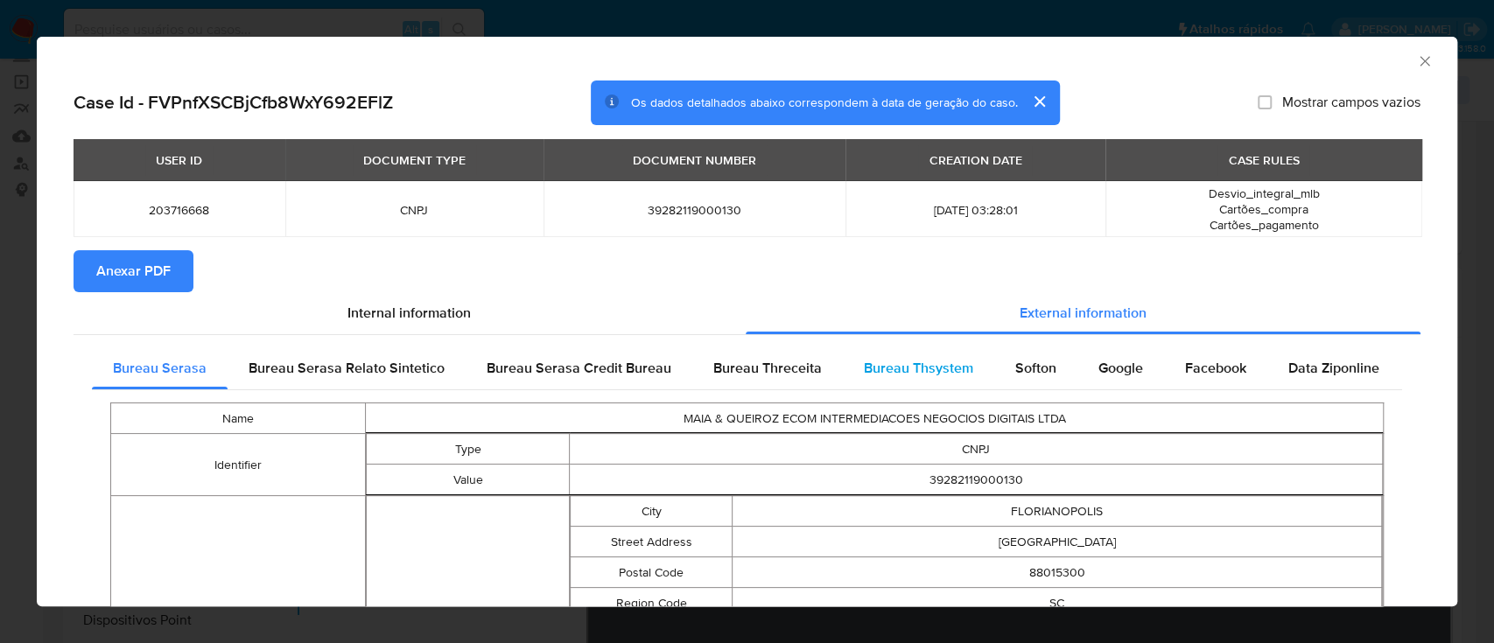
click at [904, 370] on span "Bureau Thsystem" at bounding box center [918, 368] width 109 height 20
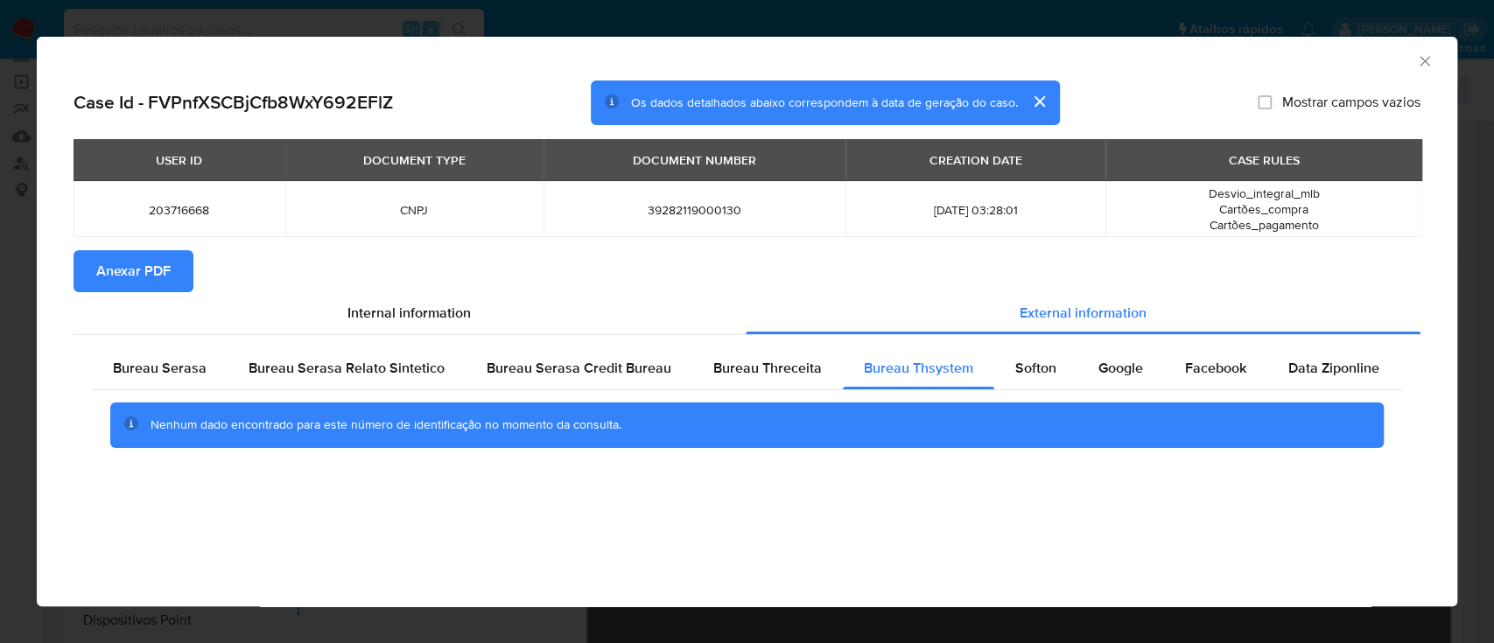
click at [1316, 62] on div "AML Data Collector" at bounding box center [732, 58] width 1367 height 19
click at [1015, 359] on span "Softon" at bounding box center [1035, 368] width 41 height 20
click at [1228, 54] on div "AML Data Collector" at bounding box center [732, 58] width 1367 height 19
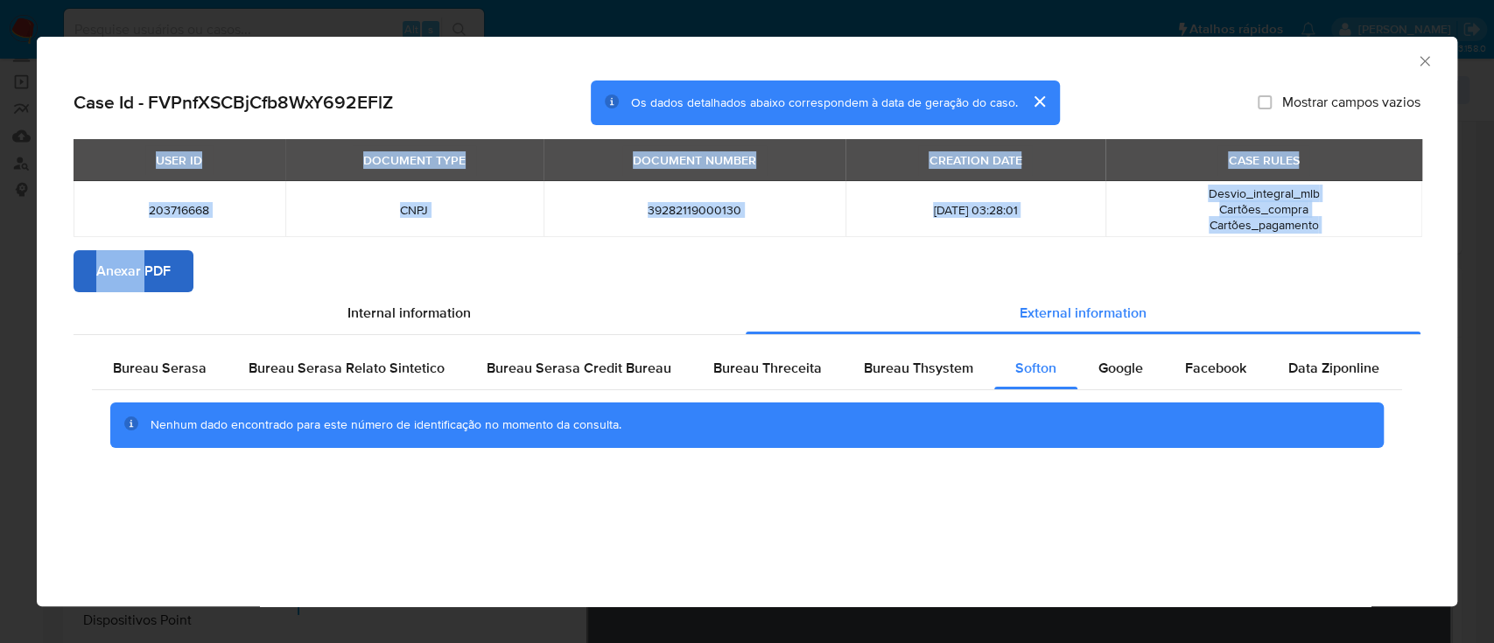
click at [143, 252] on section "Case Id - FVPnfXSCBjCfb8WxY692EFlZ Os dados detalhados abaixo correspondem à da…" at bounding box center [747, 277] width 1347 height 393
click at [139, 267] on span "Anexar PDF" at bounding box center [133, 271] width 74 height 39
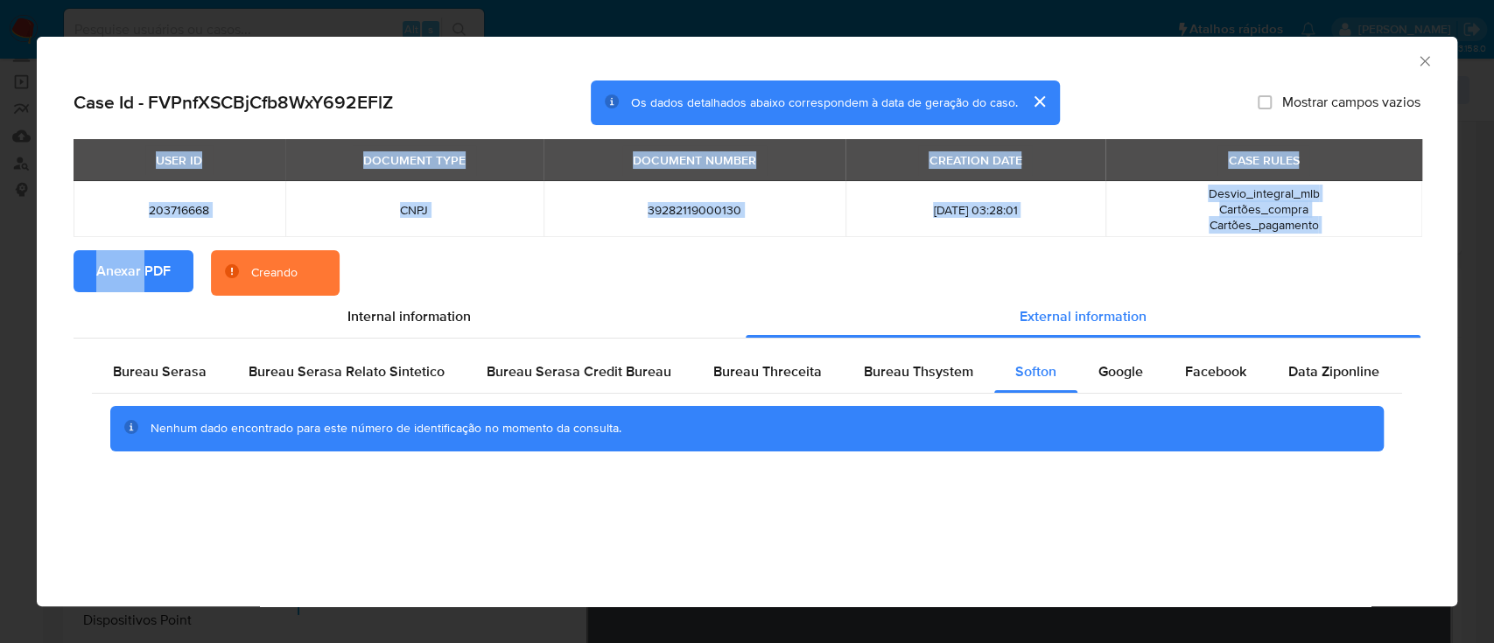
click at [1425, 56] on icon "Fechar a janela" at bounding box center [1425, 62] width 18 height 18
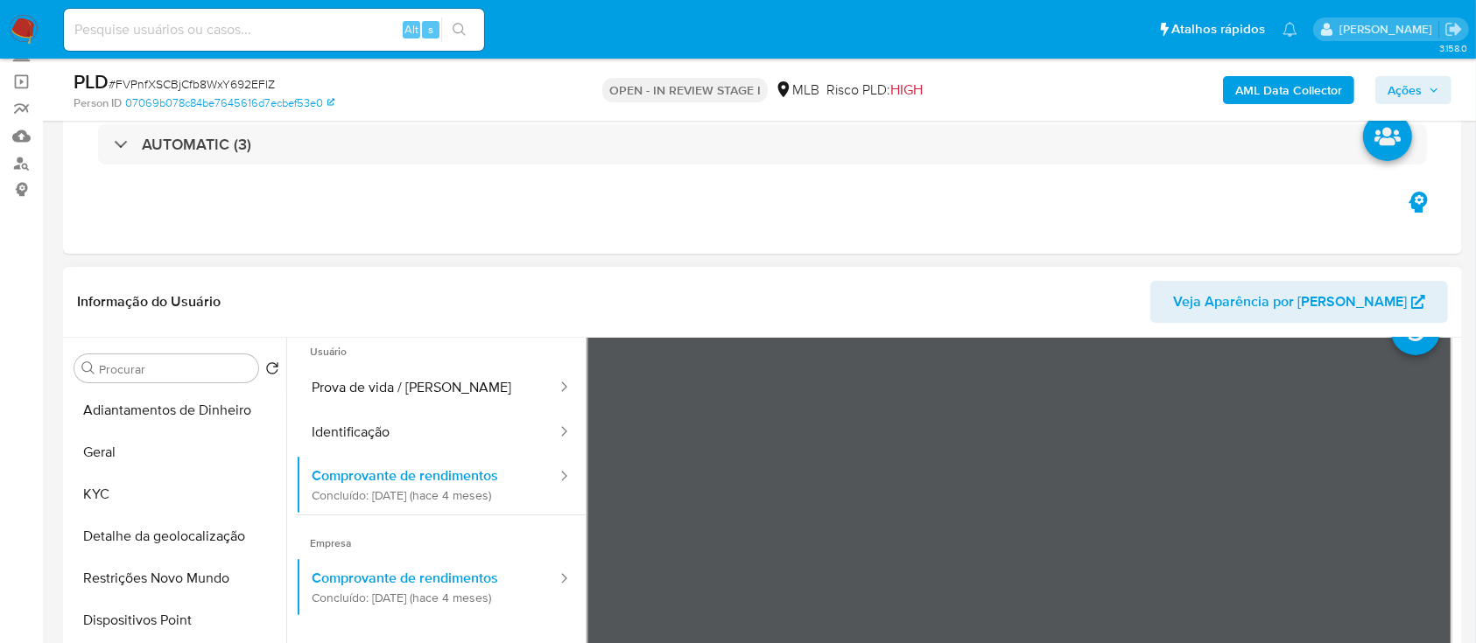
scroll to position [152, 0]
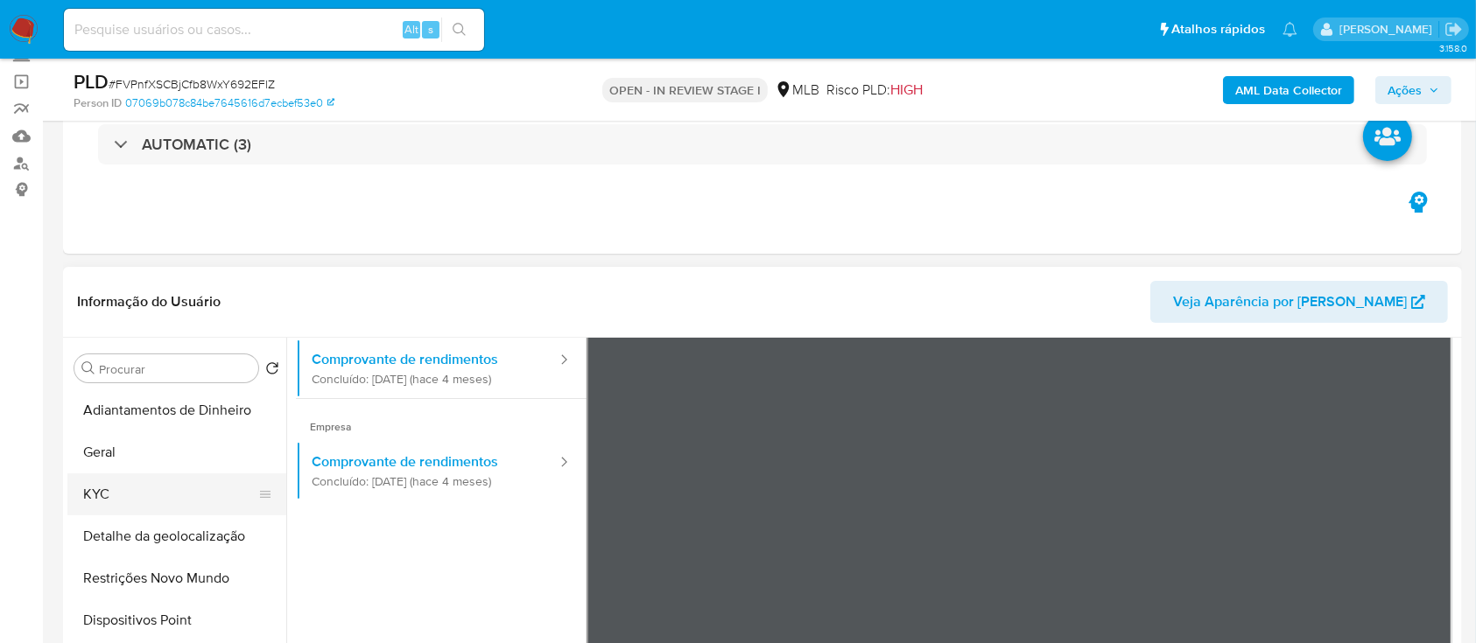
click at [110, 498] on button "KYC" at bounding box center [169, 495] width 205 height 42
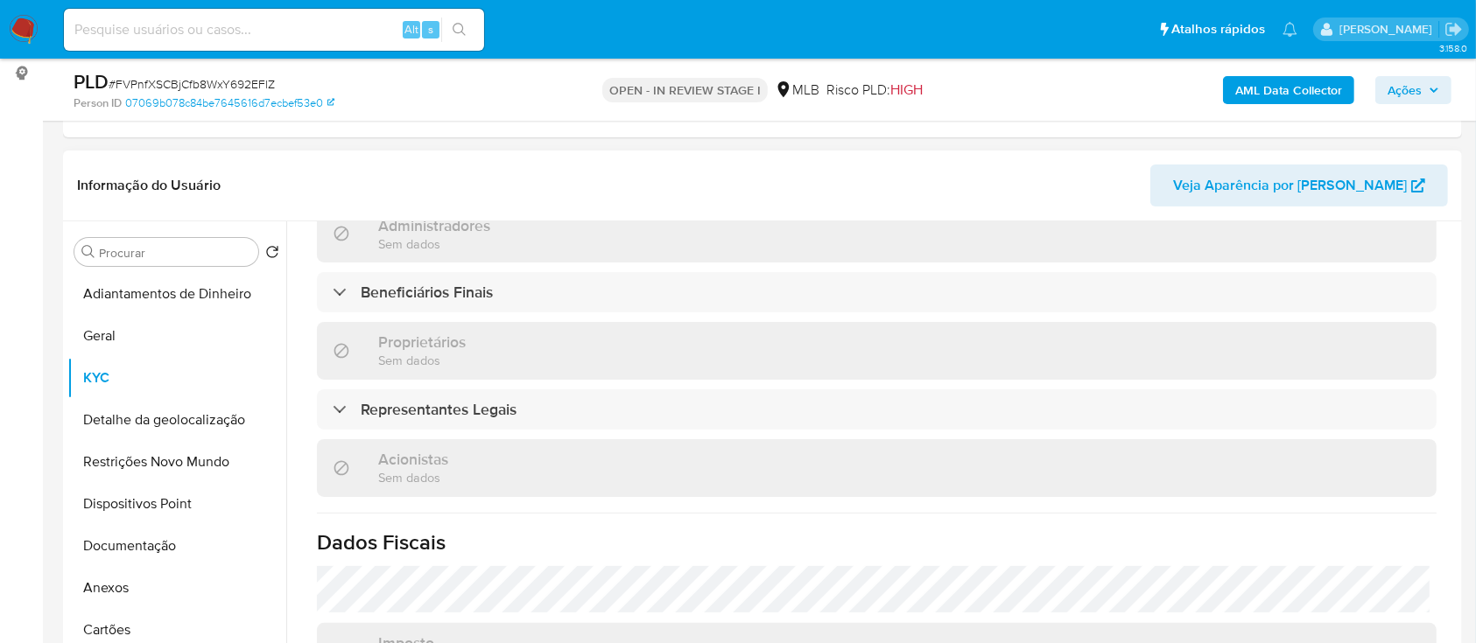
scroll to position [700, 0]
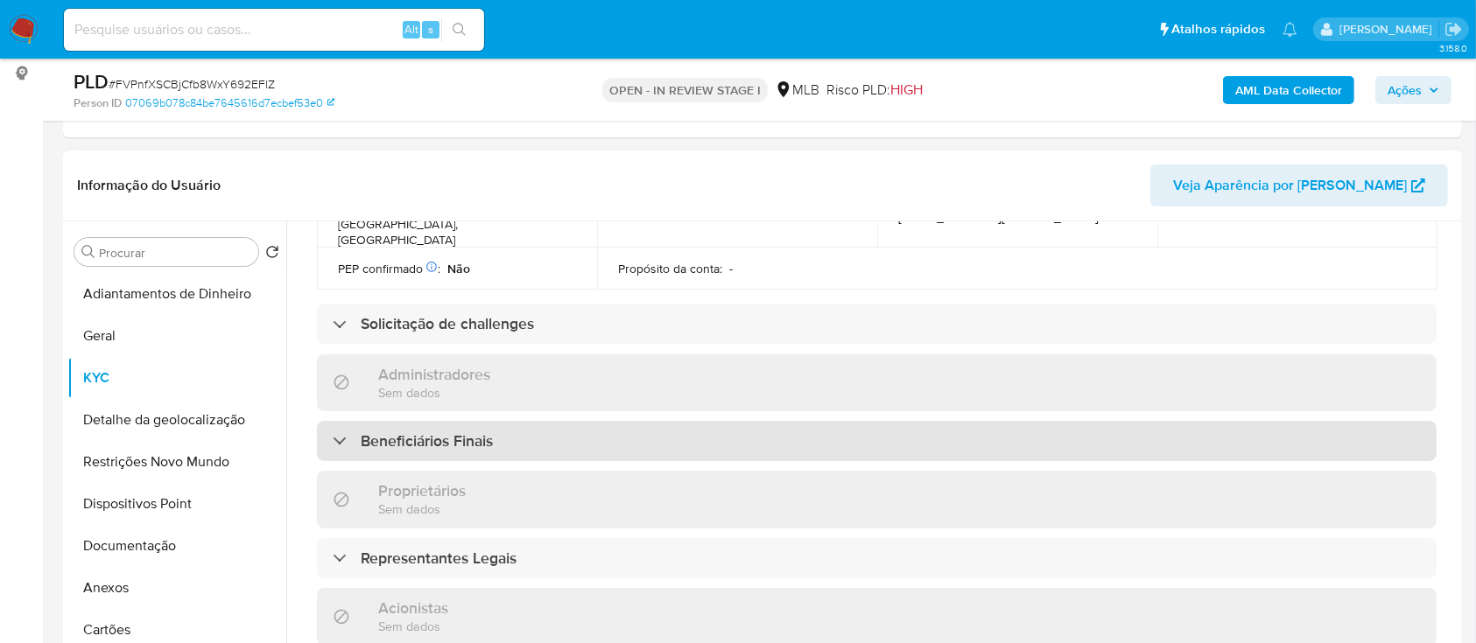
click at [346, 421] on div "Beneficiários Finais" at bounding box center [876, 441] width 1119 height 40
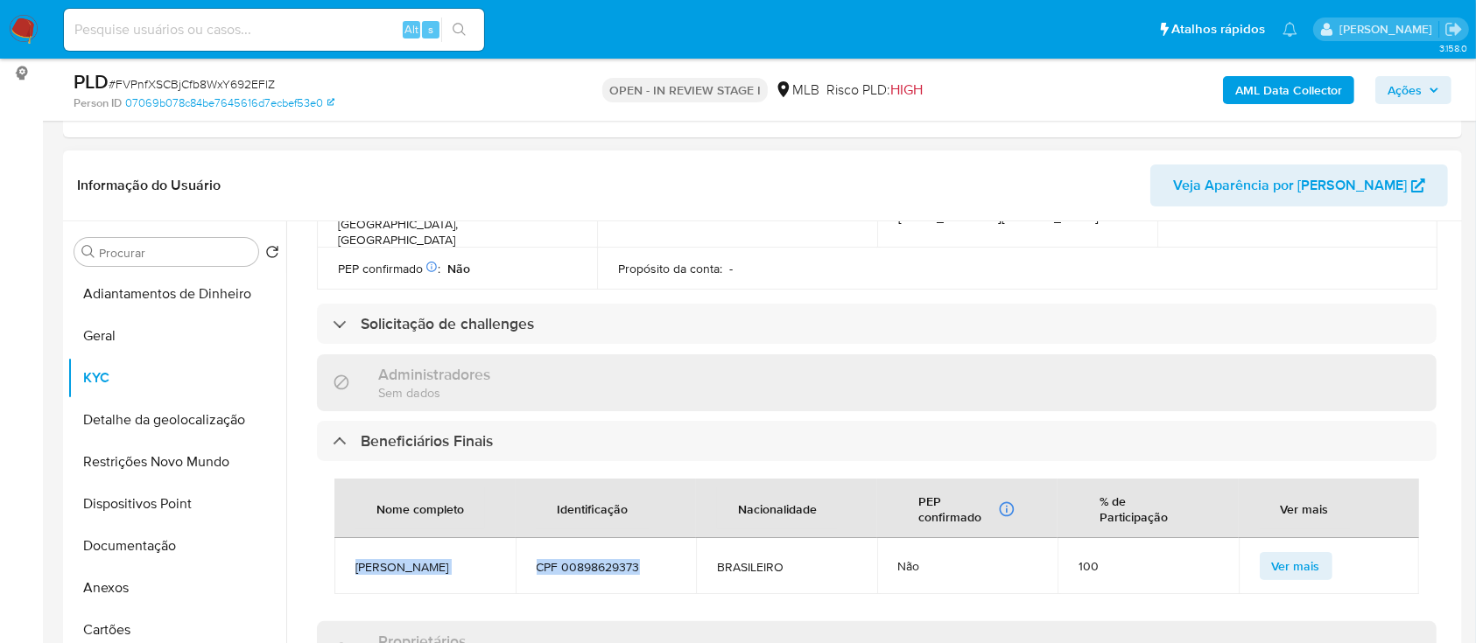
drag, startPoint x: 353, startPoint y: 501, endPoint x: 645, endPoint y: 530, distance: 293.8
click at [645, 538] on tr "FRANCISCO VALTERLANIO MAIA QUEIROZ CPF 00898629373 BRASILEIRO Não 100 Ver mais" at bounding box center [876, 566] width 1084 height 56
copy tr "FRANCISCO VALTERLANIO MAIA QUEIROZ CPF 00898629373"
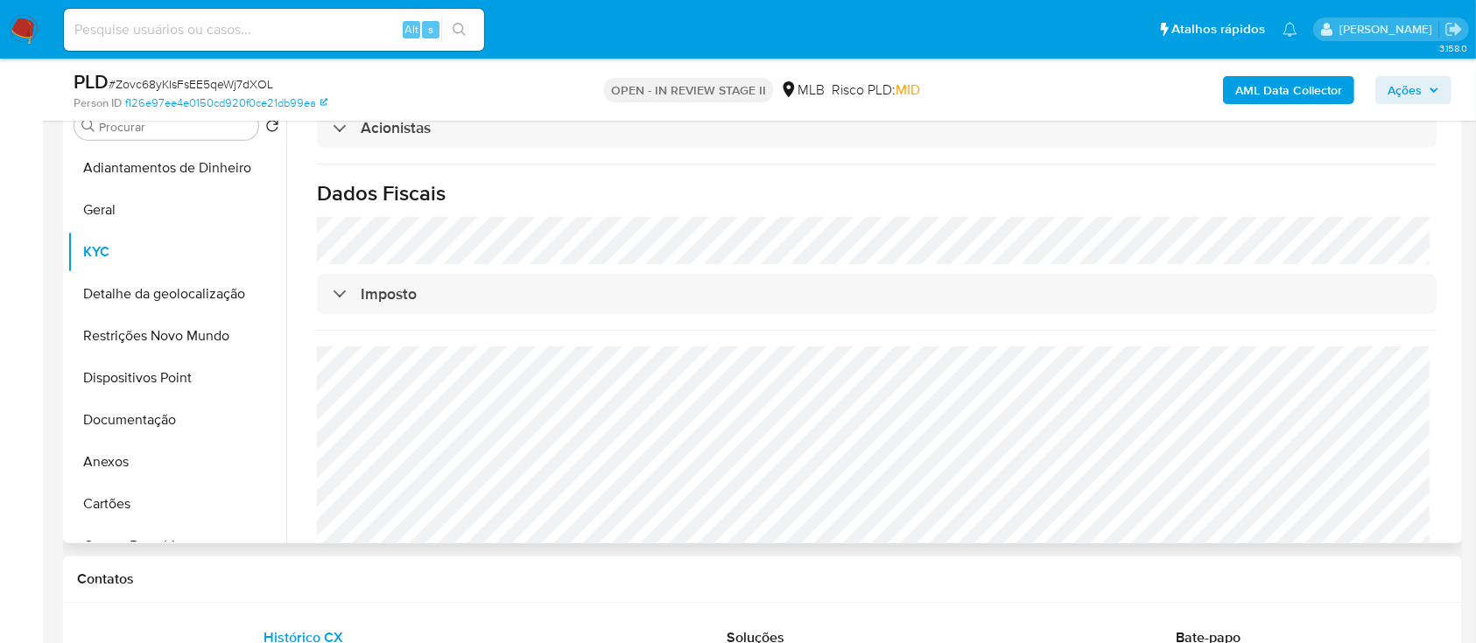
scroll to position [1203, 0]
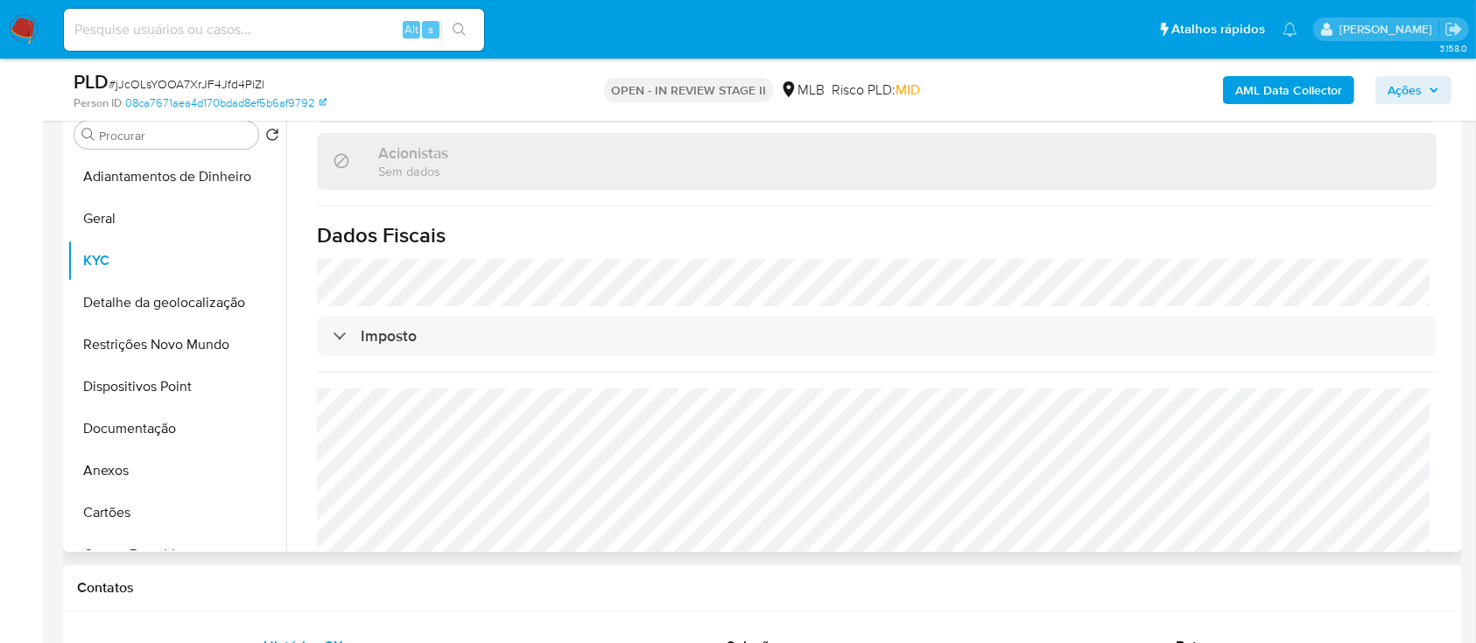
scroll to position [1176, 0]
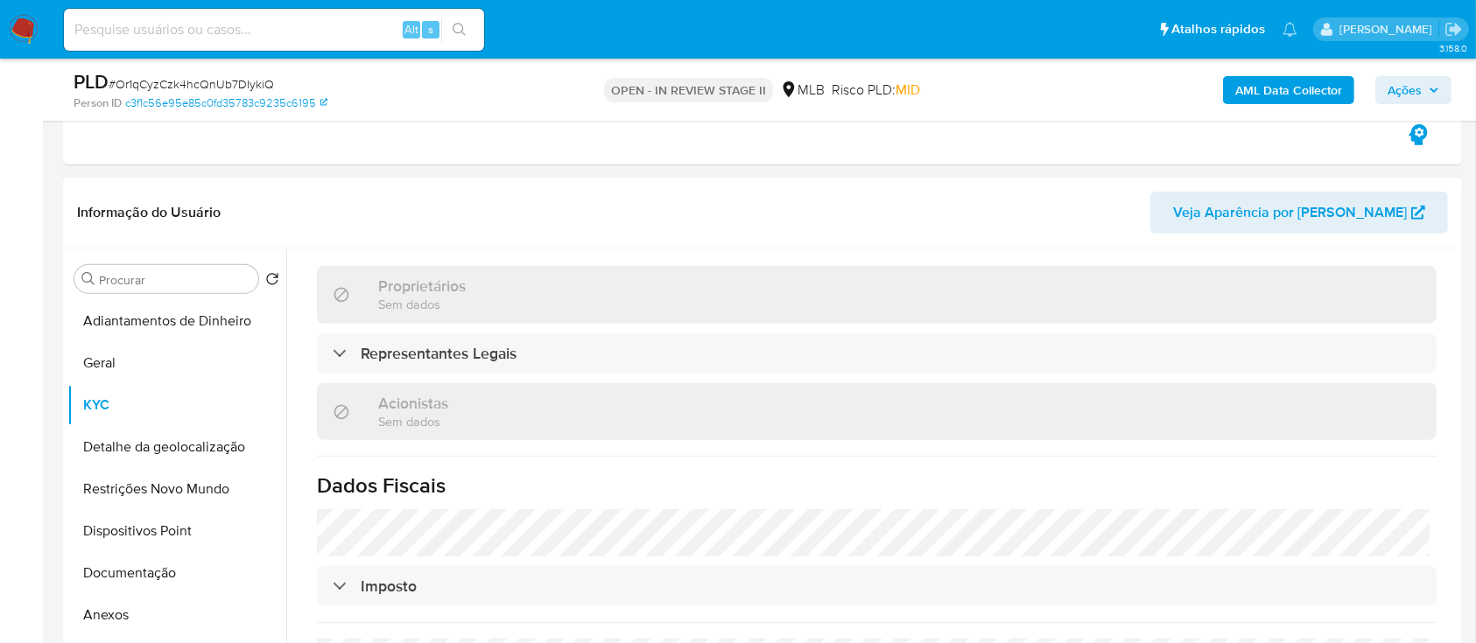
scroll to position [1218, 0]
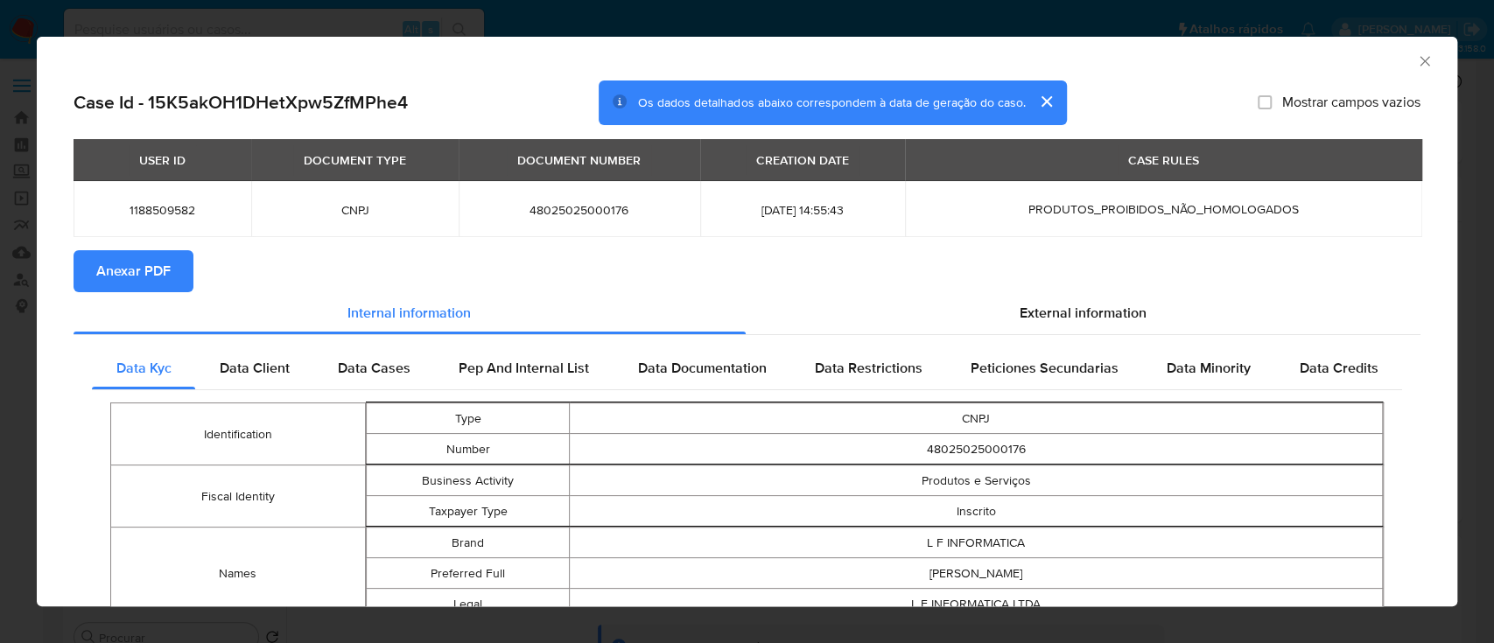
click at [1416, 57] on icon "Fechar a janela" at bounding box center [1425, 62] width 18 height 18
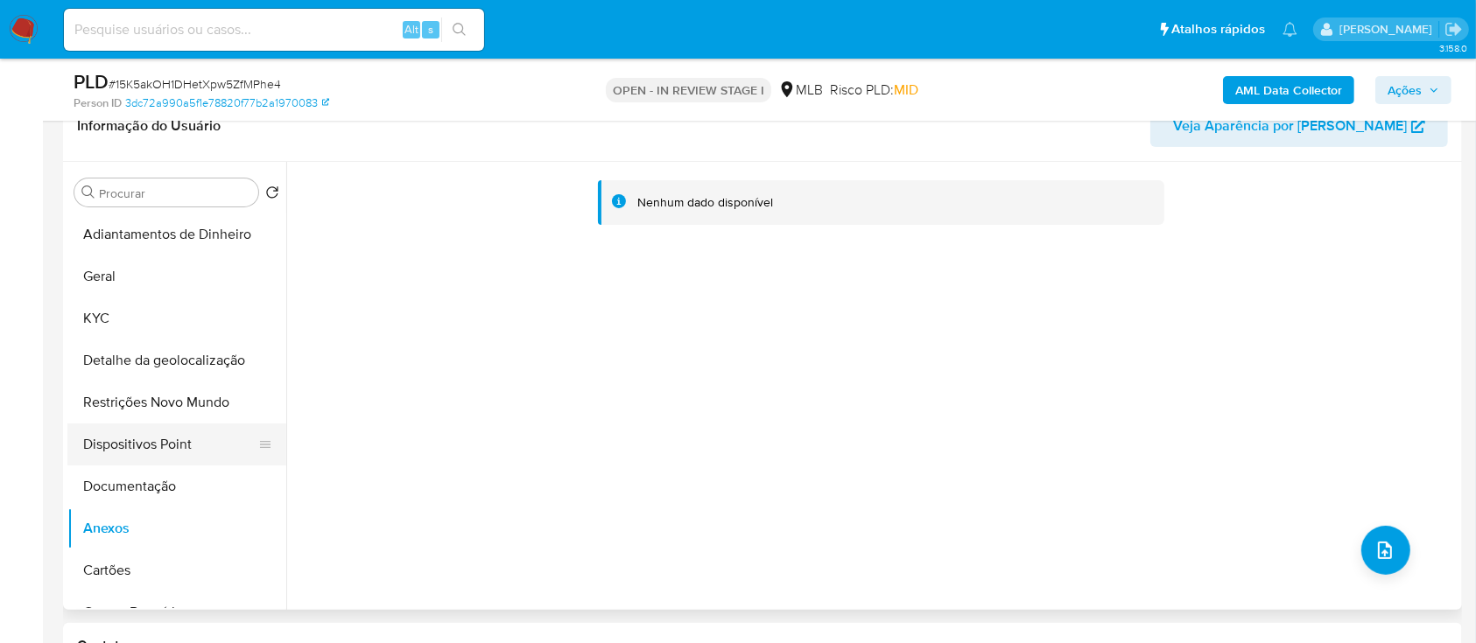
scroll to position [467, 0]
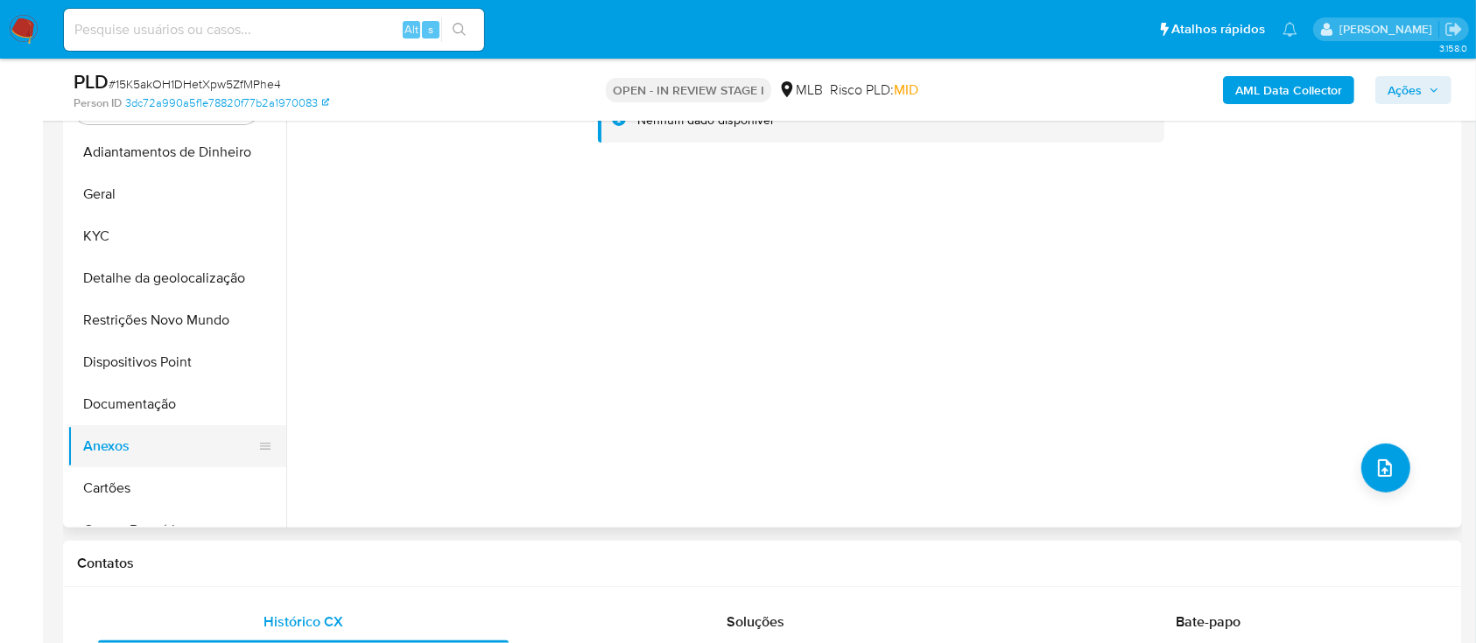
click at [130, 448] on button "Anexos" at bounding box center [169, 446] width 205 height 42
drag, startPoint x: 158, startPoint y: 403, endPoint x: 151, endPoint y: 410, distance: 9.9
click at [158, 403] on button "Documentação" at bounding box center [169, 404] width 205 height 42
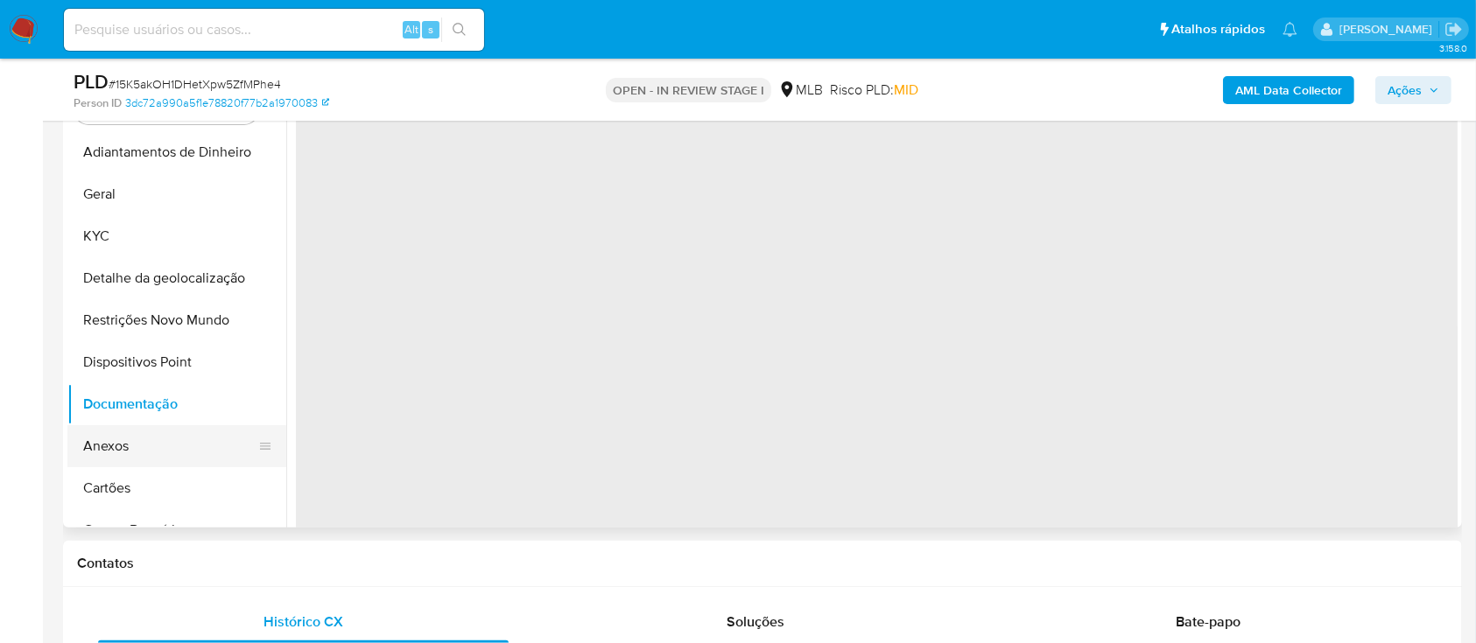
drag, startPoint x: 130, startPoint y: 432, endPoint x: 143, endPoint y: 431, distance: 13.2
click at [131, 432] on button "Anexos" at bounding box center [169, 446] width 205 height 42
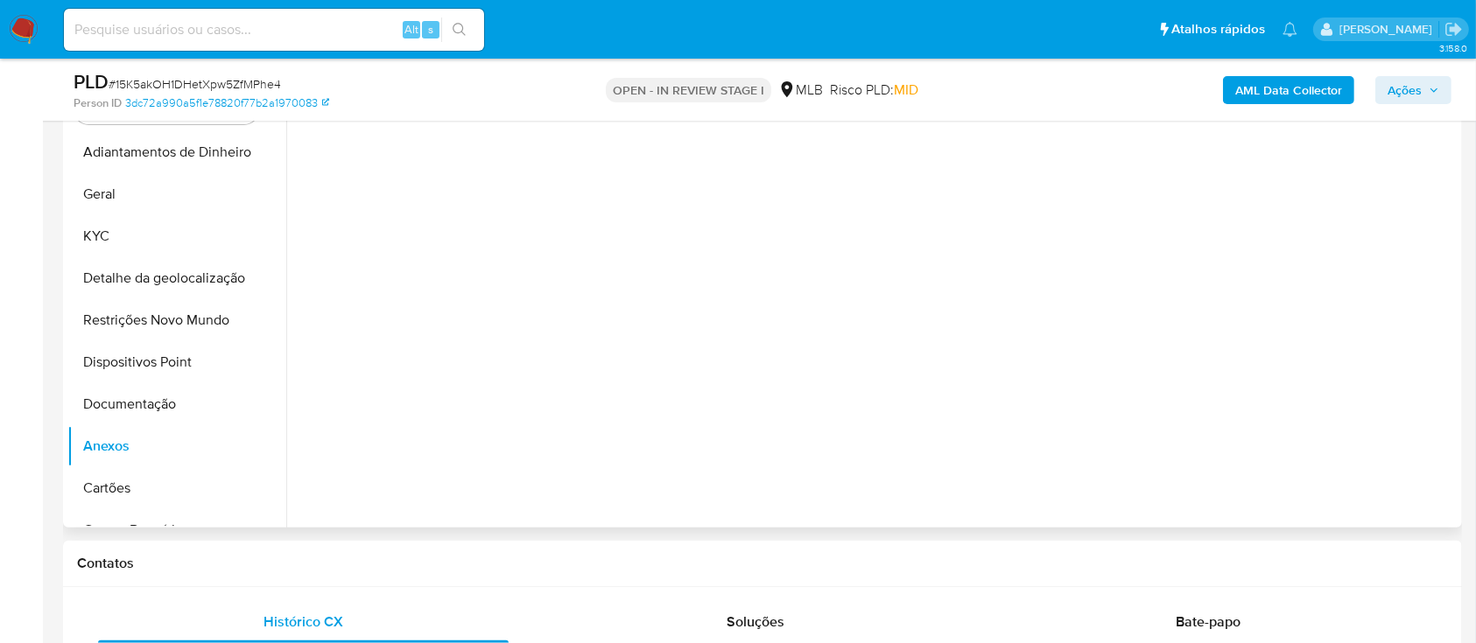
scroll to position [350, 0]
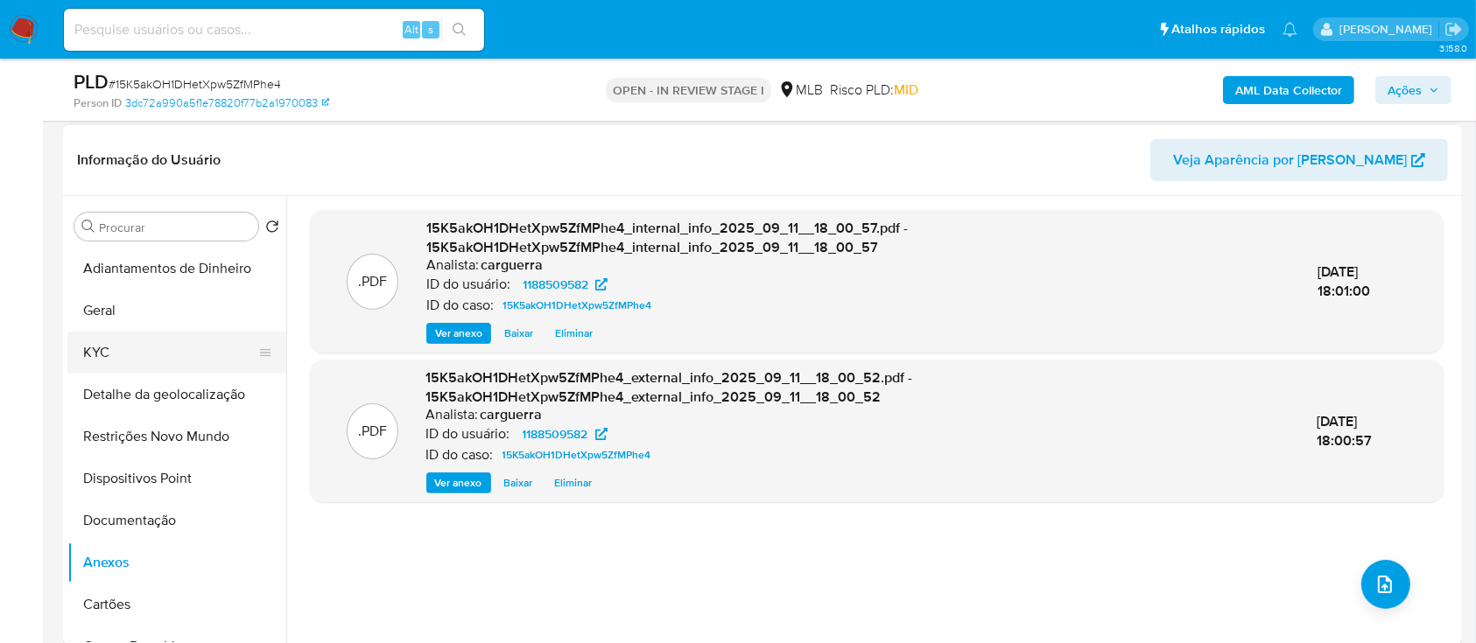
click at [102, 339] on button "KYC" at bounding box center [169, 353] width 205 height 42
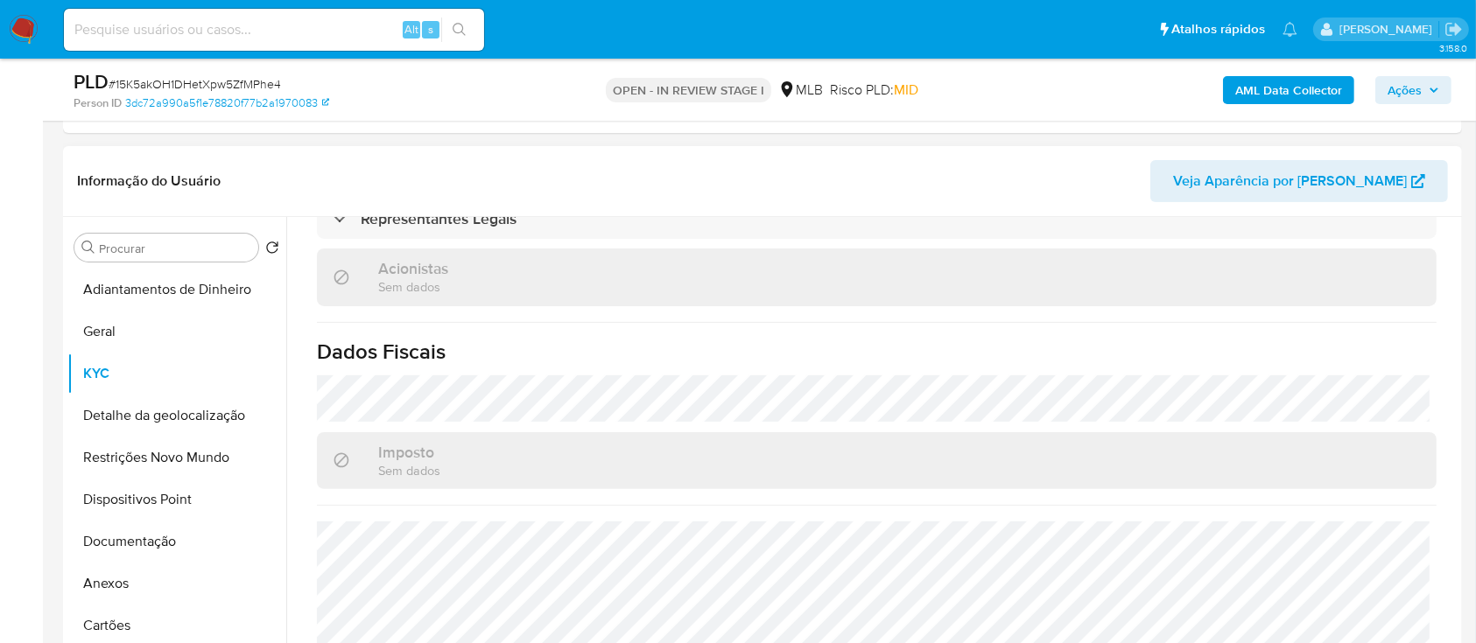
scroll to position [1050, 0]
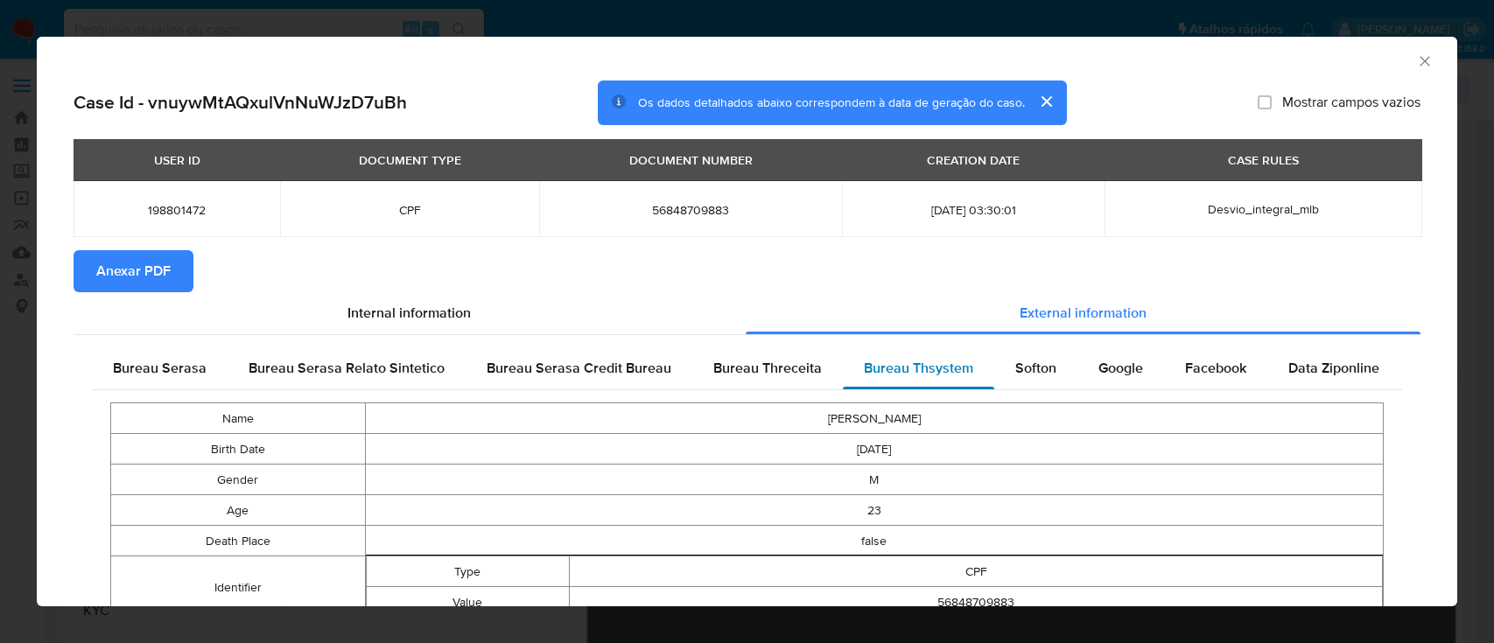
scroll to position [233, 0]
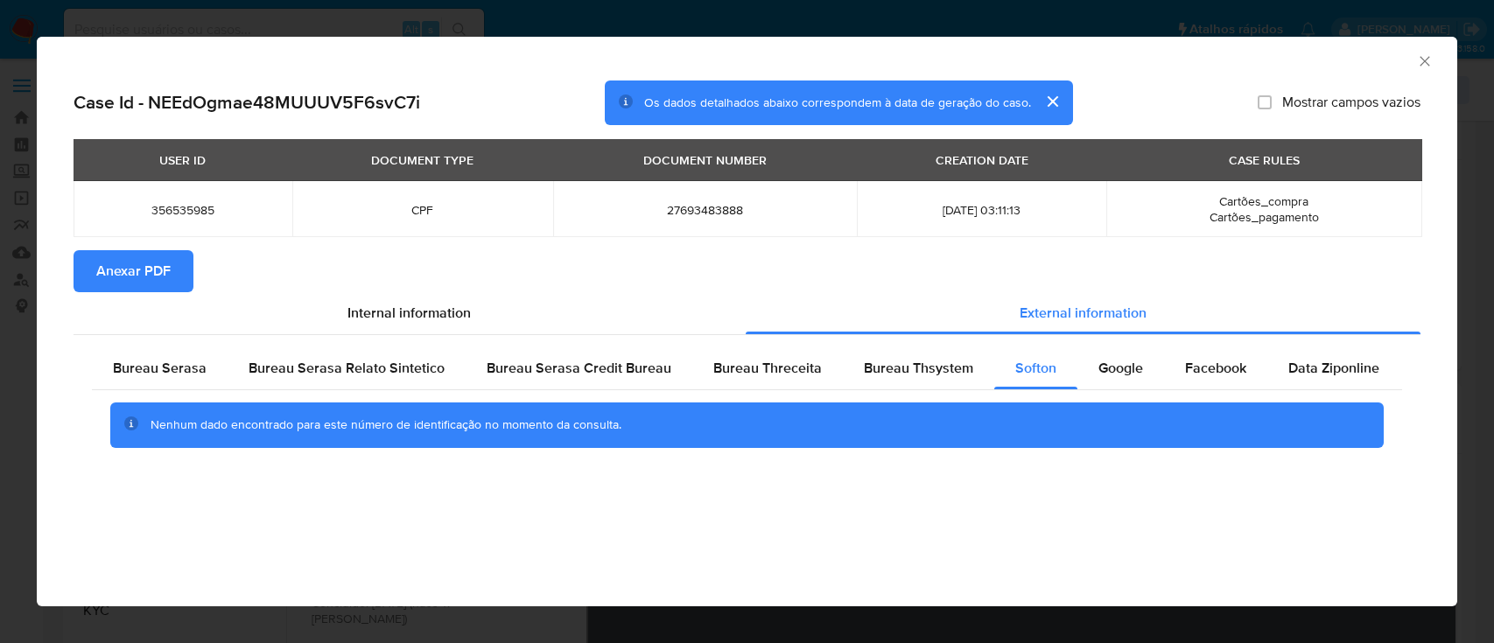
scroll to position [233, 0]
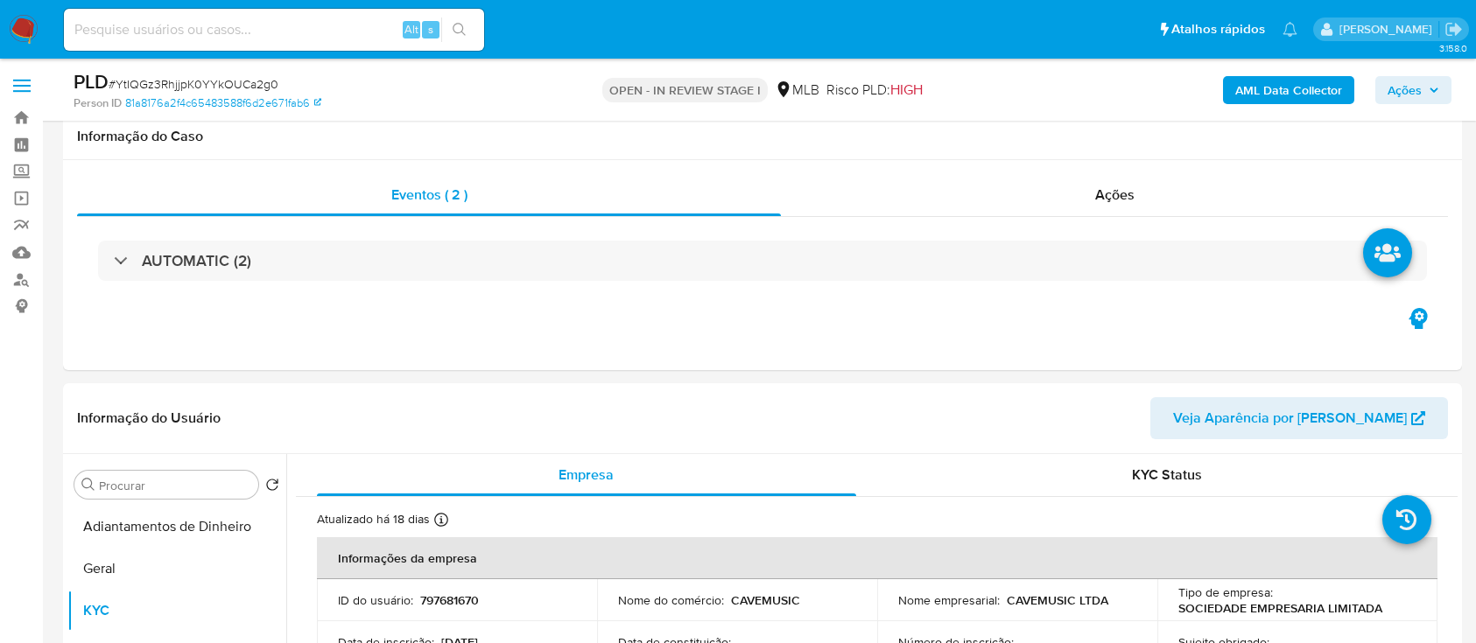
select select "10"
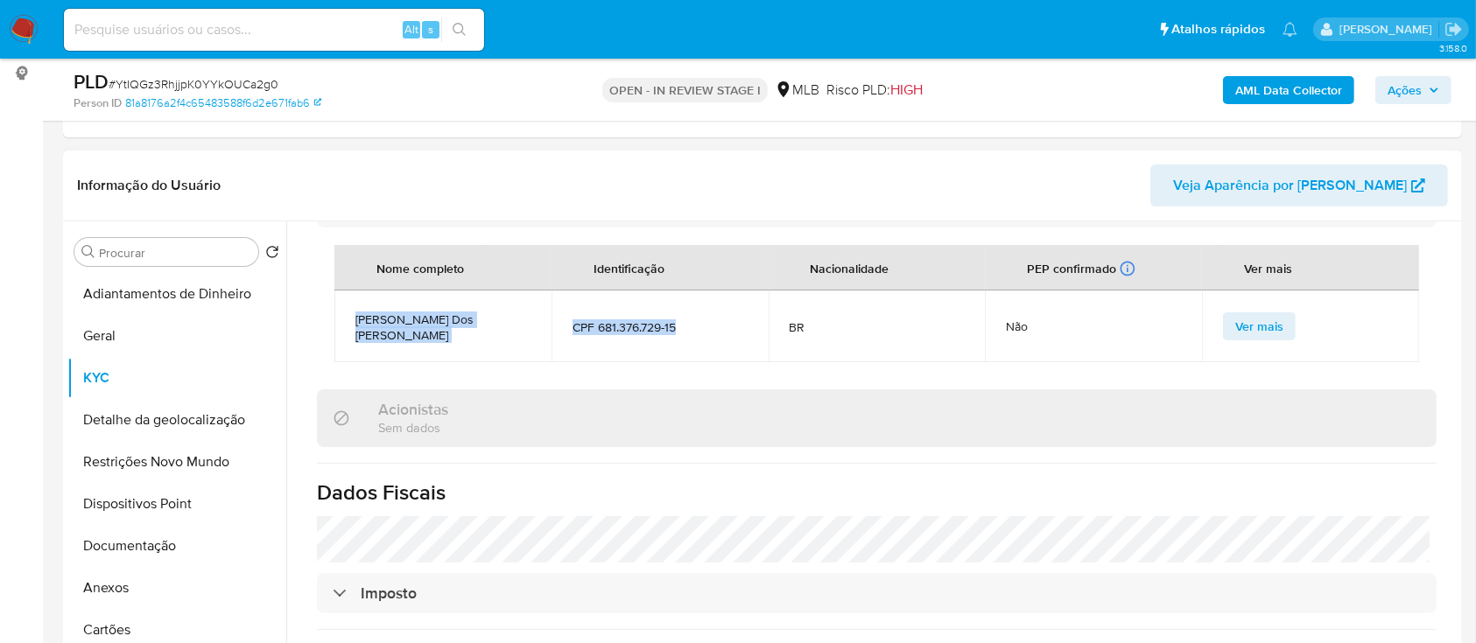
scroll to position [1154, 0]
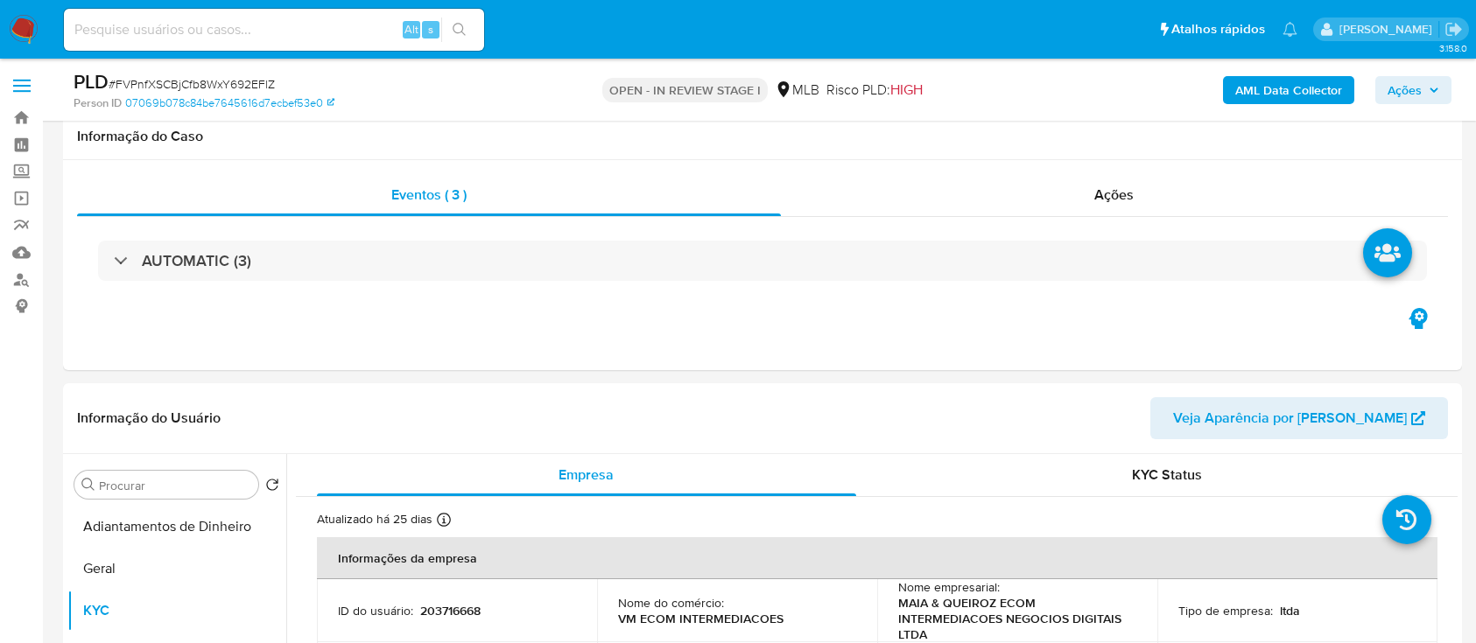
select select "10"
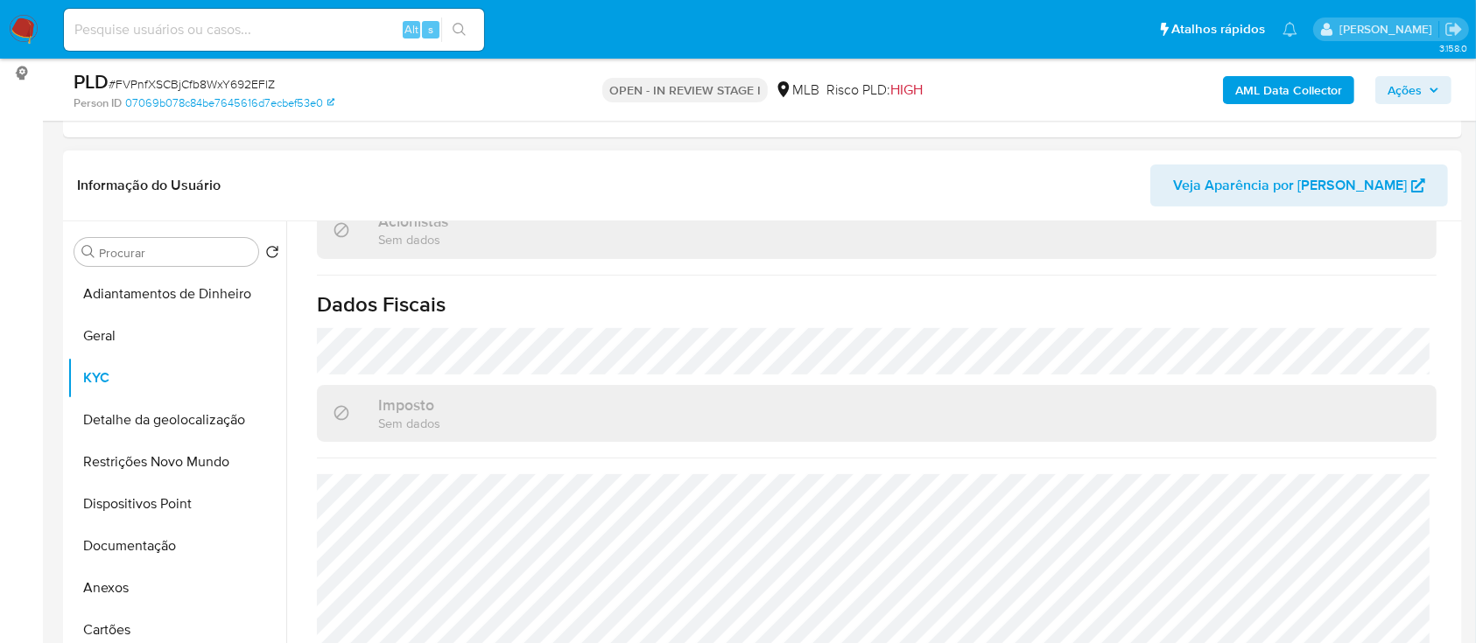
scroll to position [1242, 0]
